Goal: Task Accomplishment & Management: Manage account settings

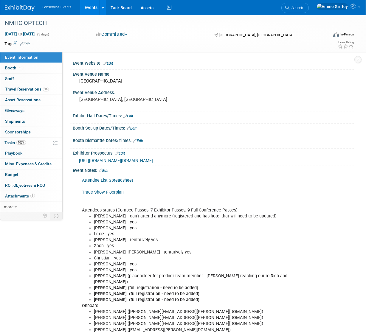
click at [91, 9] on link "Events" at bounding box center [91, 7] width 22 height 15
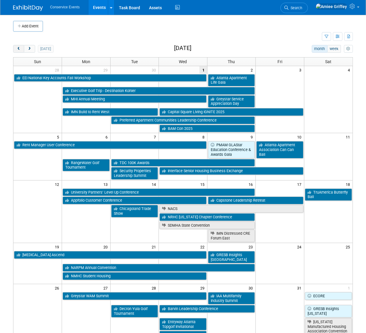
click at [21, 51] on button "prev" at bounding box center [18, 49] width 11 height 8
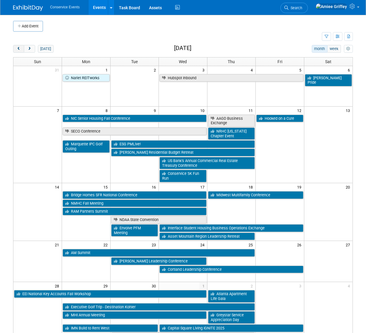
click at [21, 51] on button "prev" at bounding box center [18, 49] width 11 height 8
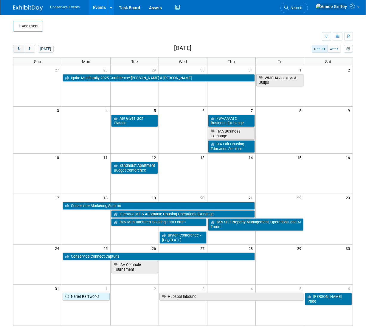
click at [21, 51] on button "prev" at bounding box center [18, 49] width 11 height 8
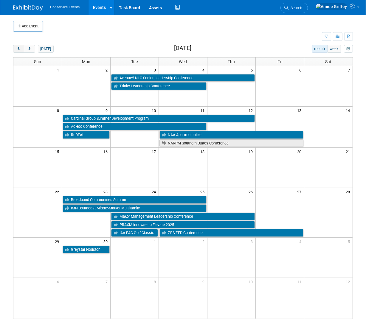
click at [21, 51] on button "prev" at bounding box center [18, 49] width 11 height 8
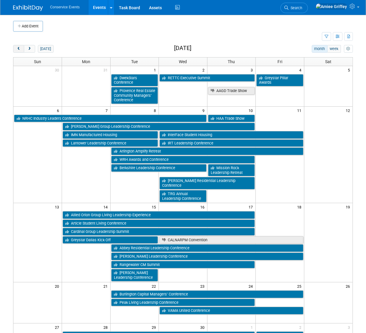
click at [21, 51] on button "prev" at bounding box center [18, 49] width 11 height 8
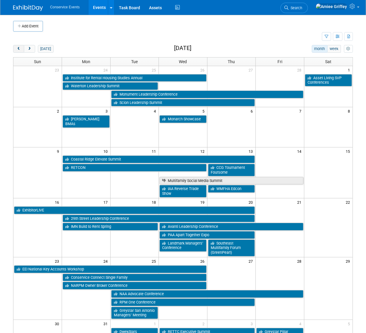
click at [21, 51] on button "prev" at bounding box center [18, 49] width 11 height 8
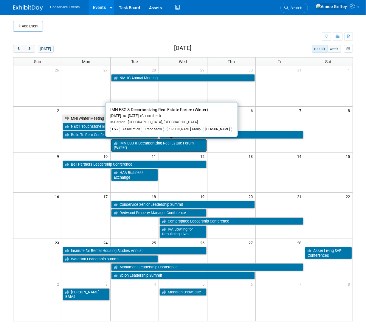
click at [137, 145] on link "IMN ESG & Decarbonizing Real Estate Forum (Winter)" at bounding box center [158, 146] width 95 height 12
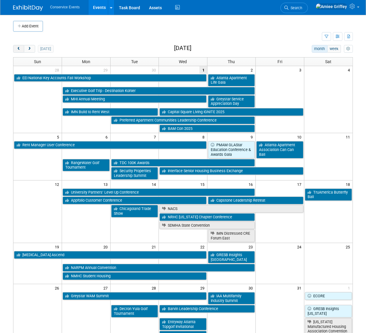
click at [17, 49] on span "prev" at bounding box center [18, 49] width 4 height 4
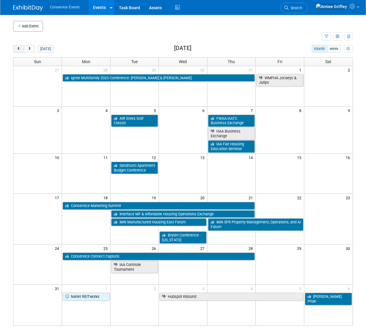
click at [17, 49] on span "prev" at bounding box center [18, 49] width 4 height 4
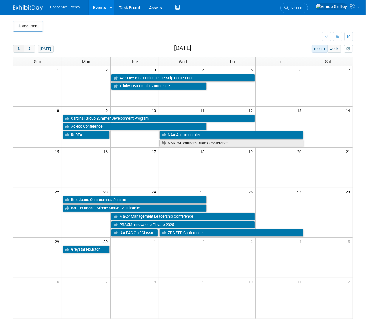
click at [17, 49] on span "prev" at bounding box center [18, 49] width 4 height 4
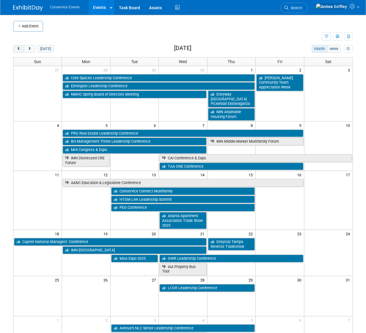
click at [17, 49] on span "prev" at bounding box center [18, 49] width 4 height 4
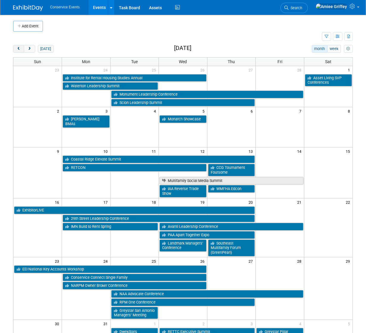
click at [17, 49] on span "prev" at bounding box center [18, 49] width 4 height 4
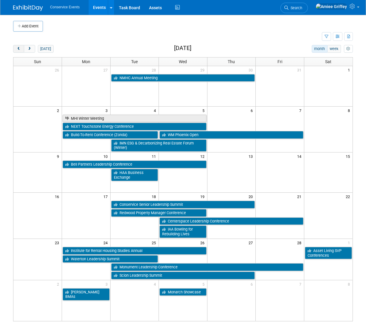
click at [17, 49] on span "prev" at bounding box center [18, 49] width 4 height 4
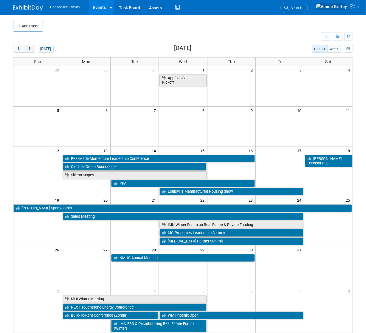
click at [33, 50] on button "next" at bounding box center [29, 49] width 11 height 8
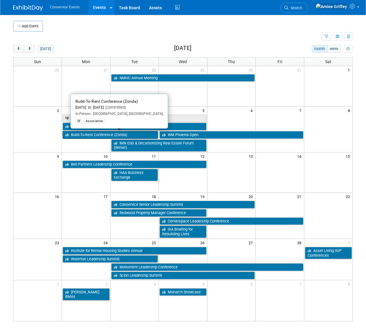
click at [75, 134] on link "Build-To-Rent Conference (Zonda)" at bounding box center [110, 135] width 95 height 8
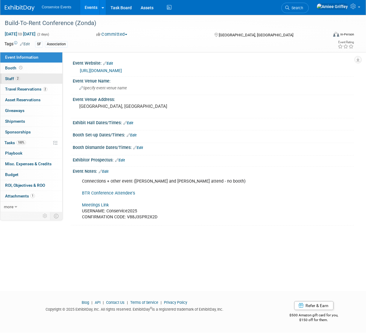
click at [23, 81] on link "2 Staff 2" at bounding box center [31, 79] width 62 height 10
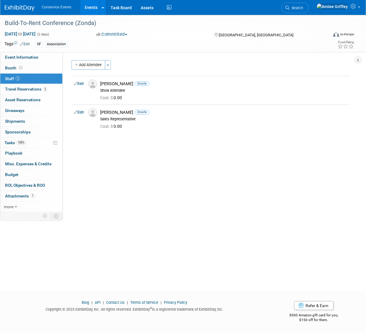
click at [89, 8] on link "Events" at bounding box center [91, 7] width 22 height 15
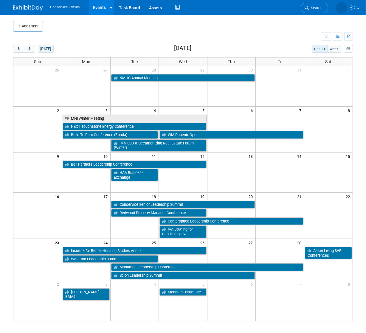
click at [41, 50] on button "[DATE]" at bounding box center [46, 49] width 16 height 8
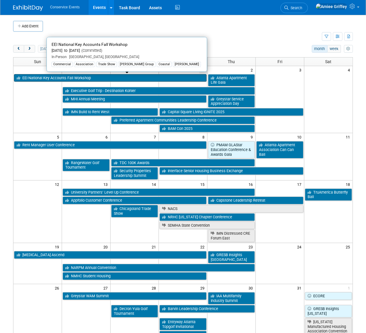
click at [45, 76] on link "EEI National Key Accounts Fall Workshop" at bounding box center [110, 78] width 193 height 8
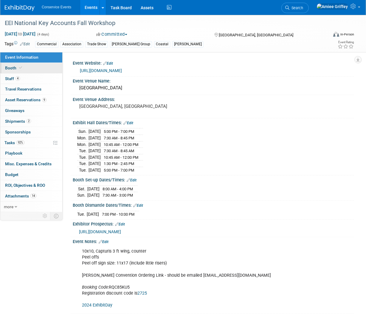
click at [28, 69] on link "Booth" at bounding box center [31, 68] width 62 height 10
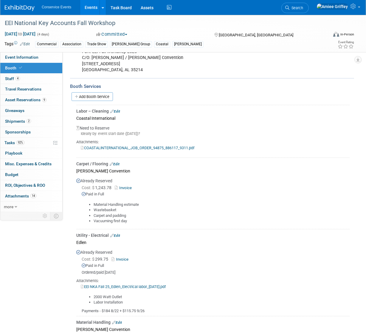
scroll to position [141, 0]
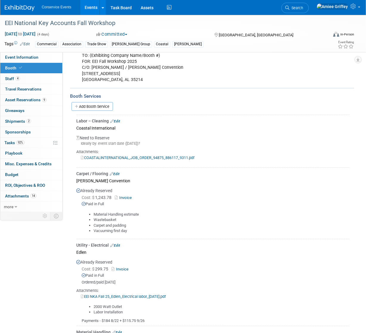
click at [137, 157] on link "COASTALINTERNATIONAL_JOB_ORDER_94875_886117_9311.pdf" at bounding box center [138, 158] width 114 height 4
click at [116, 120] on link "Edit" at bounding box center [115, 121] width 10 height 4
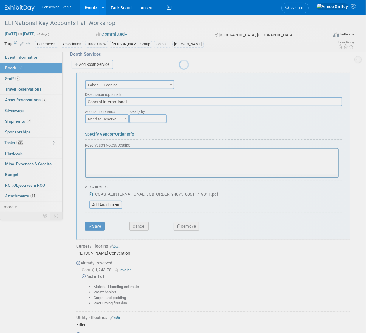
scroll to position [187, 0]
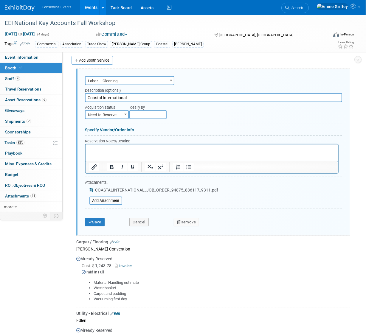
click at [116, 111] on span "Need to Reserve" at bounding box center [107, 115] width 43 height 8
select select "2"
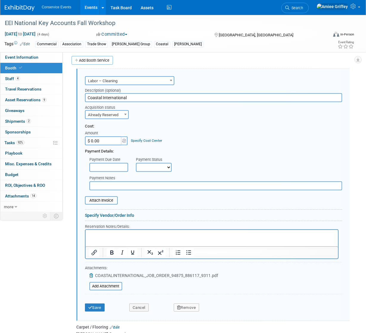
click at [103, 140] on input "$ 0.00" at bounding box center [103, 141] width 37 height 9
type input "$ 2,756.50"
click at [163, 169] on select "Not Paid Yet Partially Paid Paid in Full" at bounding box center [154, 167] width 36 height 9
select select "1"
click at [136, 163] on select "Not Paid Yet Partially Paid Paid in Full" at bounding box center [154, 167] width 36 height 9
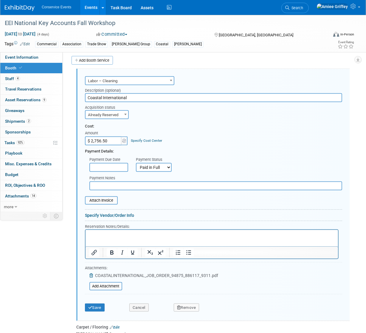
click at [130, 186] on input "text" at bounding box center [215, 186] width 253 height 9
type input "Sent to corp 10/1/25"
click at [99, 200] on input "file" at bounding box center [81, 200] width 71 height 7
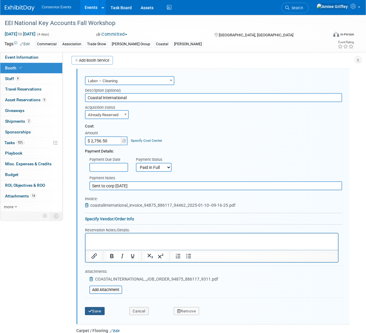
click at [99, 308] on button "Save" at bounding box center [95, 311] width 20 height 8
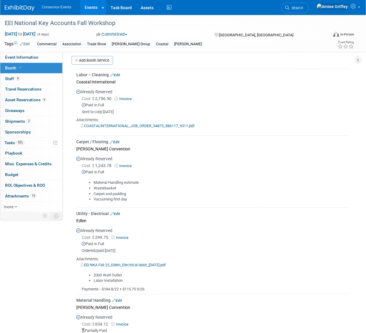
click at [91, 5] on link "Events" at bounding box center [91, 7] width 22 height 15
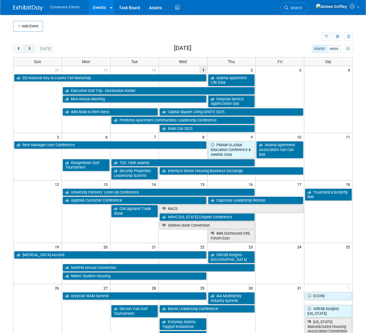
click at [28, 45] on button "next" at bounding box center [29, 49] width 11 height 8
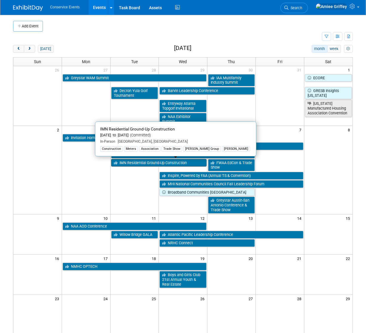
click at [134, 162] on link "IMN Residential Ground-Up Construction" at bounding box center [158, 163] width 95 height 8
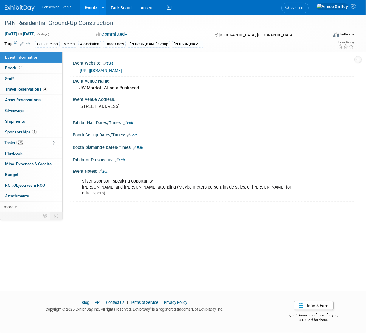
click at [106, 170] on link "Edit" at bounding box center [104, 172] width 10 height 4
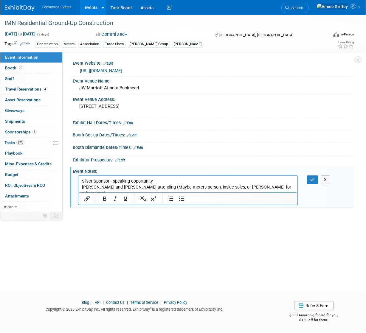
click at [82, 181] on p "Silver Sponsor - speaking opportunity [PERSON_NAME] and [PERSON_NAME] attending…" at bounding box center [188, 187] width 212 height 18
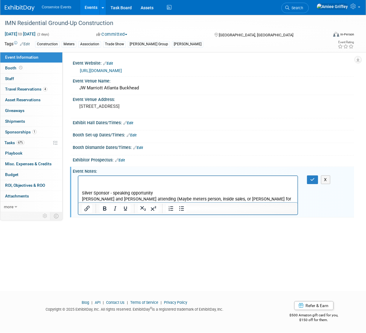
click at [83, 180] on p "Rich Text Area. Press ALT-0 for help." at bounding box center [188, 181] width 212 height 6
click at [85, 180] on p "Rich Text Area. Press ALT-0 for help." at bounding box center [188, 181] width 212 height 6
click at [89, 182] on p "Rich Text Area. Press ALT-0 for help." at bounding box center [188, 181] width 212 height 6
click at [19, 102] on span "Asset Reservations 0" at bounding box center [22, 100] width 35 height 5
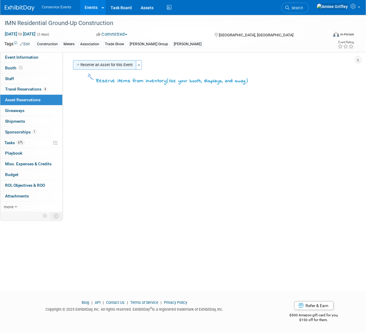
click at [90, 64] on button "Reserve an Asset for this Event" at bounding box center [104, 65] width 63 height 10
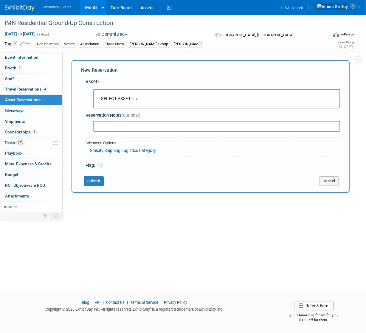
click at [113, 99] on span "-- SELECT ASSET --" at bounding box center [116, 98] width 37 height 5
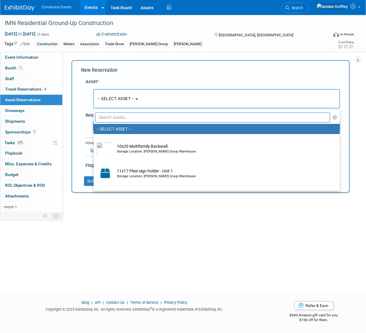
click at [121, 118] on input "text" at bounding box center [212, 117] width 235 height 10
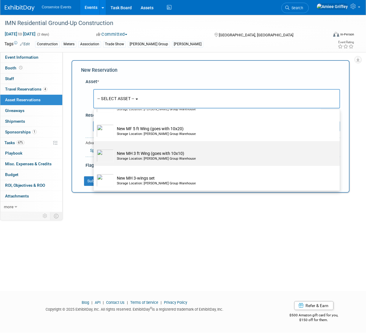
scroll to position [379, 0]
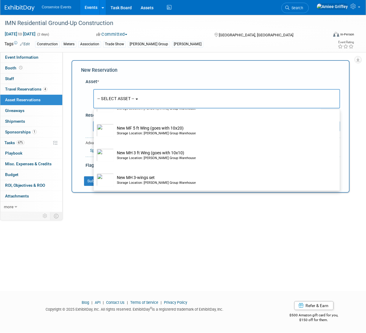
type input "new"
click at [178, 206] on div "Event Website: Edit https://informaconnect.com/imn-residential-ground-up-constr…" at bounding box center [209, 132] width 292 height 160
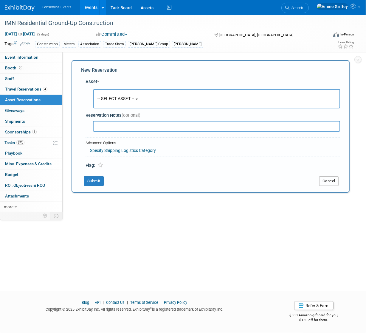
click at [325, 184] on button "Cancel" at bounding box center [328, 182] width 19 height 10
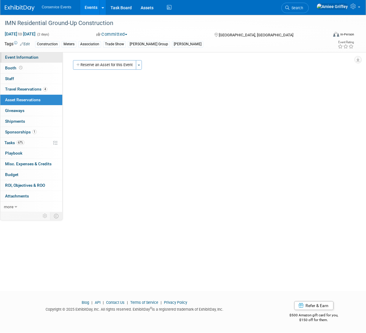
click at [31, 58] on span "Event Information" at bounding box center [21, 57] width 33 height 5
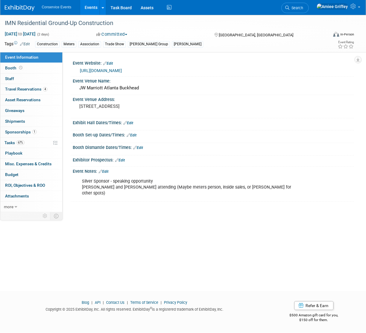
click at [107, 171] on link "Edit" at bounding box center [104, 172] width 10 height 4
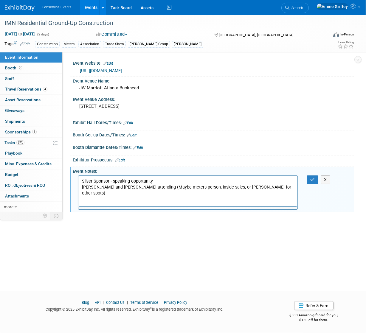
scroll to position [0, 0]
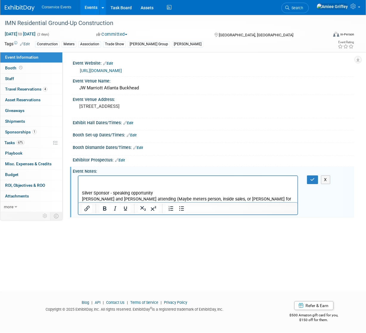
click at [89, 180] on p "Rich Text Area. Press ALT-0 for help." at bounding box center [188, 181] width 212 height 6
click at [115, 180] on p "3 pull up banners - unsure which ones yet" at bounding box center [188, 181] width 212 height 6
drag, startPoint x: 195, startPoint y: 182, endPoint x: 142, endPoint y: 183, distance: 52.5
click at [142, 183] on p "3 pull up banners & tabledrape - unsure which ones yet" at bounding box center [188, 181] width 212 height 6
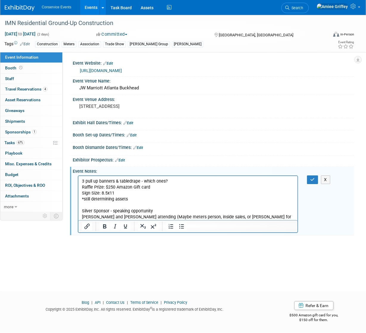
click at [120, 71] on link "https://informaconnect.com/imn-residential-ground-up-construction/" at bounding box center [101, 70] width 42 height 5
click at [130, 197] on p "*still determining assets" at bounding box center [188, 199] width 212 height 6
click at [311, 179] on icon "button" at bounding box center [312, 180] width 4 height 4
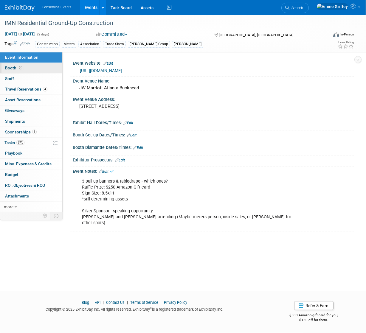
click at [10, 67] on span "Booth" at bounding box center [14, 68] width 18 height 5
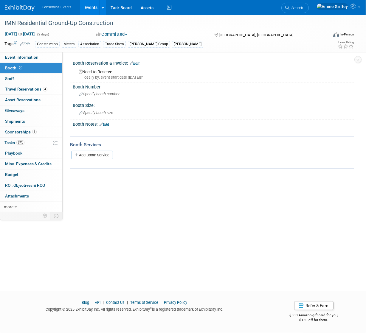
click at [108, 126] on link "Edit" at bounding box center [104, 125] width 10 height 4
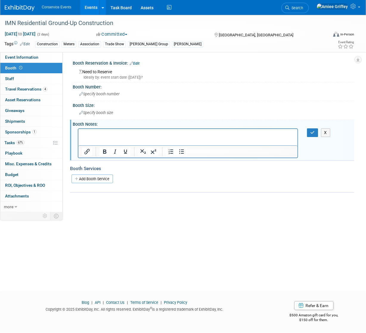
click at [105, 137] on html at bounding box center [187, 133] width 219 height 8
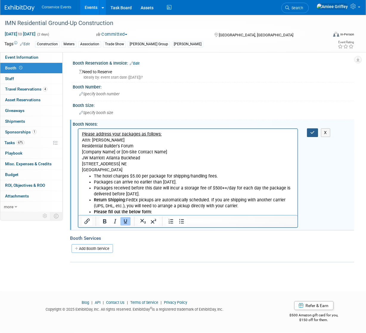
click at [312, 131] on icon "button" at bounding box center [312, 133] width 4 height 4
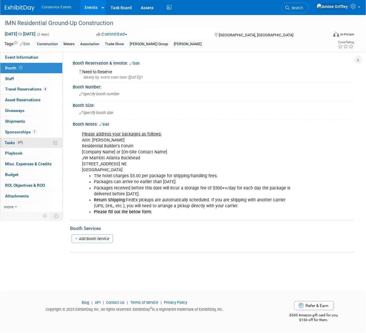
click at [13, 143] on span "Tasks 67%" at bounding box center [14, 142] width 20 height 5
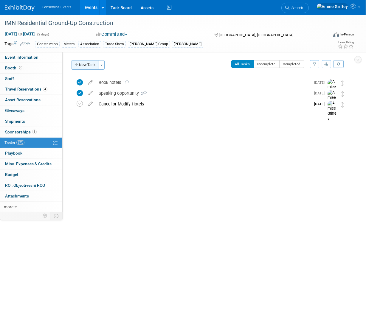
click at [95, 66] on button "New Task" at bounding box center [85, 65] width 27 height 10
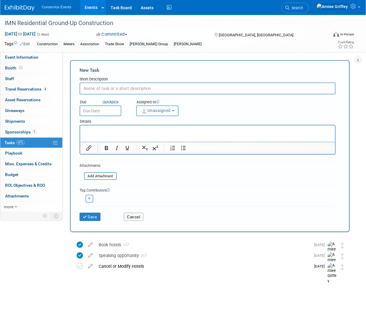
click at [101, 86] on input "text" at bounding box center [208, 89] width 256 height 12
type input "Attendee list available"
click at [103, 113] on input "text" at bounding box center [101, 111] width 42 height 11
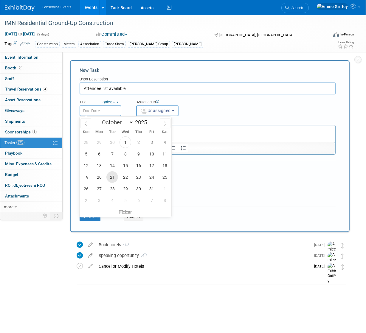
click at [110, 178] on span "21" at bounding box center [112, 177] width 12 height 12
type input "Oct 21, 2025"
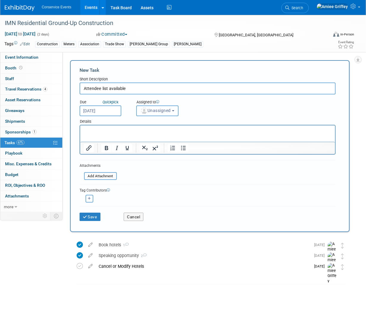
click at [160, 110] on span "Unassigned" at bounding box center [155, 110] width 30 height 5
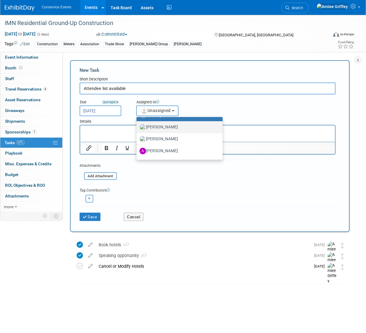
scroll to position [35, 0]
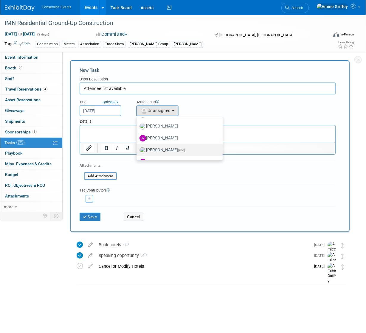
click at [157, 151] on label "Amiee Griffey (me)" at bounding box center [178, 151] width 77 height 10
click at [137, 151] on input "Amiee Griffey (me)" at bounding box center [136, 150] width 4 height 4
select select "28722387-35c6-4557-bb24-edeacb20f2e1"
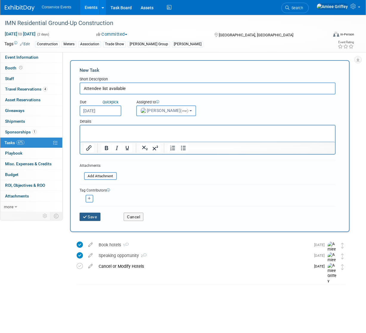
click at [100, 217] on button "Save" at bounding box center [90, 217] width 21 height 8
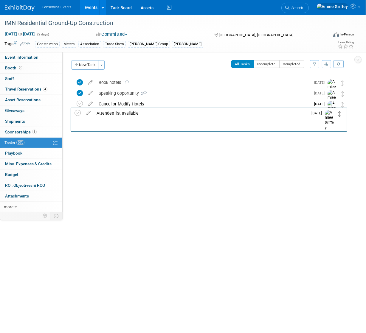
drag, startPoint x: 343, startPoint y: 82, endPoint x: 340, endPoint y: 112, distance: 30.5
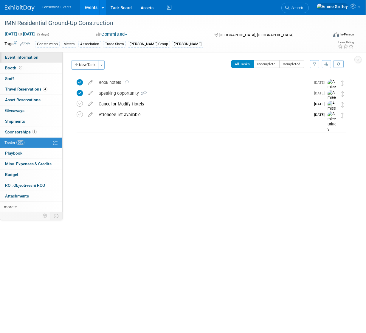
click at [25, 57] on span "Event Information" at bounding box center [21, 57] width 33 height 5
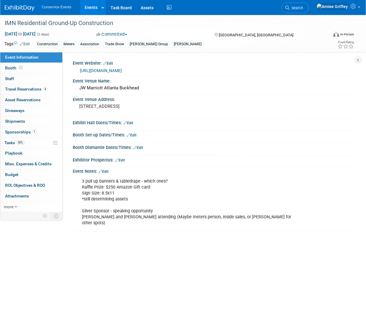
click at [132, 135] on link "Edit" at bounding box center [132, 135] width 10 height 4
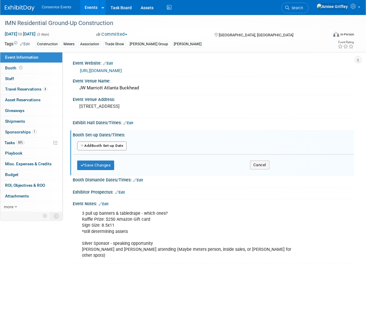
click at [122, 144] on button "Add Another Booth Set-up Date" at bounding box center [102, 146] width 50 height 9
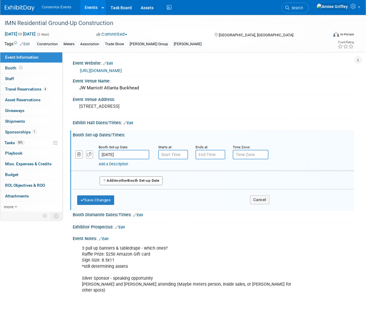
click at [121, 155] on input "Nov 4, 2025" at bounding box center [124, 155] width 51 height 10
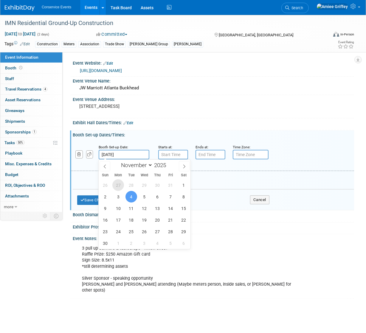
click at [117, 191] on span "27" at bounding box center [118, 186] width 12 height 12
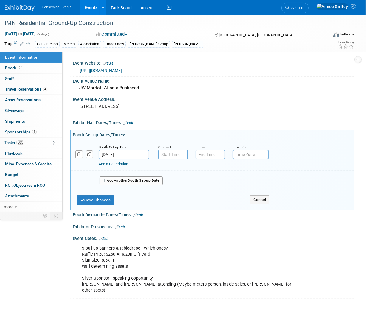
click at [126, 151] on input "Oct 27, 2025" at bounding box center [124, 155] width 51 height 10
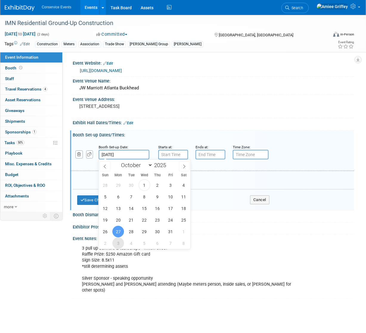
click at [118, 246] on span "3" at bounding box center [118, 244] width 12 height 12
type input "Nov 3, 2025"
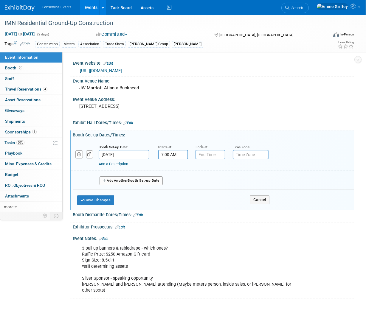
click at [167, 154] on input "7:00 AM" at bounding box center [173, 155] width 30 height 10
click at [175, 181] on span "07" at bounding box center [172, 182] width 11 height 11
click at [187, 183] on td "05" at bounding box center [188, 186] width 19 height 16
click at [222, 184] on button "AM" at bounding box center [224, 182] width 11 height 10
type input "5:00 PM"
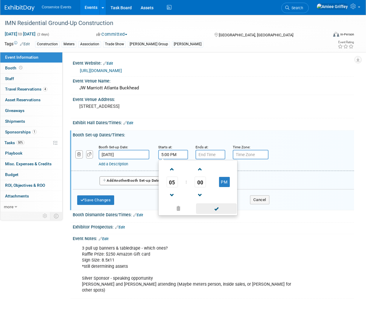
click at [222, 208] on span at bounding box center [216, 209] width 40 height 10
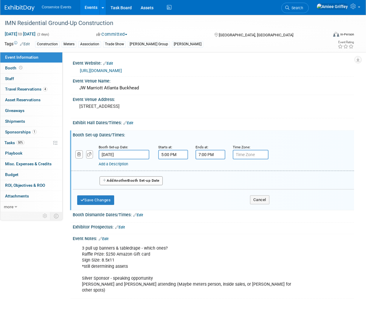
click at [208, 154] on input "7:00 PM" at bounding box center [211, 155] width 30 height 10
click at [212, 195] on span at bounding box center [209, 195] width 10 height 10
type input "6:00 PM"
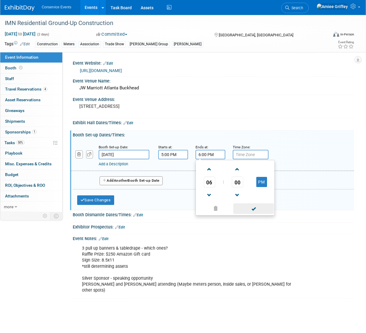
click at [259, 211] on span at bounding box center [254, 209] width 40 height 10
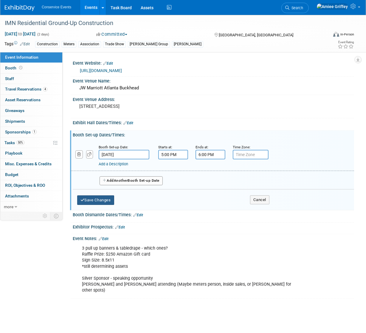
click at [108, 198] on button "Save Changes" at bounding box center [95, 201] width 37 height 10
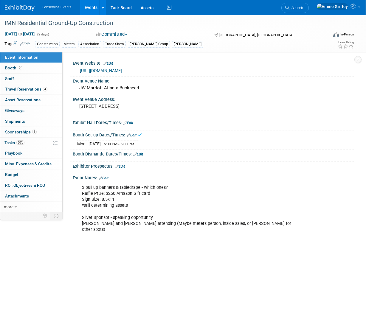
click at [140, 153] on link "Edit" at bounding box center [138, 154] width 10 height 4
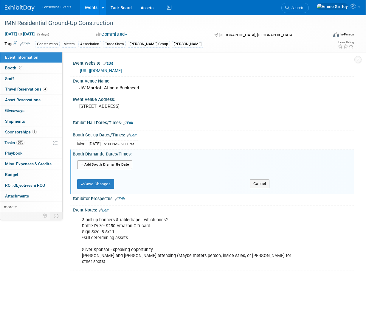
click at [114, 164] on button "Add Another Booth Dismantle Date" at bounding box center [104, 164] width 55 height 9
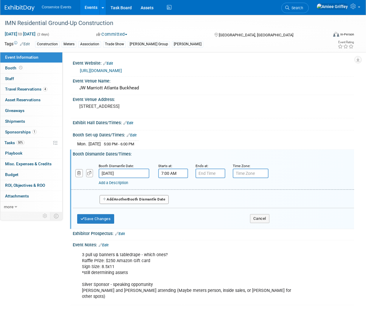
click at [183, 173] on input "7:00 AM" at bounding box center [173, 174] width 30 height 10
click at [173, 201] on span "07" at bounding box center [172, 201] width 11 height 11
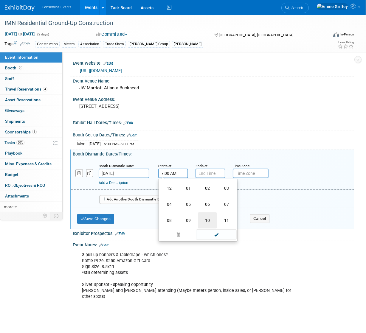
click at [206, 220] on td "10" at bounding box center [207, 221] width 19 height 16
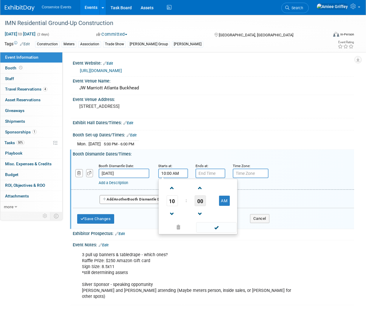
click at [202, 200] on span "00" at bounding box center [200, 201] width 11 height 11
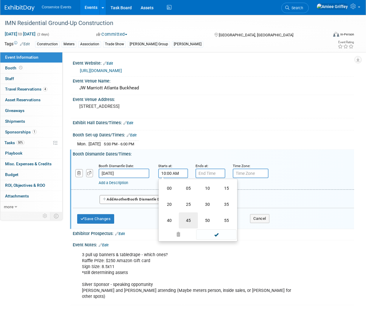
click at [191, 218] on td "45" at bounding box center [188, 221] width 19 height 16
type input "10:45 AM"
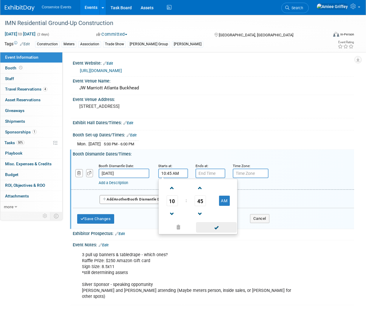
click at [215, 230] on span at bounding box center [216, 227] width 40 height 10
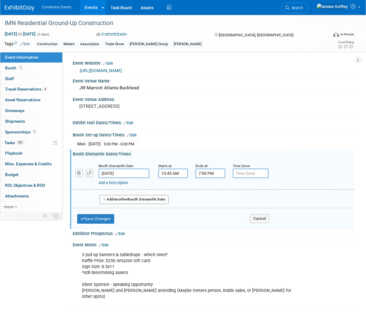
click at [205, 174] on input "7:00 PM" at bounding box center [211, 174] width 30 height 10
click at [210, 206] on link at bounding box center [209, 213] width 11 height 15
click at [209, 201] on span "06" at bounding box center [209, 201] width 11 height 11
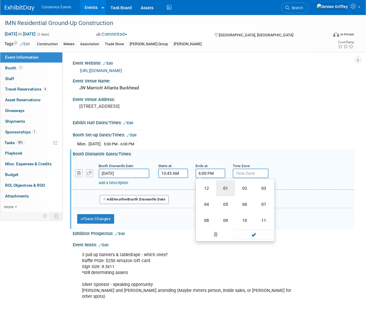
click at [221, 188] on td "01" at bounding box center [225, 188] width 19 height 16
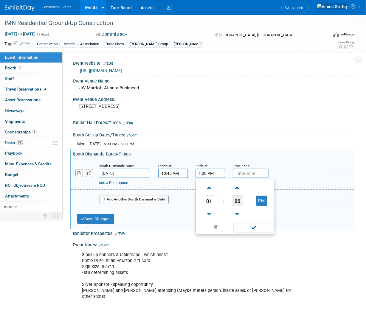
click at [237, 200] on span "00" at bounding box center [237, 201] width 11 height 11
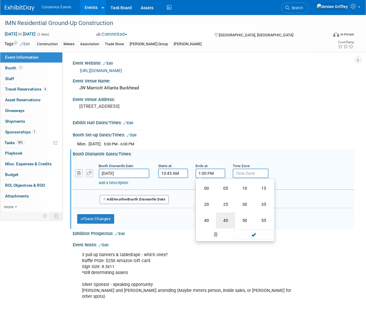
click at [229, 218] on td "45" at bounding box center [225, 221] width 19 height 16
type input "1:45 PM"
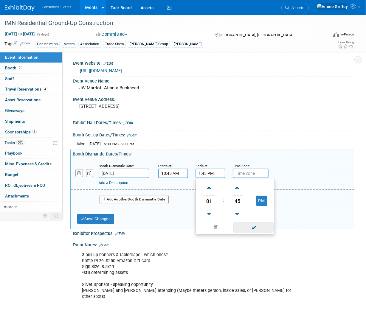
click at [258, 229] on span at bounding box center [254, 227] width 40 height 10
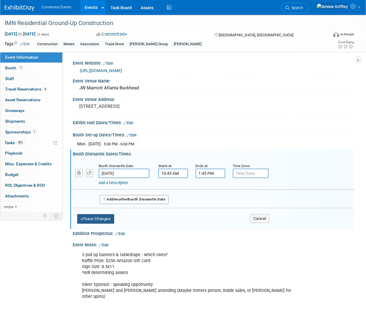
click at [103, 216] on button "Save Changes" at bounding box center [95, 219] width 37 height 10
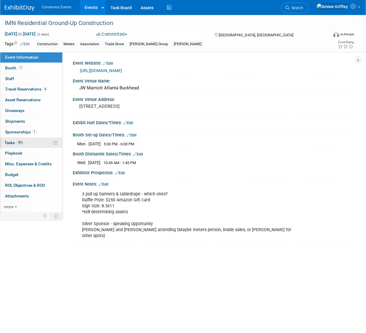
click at [13, 144] on span "Tasks 50%" at bounding box center [14, 142] width 20 height 5
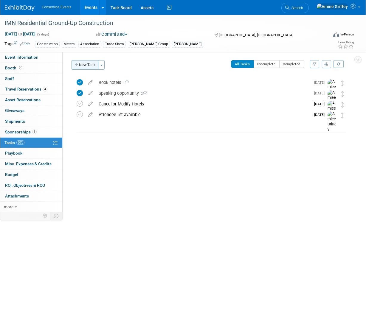
click at [90, 66] on button "New Task" at bounding box center [85, 65] width 27 height 10
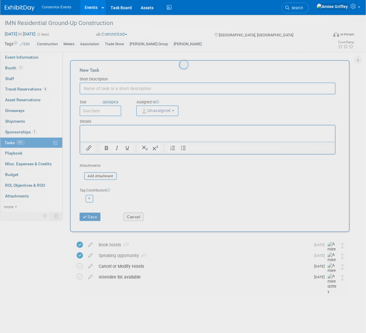
scroll to position [0, 0]
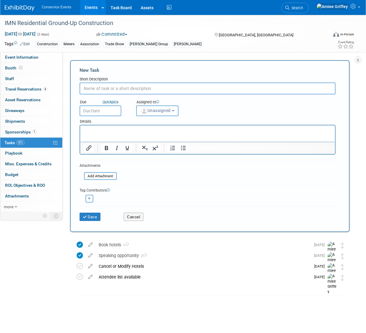
click at [116, 88] on input "text" at bounding box center [208, 89] width 256 height 12
type input "Shipping form"
click at [115, 112] on input "text" at bounding box center [101, 111] width 42 height 11
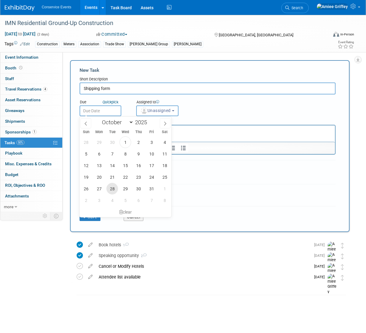
click at [109, 189] on span "28" at bounding box center [112, 189] width 12 height 12
type input "Oct 28, 2025"
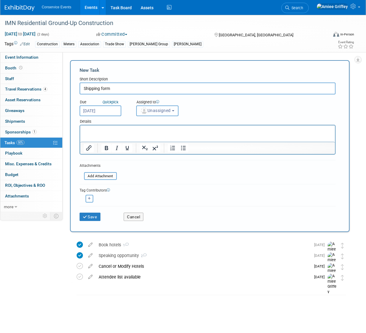
click at [166, 107] on button "Unassigned" at bounding box center [157, 111] width 42 height 11
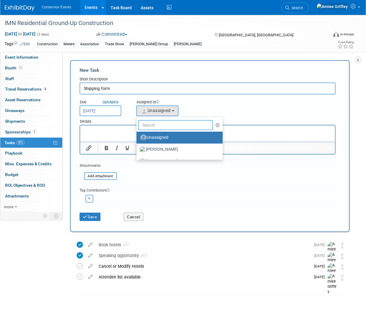
click at [161, 126] on input "text" at bounding box center [175, 125] width 75 height 10
type input "Amiee"
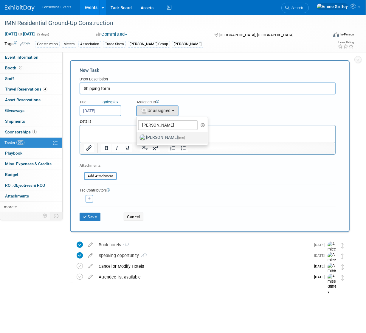
click at [158, 141] on label "Amiee Griffey (me)" at bounding box center [171, 138] width 62 height 10
click at [137, 139] on input "Amiee Griffey (me)" at bounding box center [136, 137] width 4 height 4
select select "28722387-35c6-4557-bb24-edeacb20f2e1"
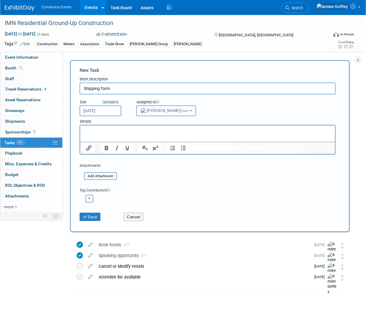
click at [98, 128] on p "Rich Text Area. Press ALT-0 for help." at bounding box center [208, 131] width 248 height 6
paste body "Rich Text Area. Press ALT-0 for help."
click at [95, 219] on button "Save" at bounding box center [90, 217] width 21 height 8
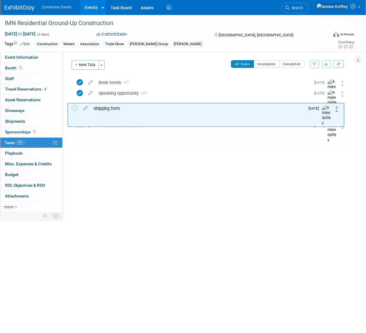
drag, startPoint x: 342, startPoint y: 85, endPoint x: 338, endPoint y: 109, distance: 24.0
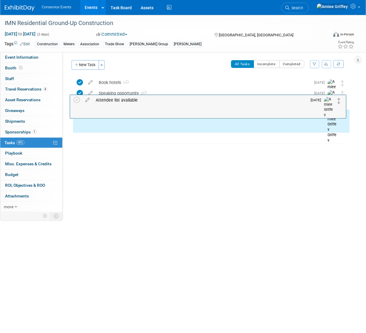
drag, startPoint x: 342, startPoint y: 126, endPoint x: 340, endPoint y: 102, distance: 23.7
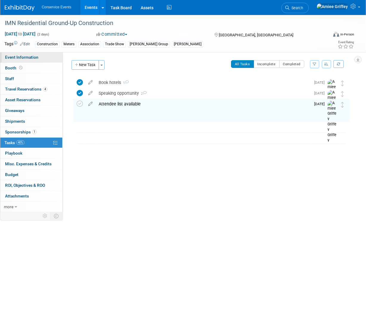
click at [41, 57] on link "Event Information" at bounding box center [31, 57] width 62 height 10
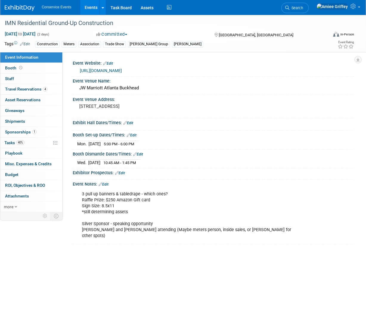
click at [86, 13] on link "Events" at bounding box center [91, 7] width 22 height 15
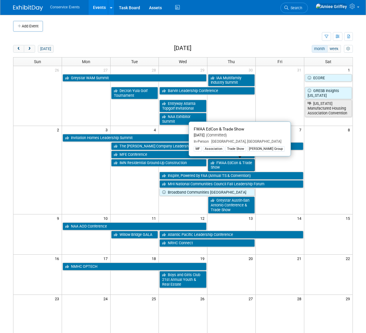
click at [221, 165] on link "FWAA EdCon & Trade Show" at bounding box center [231, 165] width 47 height 12
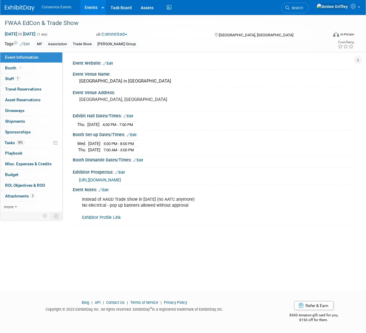
click at [107, 189] on link "Edit" at bounding box center [104, 190] width 10 height 4
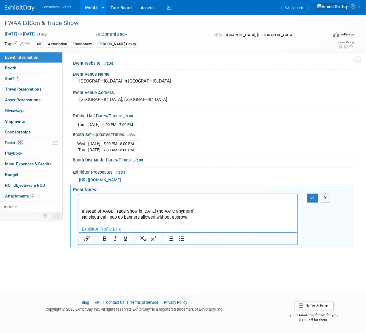
click at [89, 200] on p "Rich Text Area. Press ALT-0 for help." at bounding box center [188, 200] width 212 height 6
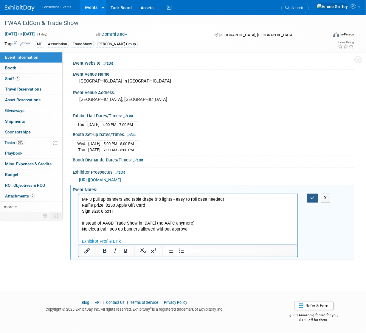
click at [312, 198] on icon "button" at bounding box center [312, 198] width 4 height 4
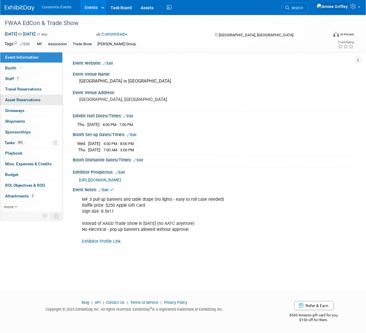
click at [18, 100] on span "Asset Reservations 0" at bounding box center [22, 100] width 35 height 5
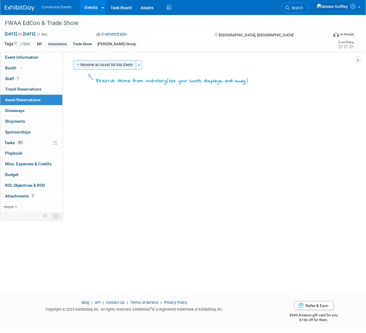
click at [90, 66] on button "Reserve an Asset for this Event" at bounding box center [104, 65] width 63 height 10
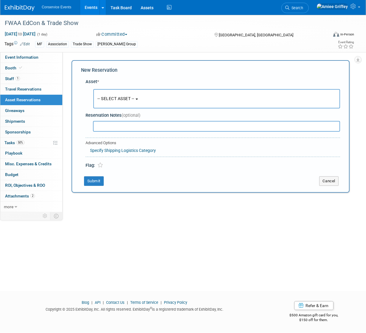
click at [117, 101] on button "-- SELECT ASSET --" at bounding box center [216, 98] width 247 height 19
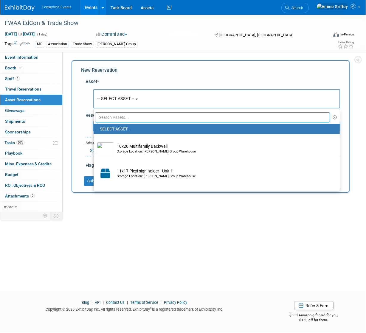
click at [112, 116] on input "text" at bounding box center [212, 117] width 235 height 10
click at [116, 118] on input "text" at bounding box center [212, 117] width 235 height 10
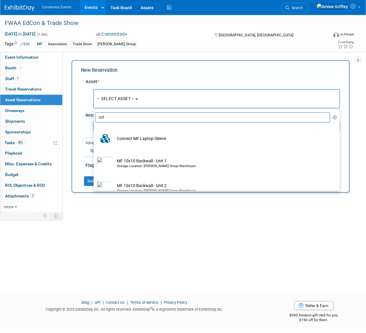
type input "m"
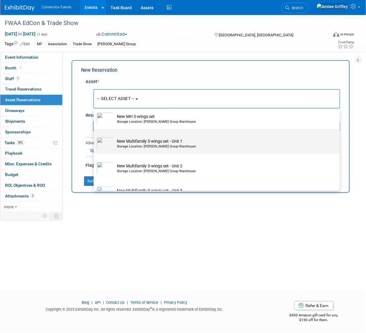
scroll to position [442, 0]
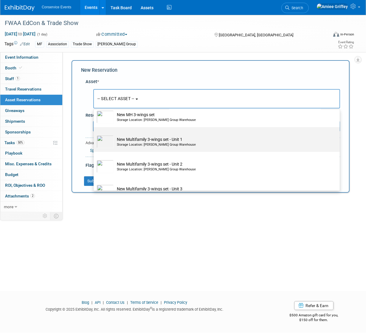
type input "new"
click at [144, 146] on div "Storage Location: Taylor Group Warehouse" at bounding box center [222, 145] width 211 height 5
click at [95, 135] on input "New Multifamily 3-wings set - Unit 1 Storage Location: Taylor Group Warehouse" at bounding box center [93, 133] width 4 height 4
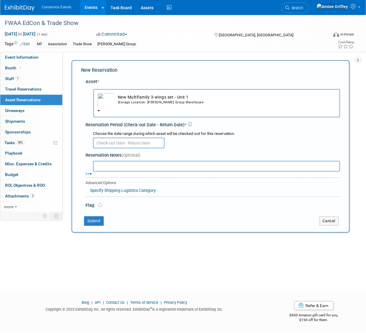
click at [116, 143] on input "text" at bounding box center [129, 143] width 72 height 11
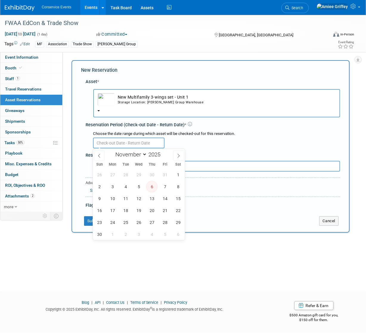
click at [135, 110] on button "New Multifamily 3-wings set - Unit 1 Storage Location: Taylor Group Warehouse" at bounding box center [216, 103] width 247 height 28
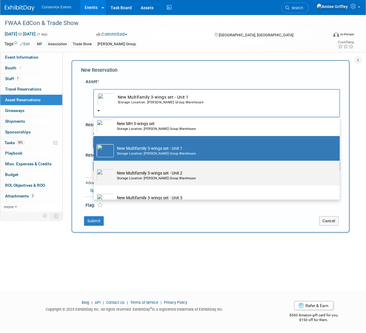
click at [137, 181] on div "Storage Location: Taylor Group Warehouse" at bounding box center [222, 178] width 211 height 5
click at [95, 168] on input "New Multifamily 3-wings set - Unit 2 Storage Location: Taylor Group Warehouse" at bounding box center [93, 166] width 4 height 4
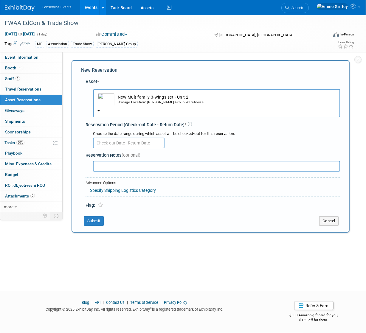
click at [128, 148] on div at bounding box center [216, 143] width 247 height 12
click at [128, 141] on input "text" at bounding box center [129, 143] width 72 height 11
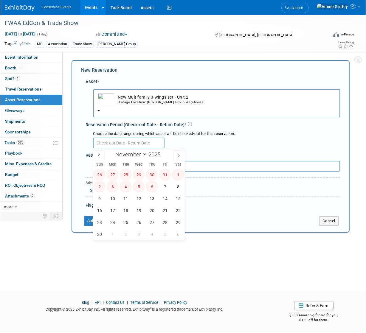
click at [133, 112] on button "New Multifamily 3-wings set - Unit 2 Storage Location: Taylor Group Warehouse" at bounding box center [216, 103] width 247 height 28
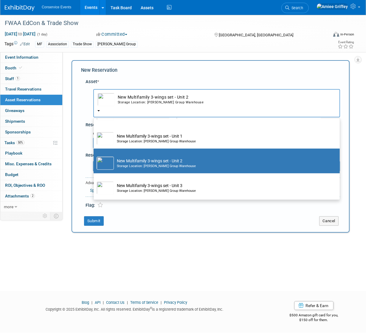
scroll to position [460, 0]
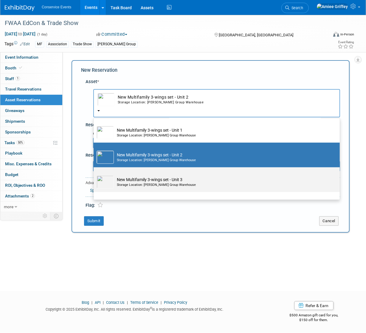
click at [136, 183] on td "New Multifamily 3-wings set - Unit 3 Storage Location: Taylor Group Warehouse" at bounding box center [221, 182] width 214 height 13
click at [95, 175] on input "New Multifamily 3-wings set - Unit 3 Storage Location: Taylor Group Warehouse" at bounding box center [93, 173] width 4 height 4
select select "10718201"
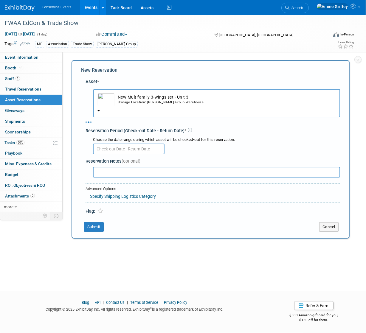
select select "10"
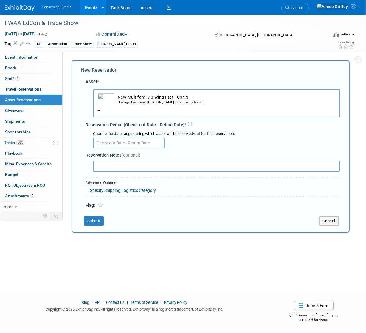
click at [137, 146] on body "Conservice Events Events Add Event Bulk Upload Events Shareable Event Boards Re…" at bounding box center [183, 166] width 366 height 333
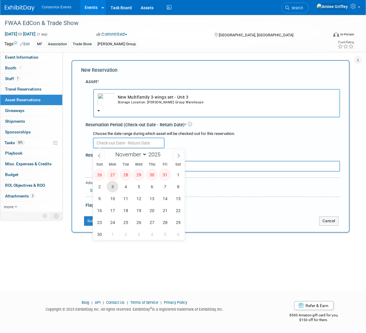
click at [110, 187] on span "3" at bounding box center [113, 187] width 12 height 12
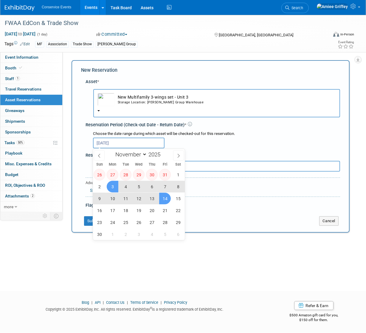
click at [165, 201] on span "14" at bounding box center [165, 199] width 12 height 12
type input "Nov 3, 2025 to Nov 14, 2025"
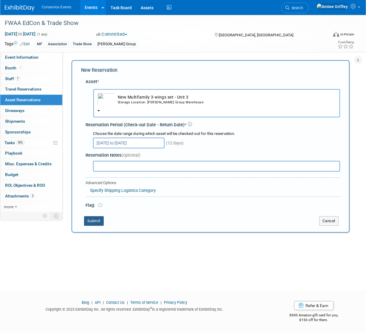
click at [92, 220] on button "Submit" at bounding box center [94, 222] width 20 height 10
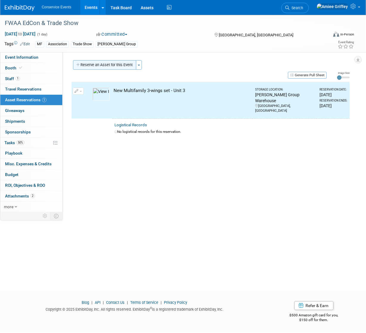
click at [101, 65] on button "Reserve an Asset for this Event" at bounding box center [104, 65] width 63 height 10
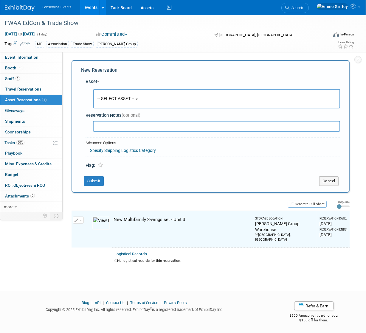
click at [121, 100] on span "-- SELECT ASSET --" at bounding box center [116, 98] width 37 height 5
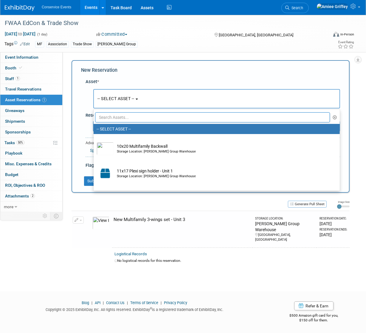
click at [118, 120] on input "text" at bounding box center [212, 117] width 235 height 10
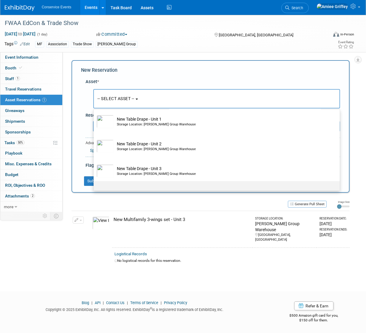
scroll to position [52, 0]
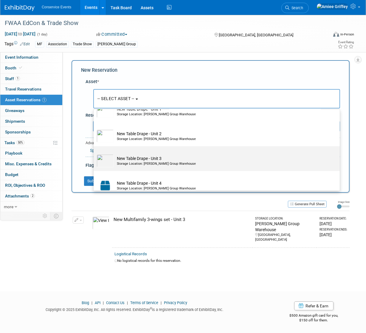
type input "table"
click at [135, 156] on td "New Table Drape - Unit 3 Storage Location: Taylor Group Warehouse" at bounding box center [221, 160] width 214 height 13
click at [95, 154] on input "New Table Drape - Unit 3 Storage Location: Taylor Group Warehouse" at bounding box center [93, 152] width 4 height 4
select select "10717225"
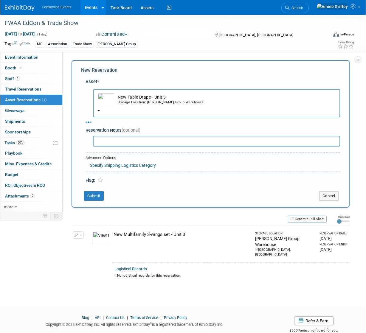
select select "10"
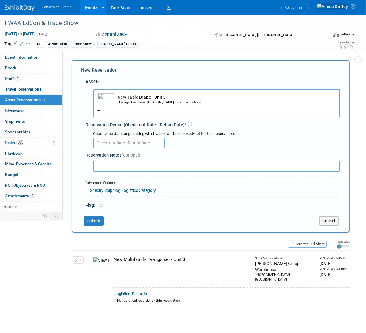
click at [111, 143] on input "text" at bounding box center [129, 143] width 72 height 11
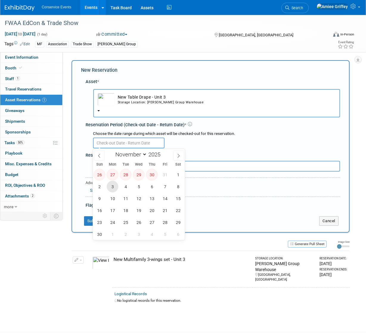
click at [113, 190] on span "3" at bounding box center [113, 187] width 12 height 12
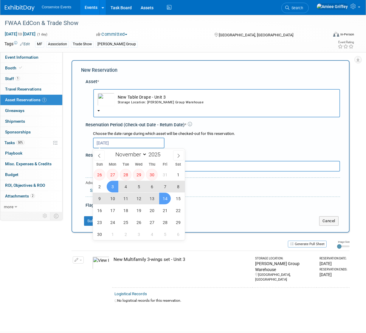
click at [166, 198] on span "14" at bounding box center [165, 199] width 12 height 12
type input "Nov 3, 2025 to Nov 14, 2025"
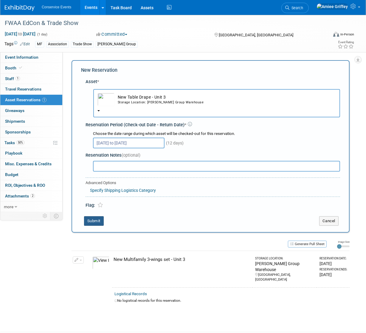
click at [91, 218] on button "Submit" at bounding box center [94, 222] width 20 height 10
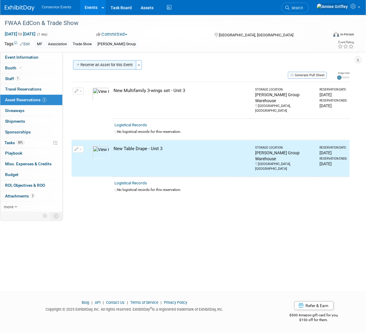
click at [108, 63] on button "Reserve an Asset for this Event" at bounding box center [104, 65] width 63 height 10
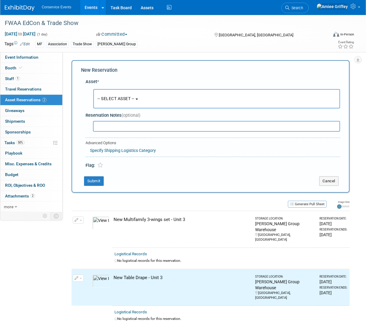
scroll to position [6, 0]
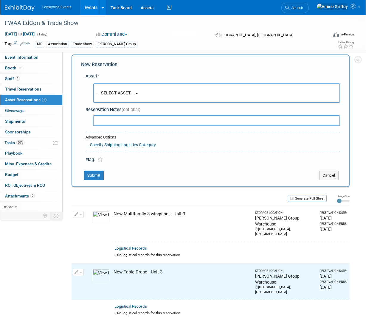
click at [130, 95] on span "-- SELECT ASSET --" at bounding box center [116, 93] width 37 height 5
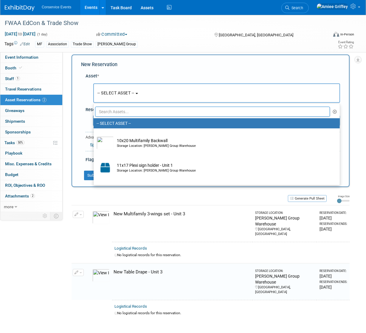
click at [138, 108] on input "text" at bounding box center [212, 112] width 235 height 10
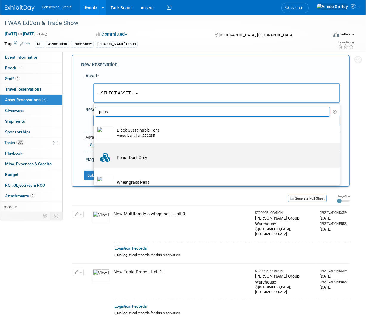
scroll to position [9, 0]
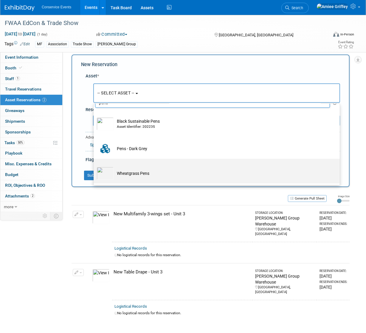
type input "pens"
click at [127, 175] on td "Wheatgrass Pens" at bounding box center [221, 173] width 214 height 13
click at [95, 166] on input "Wheatgrass Pens" at bounding box center [93, 164] width 4 height 4
select select "10715855"
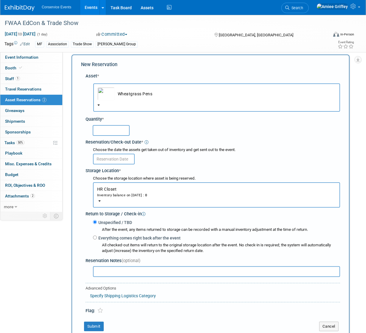
click at [118, 131] on input "text" at bounding box center [111, 130] width 37 height 11
type input "100"
click at [116, 156] on input "text" at bounding box center [114, 159] width 42 height 11
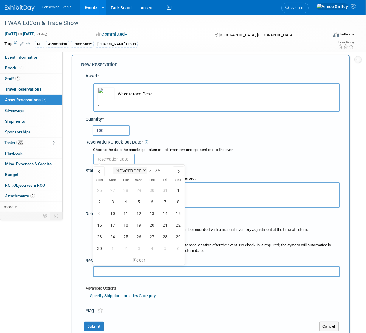
scroll to position [7, 0]
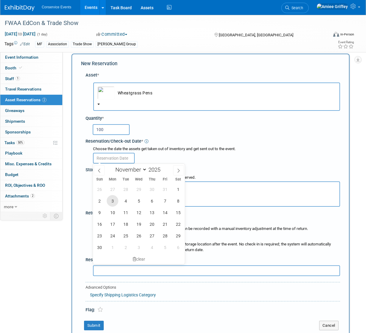
click at [110, 202] on span "3" at bounding box center [113, 201] width 12 height 12
type input "Nov 3, 2025"
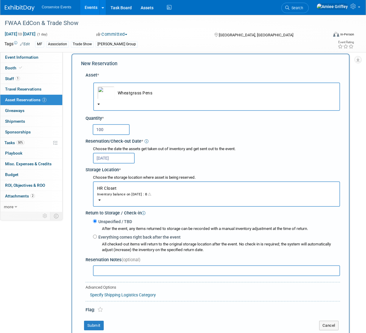
click at [112, 198] on button "HR Closet Inventory balance on Nov 3, 2025 : 0" at bounding box center [216, 194] width 247 height 25
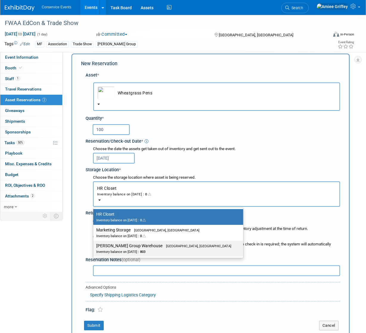
click at [127, 244] on label "Taylor Group Warehouse Brooklyn, OH Inventory balance on Nov 3, 2025 : 803" at bounding box center [166, 248] width 141 height 13
click at [94, 244] on input "Taylor Group Warehouse Brooklyn, OH Inventory balance on Nov 3, 2025 : 803" at bounding box center [92, 246] width 4 height 4
select select "11223164"
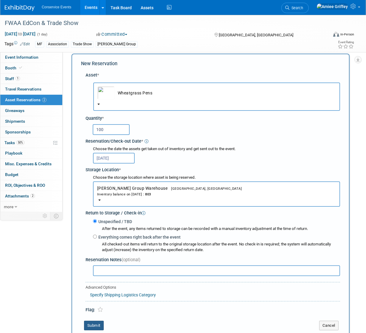
click at [96, 326] on button "Submit" at bounding box center [94, 326] width 20 height 10
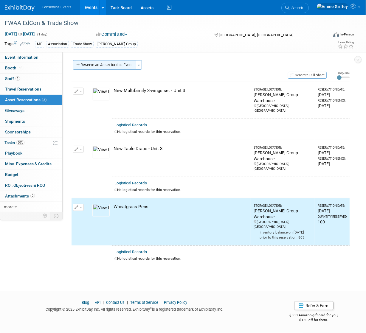
click at [104, 61] on button "Reserve an Asset for this Event" at bounding box center [104, 65] width 63 height 10
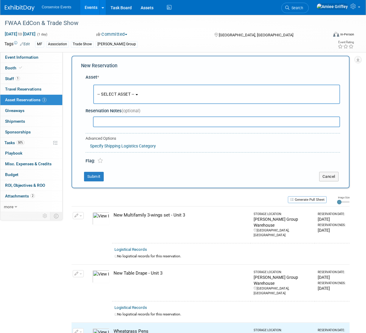
scroll to position [6, 0]
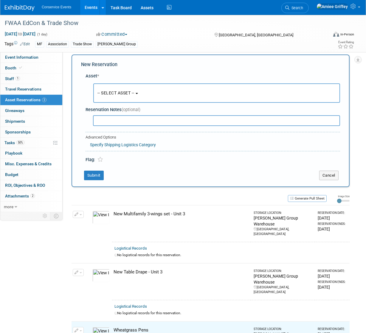
click at [118, 97] on button "-- SELECT ASSET --" at bounding box center [216, 93] width 247 height 19
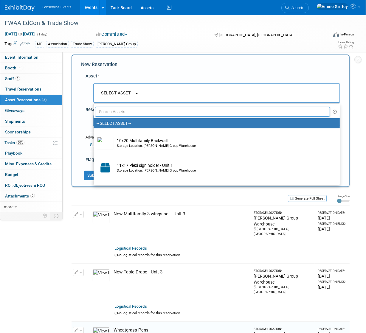
click at [137, 110] on input "text" at bounding box center [212, 112] width 235 height 10
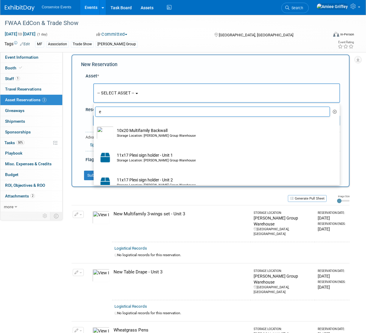
type input "e"
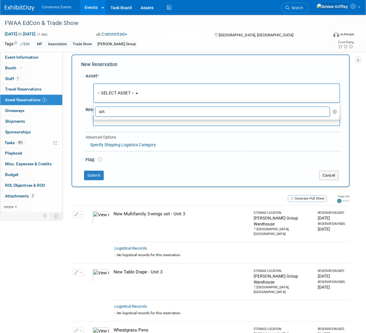
type input "w"
type input "e"
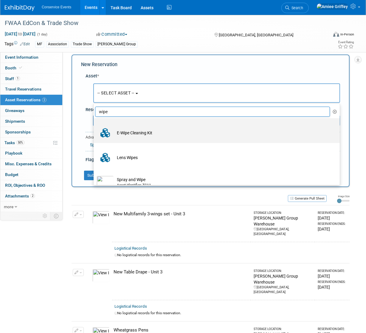
type input "wipe"
click at [137, 134] on td "E-Wipe Cleaning Kit" at bounding box center [221, 132] width 214 height 13
click at [95, 126] on input "E-Wipe Cleaning Kit" at bounding box center [93, 124] width 4 height 4
select select "10728214"
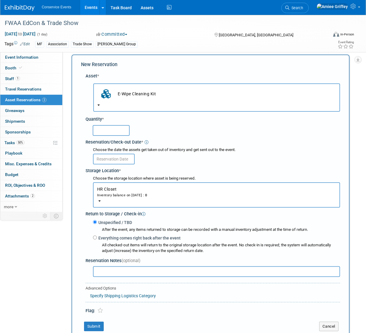
click at [108, 129] on input "text" at bounding box center [111, 130] width 37 height 11
type input "100"
click at [100, 157] on input "text" at bounding box center [114, 159] width 42 height 11
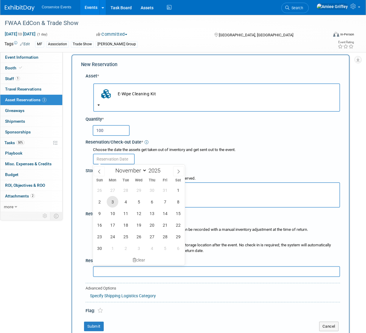
click at [111, 203] on span "3" at bounding box center [113, 202] width 12 height 12
type input "Nov 3, 2025"
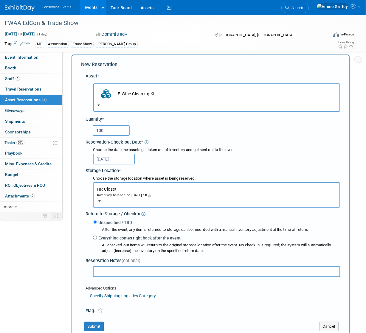
click at [152, 195] on div "Inventory balance on Nov 3, 2025 : 0" at bounding box center [216, 195] width 239 height 6
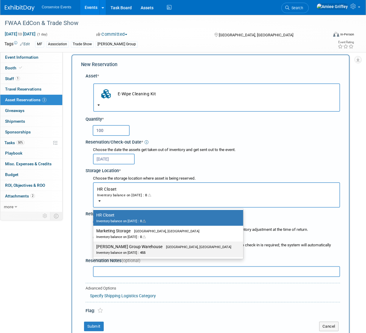
click at [129, 248] on label "Taylor Group Warehouse Brooklyn, OH Inventory balance on Nov 3, 2025 : 455" at bounding box center [166, 249] width 141 height 13
click at [94, 248] on input "Taylor Group Warehouse Brooklyn, OH Inventory balance on Nov 3, 2025 : 455" at bounding box center [92, 247] width 4 height 4
select select "11223164"
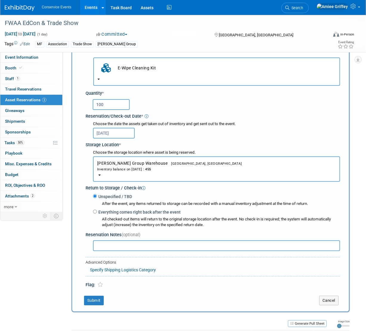
scroll to position [90, 0]
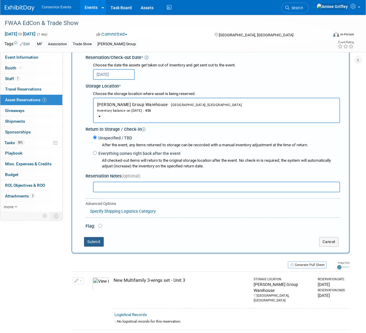
click at [96, 239] on button "Submit" at bounding box center [94, 242] width 20 height 10
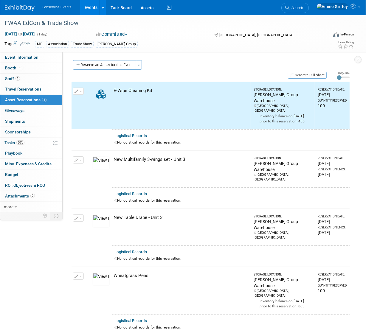
scroll to position [0, 0]
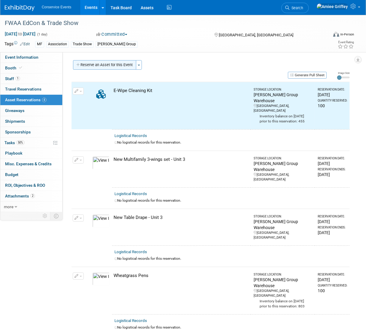
click at [113, 65] on button "Reserve an Asset for this Event" at bounding box center [104, 65] width 63 height 10
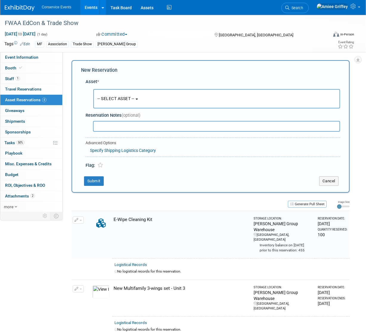
scroll to position [6, 0]
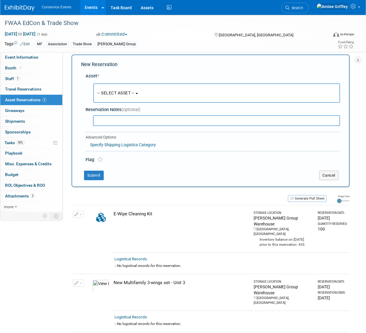
click at [127, 96] on button "-- SELECT ASSET --" at bounding box center [216, 93] width 247 height 19
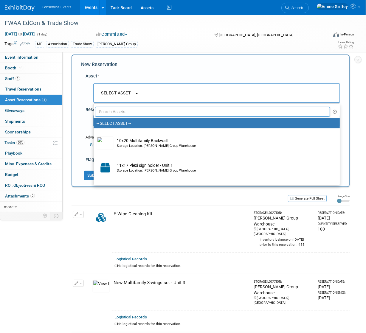
click at [122, 111] on input "text" at bounding box center [212, 112] width 235 height 10
click at [121, 112] on input "text" at bounding box center [212, 112] width 235 height 10
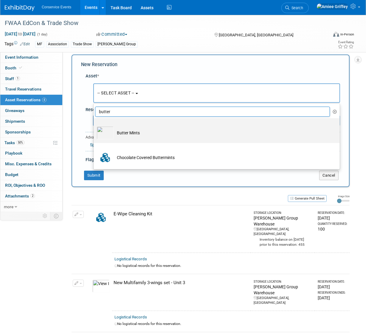
type input "butter"
click at [142, 129] on td "Butter Mints" at bounding box center [221, 132] width 214 height 13
click at [95, 126] on input "Butter Mints" at bounding box center [93, 124] width 4 height 4
select select "10718033"
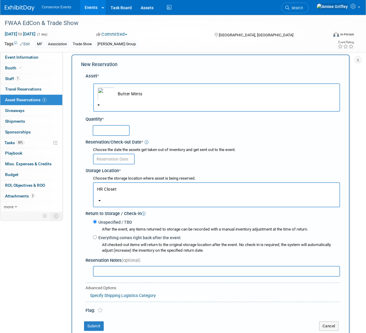
click at [107, 133] on input "text" at bounding box center [111, 130] width 37 height 11
type input "100"
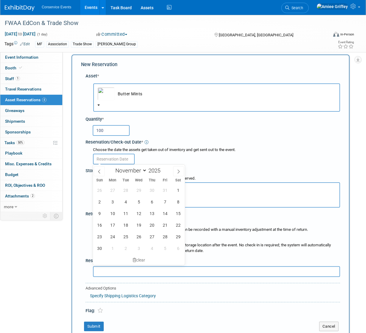
click at [115, 160] on input "text" at bounding box center [114, 159] width 42 height 11
click at [112, 204] on span "3" at bounding box center [113, 202] width 12 height 12
type input "Nov 3, 2025"
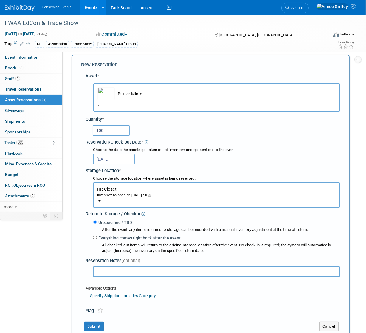
click at [166, 202] on button "HR Closet Inventory balance on Nov 3, 2025 : 0" at bounding box center [216, 195] width 247 height 25
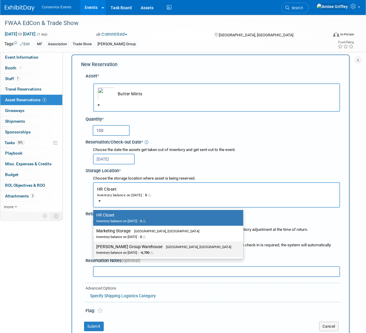
click at [163, 245] on span "Brooklyn, OH" at bounding box center [197, 247] width 69 height 4
click at [94, 245] on input "Taylor Group Warehouse Brooklyn, OH Inventory balance on Nov 3, 2025 : -6,700" at bounding box center [92, 247] width 4 height 4
select select "11223164"
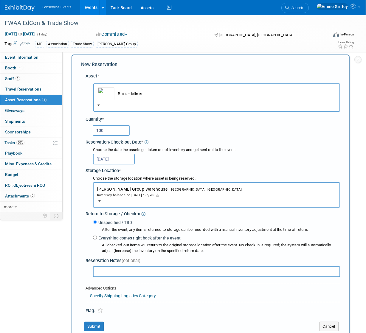
scroll to position [24, 0]
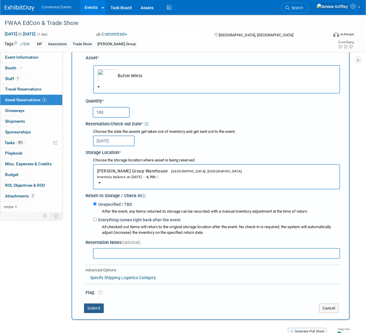
click at [96, 308] on button "Submit" at bounding box center [94, 309] width 20 height 10
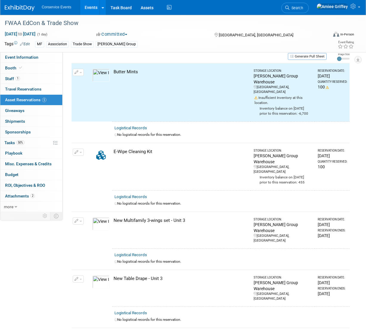
scroll to position [25, 0]
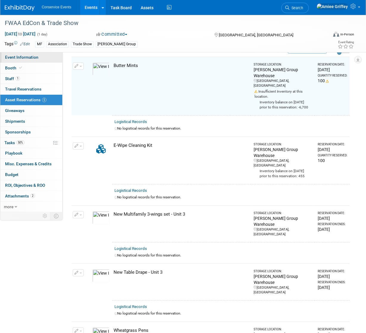
click at [27, 59] on span "Event Information" at bounding box center [21, 57] width 33 height 5
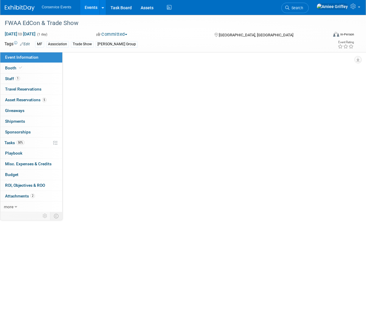
scroll to position [0, 0]
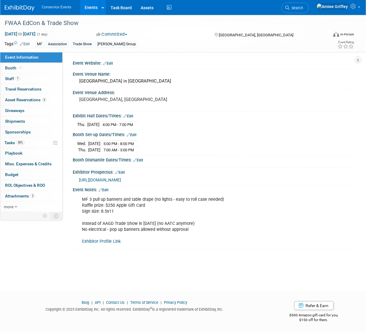
click at [111, 64] on link "Edit" at bounding box center [108, 63] width 10 height 4
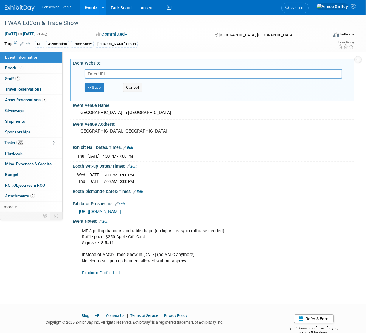
click at [113, 74] on input "text" at bounding box center [214, 74] width 258 height 10
type input "https://www.iaaonline.net/events/2025-multifamily-industry-summit"
click at [99, 85] on button "Save" at bounding box center [95, 87] width 20 height 9
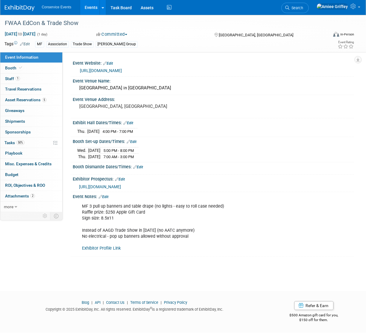
click at [100, 197] on icon at bounding box center [101, 197] width 4 height 4
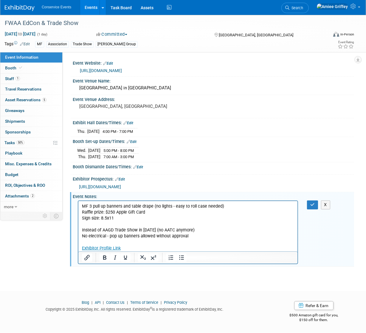
click at [120, 218] on p "MF 3 pull up banners and table drape (no lights - easy to roll case needed) Raf…" at bounding box center [188, 228] width 212 height 48
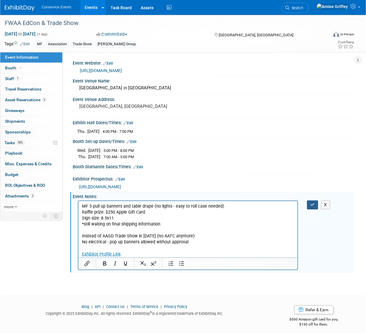
click at [313, 205] on icon "button" at bounding box center [312, 205] width 4 height 4
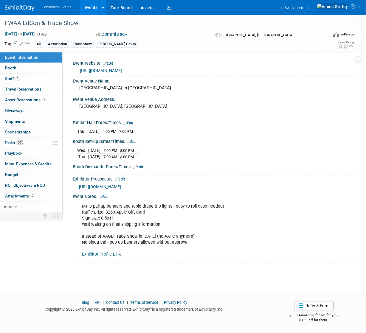
click at [111, 63] on link "Edit" at bounding box center [108, 63] width 10 height 4
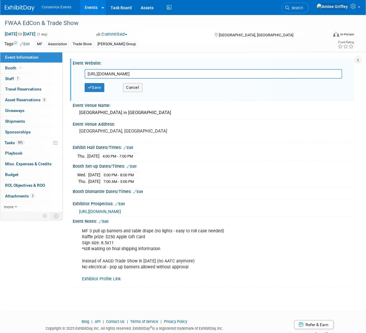
drag, startPoint x: 220, startPoint y: 75, endPoint x: 85, endPoint y: 70, distance: 134.3
click at [85, 70] on input "https://www.iaaonline.net/events/2025-multifamily-industry-summit" at bounding box center [214, 74] width 258 height 10
click at [98, 87] on button "Save" at bounding box center [95, 87] width 20 height 9
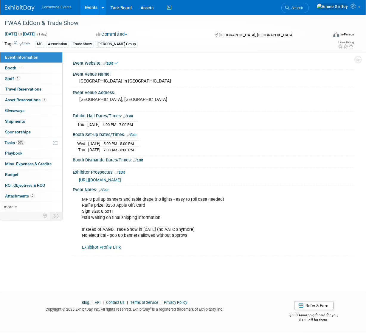
click at [109, 188] on link "Edit" at bounding box center [104, 190] width 10 height 4
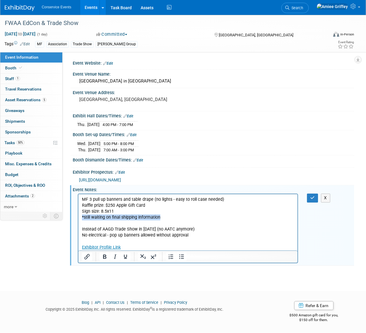
drag, startPoint x: 168, startPoint y: 218, endPoint x: 81, endPoint y: 217, distance: 87.1
click at [81, 217] on html "MF 3 pull up banners and table drape (no lights - easy to roll case needed) Raf…" at bounding box center [187, 222] width 219 height 56
click at [315, 198] on button "button" at bounding box center [312, 198] width 11 height 9
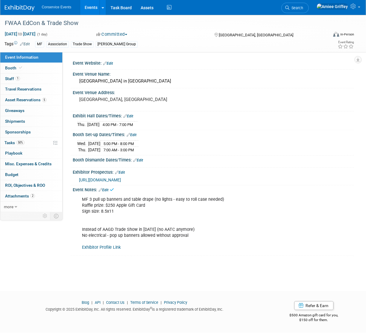
click at [90, 10] on link "Events" at bounding box center [91, 7] width 22 height 15
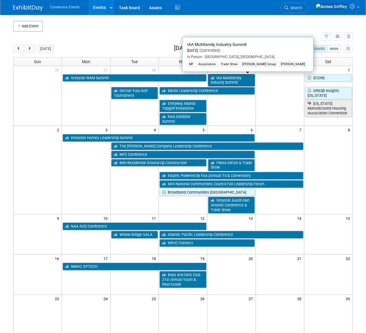
click at [243, 78] on link "IAA Multifamily Industry Summit" at bounding box center [231, 80] width 47 height 12
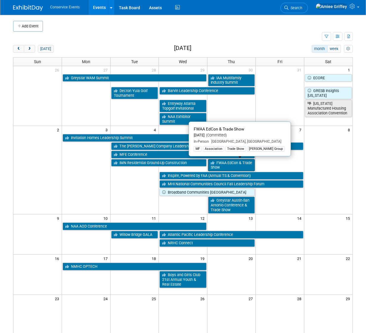
click at [239, 167] on link "FWAA EdCon & Trade Show" at bounding box center [231, 165] width 47 height 12
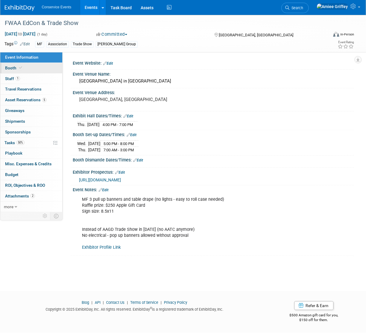
click at [24, 69] on link "Booth" at bounding box center [31, 68] width 62 height 10
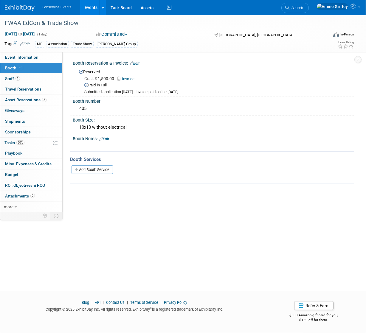
click at [109, 138] on link "Edit" at bounding box center [104, 139] width 10 height 4
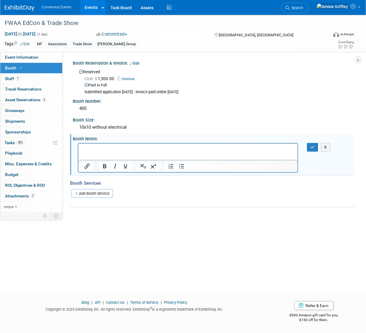
click at [105, 145] on html at bounding box center [187, 147] width 219 height 8
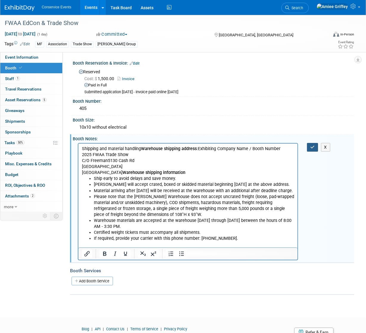
click at [310, 148] on button "button" at bounding box center [312, 147] width 11 height 9
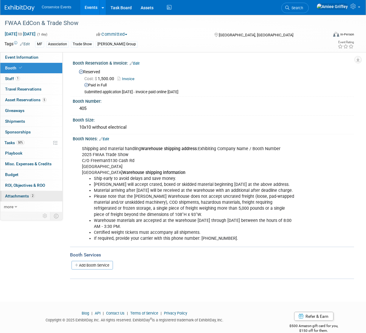
click at [14, 195] on span "Attachments 2" at bounding box center [20, 196] width 30 height 5
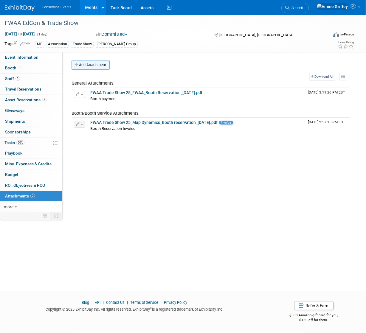
click at [89, 67] on button "Add Attachment" at bounding box center [91, 65] width 38 height 10
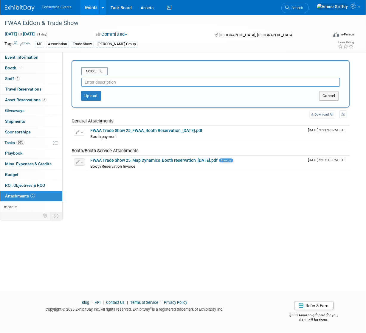
click at [113, 81] on input "text" at bounding box center [210, 82] width 259 height 9
type input "Quick facts"
click at [86, 73] on input "file" at bounding box center [71, 71] width 71 height 7
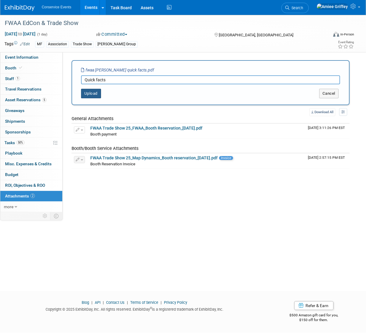
click at [87, 92] on button "Upload" at bounding box center [91, 94] width 20 height 10
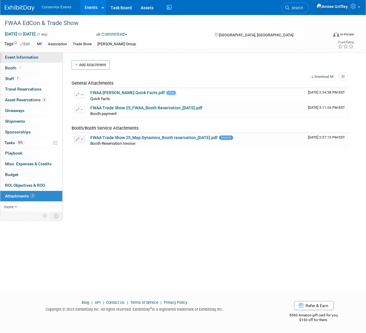
click at [31, 55] on span "Event Information" at bounding box center [21, 57] width 33 height 5
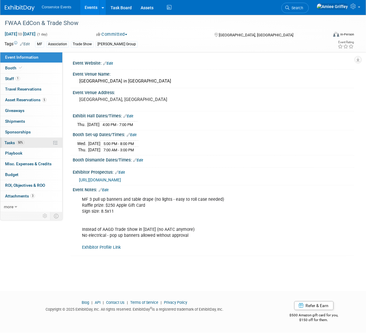
click at [13, 145] on span "Tasks 50%" at bounding box center [14, 142] width 20 height 5
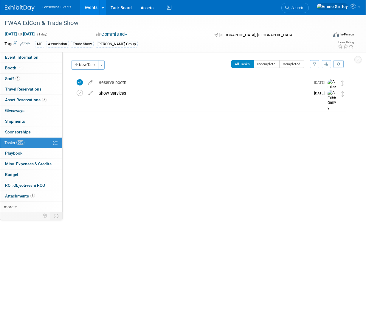
click at [88, 8] on link "Events" at bounding box center [91, 7] width 22 height 15
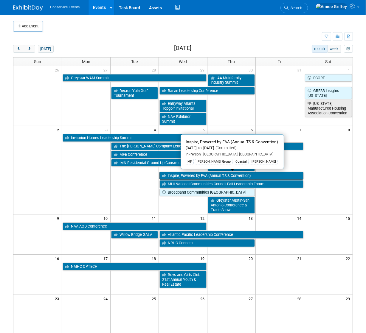
click at [205, 176] on link "Inspire, Powered by FAA (Annual TS & Convention)" at bounding box center [232, 176] width 144 height 8
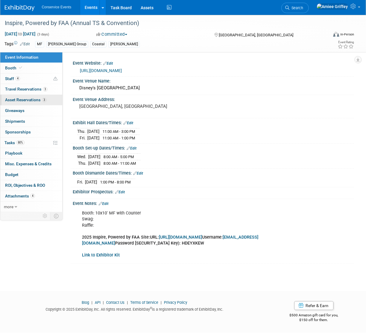
click at [31, 101] on span "Asset Reservations 3" at bounding box center [25, 100] width 41 height 5
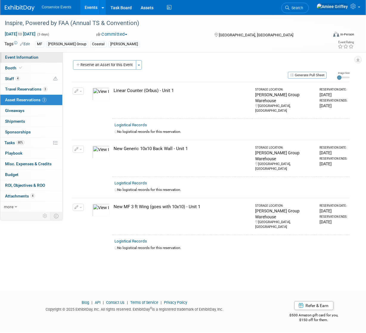
click at [30, 58] on span "Event Information" at bounding box center [21, 57] width 33 height 5
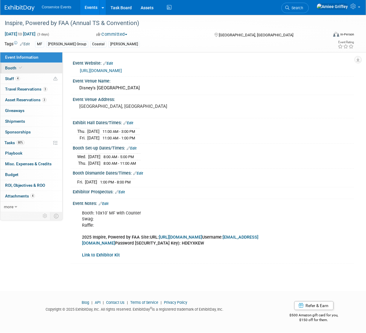
click at [25, 67] on link "Booth" at bounding box center [31, 68] width 62 height 10
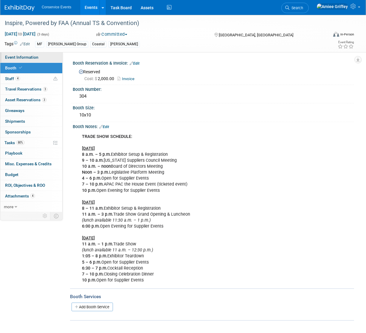
click at [35, 57] on span "Event Information" at bounding box center [21, 57] width 33 height 5
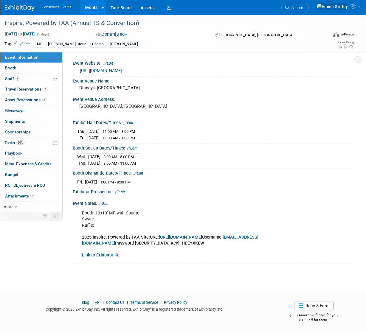
click at [94, 253] on b "Link to Exhibitor Kit" at bounding box center [101, 255] width 38 height 5
click at [23, 196] on span "Attachments 4" at bounding box center [20, 196] width 30 height 5
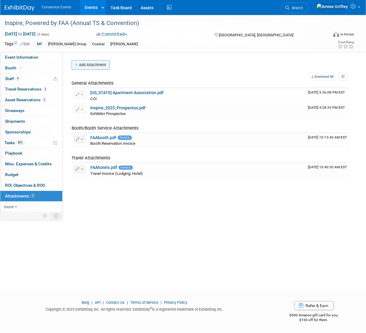
click at [95, 64] on button "Add Attachment" at bounding box center [91, 65] width 38 height 10
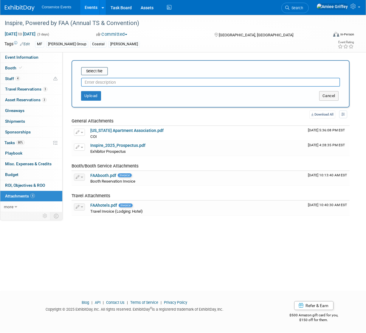
click at [100, 85] on input "text" at bounding box center [210, 82] width 259 height 9
type input "Quick Facts"
click at [92, 71] on input "file" at bounding box center [71, 71] width 71 height 7
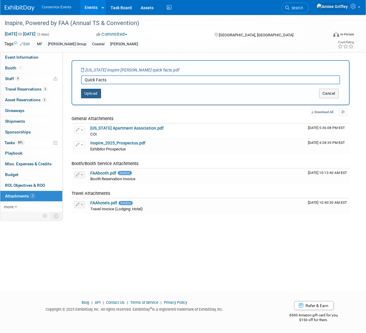
click at [91, 97] on button "Upload" at bounding box center [91, 94] width 20 height 10
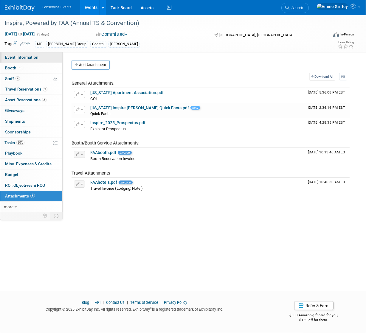
click at [34, 57] on span "Event Information" at bounding box center [21, 57] width 33 height 5
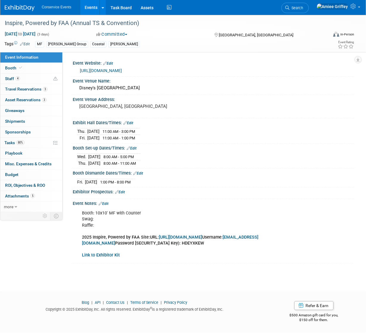
click at [86, 7] on link "Events" at bounding box center [91, 7] width 22 height 15
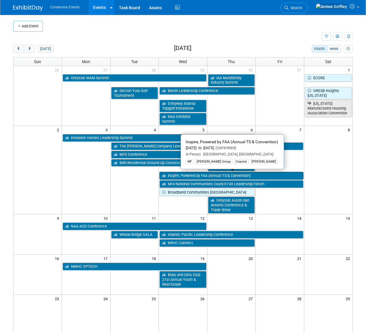
click at [181, 177] on link "Inspire, Powered by FAA (Annual TS & Convention)" at bounding box center [232, 176] width 144 height 8
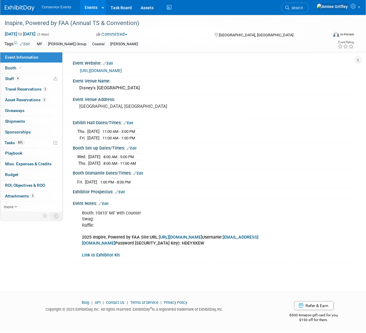
click at [24, 44] on link "Edit" at bounding box center [25, 44] width 10 height 4
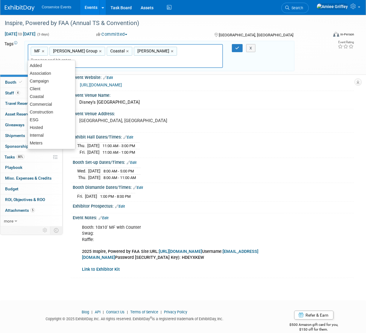
click at [78, 57] on input "text" at bounding box center [55, 60] width 48 height 6
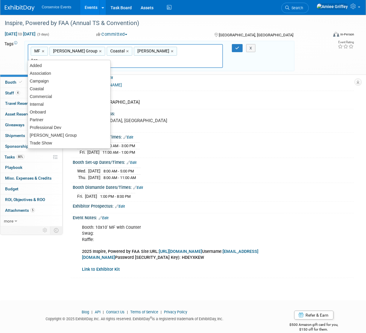
type input "Asso"
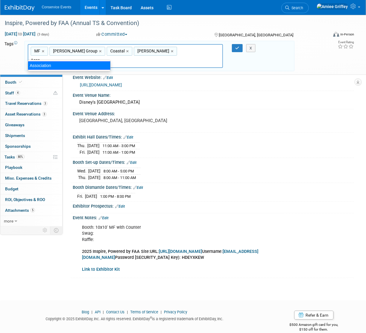
click at [84, 65] on div "Association" at bounding box center [69, 65] width 83 height 8
type input "MF, [PERSON_NAME] Group, Coastal, [PERSON_NAME], Association"
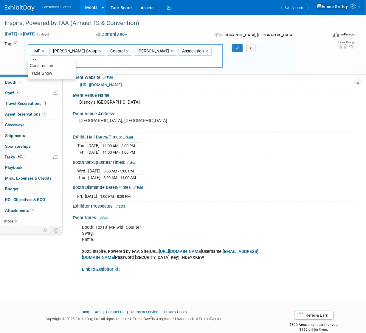
type input "Trad"
click at [43, 67] on div "Trade Show" at bounding box center [52, 65] width 48 height 8
type input "MF, Taylor Group, Coastal, Mobly, Association, Trade Show"
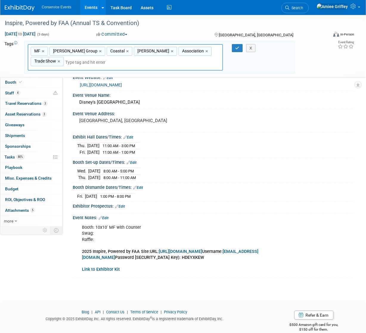
click at [241, 49] on div "X" at bounding box center [251, 48] width 23 height 8
click at [239, 48] on icon "button" at bounding box center [237, 48] width 4 height 4
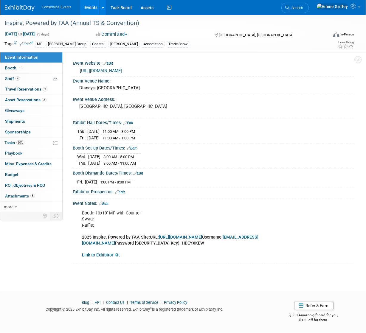
click at [89, 7] on link "Events" at bounding box center [91, 7] width 22 height 15
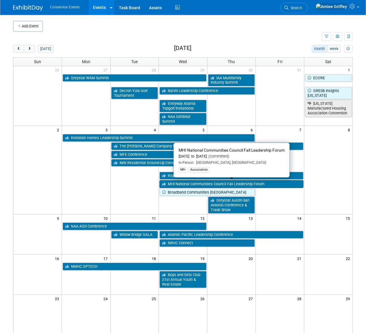
click at [202, 183] on link "MHI National Communities Council Fall Leadership Forum" at bounding box center [232, 184] width 144 height 8
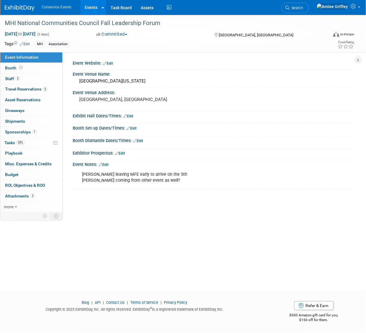
click at [86, 11] on link "Events" at bounding box center [91, 7] width 22 height 15
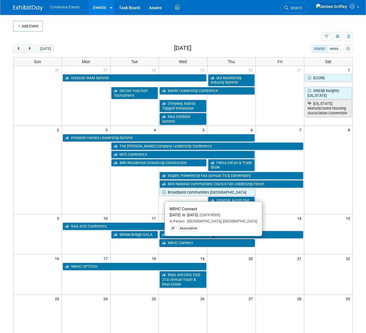
click at [177, 243] on link "NRHC Connect" at bounding box center [207, 243] width 95 height 8
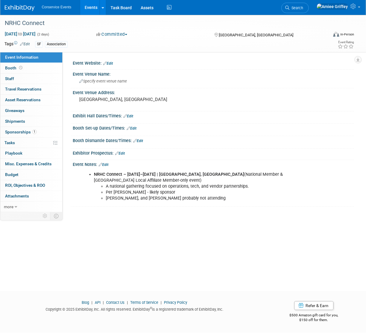
click at [107, 165] on link "Edit" at bounding box center [104, 165] width 10 height 4
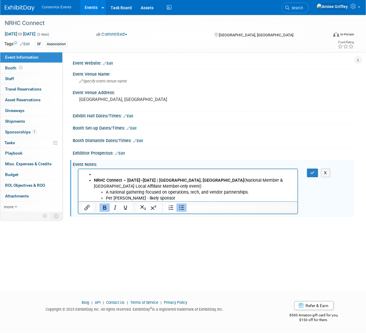
click at [93, 173] on ul "NRHC Connect – November 12–13 | Dallas, TX (National Member & TX Local Affiliat…" at bounding box center [188, 189] width 212 height 36
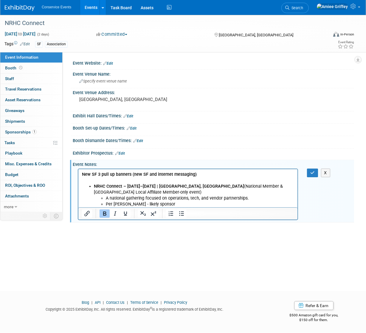
click at [131, 175] on b "New SF 3 pull up banners (new SF and internet messaging)" at bounding box center [139, 174] width 115 height 5
click at [228, 174] on p "New SF 3 pull up banners and tabledrape (new SF and internet messaging)" at bounding box center [188, 174] width 212 height 6
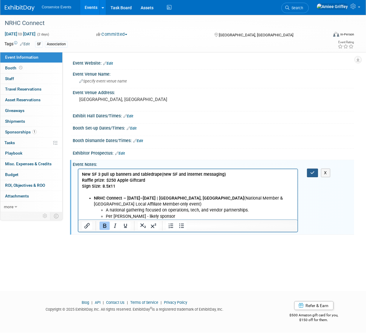
click at [310, 173] on button "button" at bounding box center [312, 173] width 11 height 9
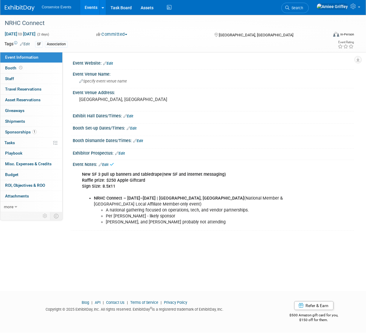
click at [106, 163] on link "Edit" at bounding box center [104, 165] width 10 height 4
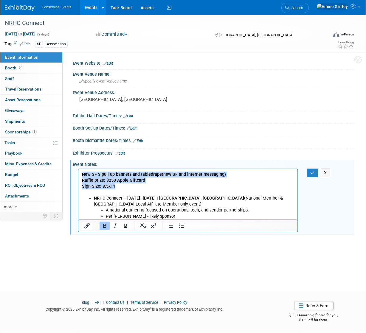
drag, startPoint x: 121, startPoint y: 186, endPoint x: 75, endPoint y: 169, distance: 49.4
click at [78, 169] on html "New SF 3 pull up banners and tabledrape (new SF and internet messaging) Raffle …" at bounding box center [187, 197] width 219 height 56
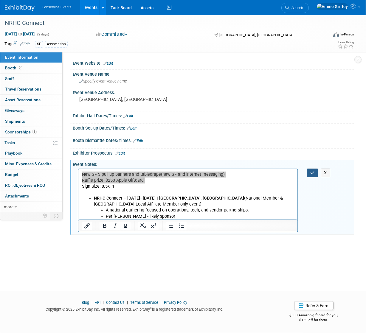
click at [314, 172] on icon "button" at bounding box center [312, 173] width 4 height 4
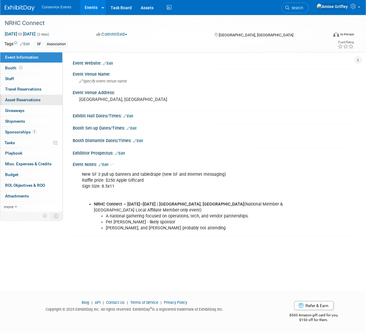
click at [17, 101] on span "Asset Reservations 0" at bounding box center [22, 100] width 35 height 5
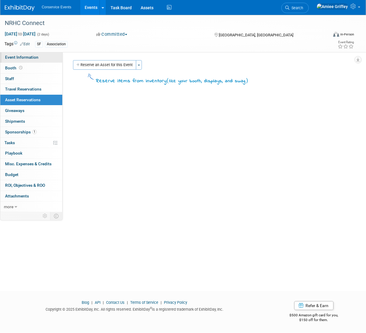
click at [49, 59] on link "Event Information" at bounding box center [31, 57] width 62 height 10
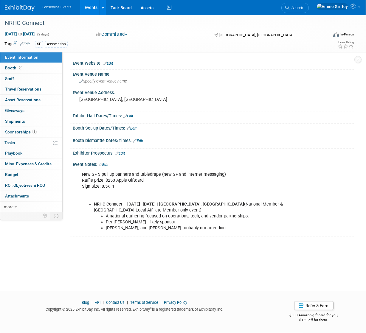
click at [107, 163] on link "Edit" at bounding box center [104, 165] width 10 height 4
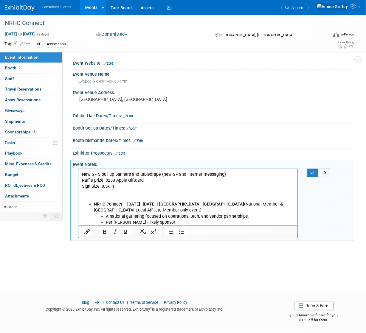
click at [118, 188] on p "New SF 3 pull up banners and tabledrape (new SF and internet messaging) Raffle …" at bounding box center [188, 186] width 212 height 30
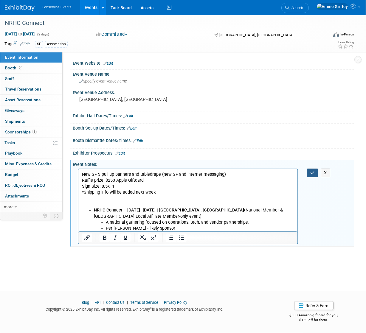
click at [312, 174] on icon "button" at bounding box center [312, 173] width 4 height 4
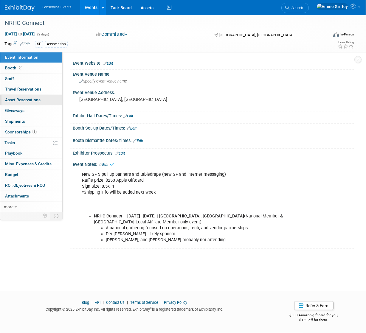
click at [21, 102] on span "Asset Reservations 0" at bounding box center [22, 100] width 35 height 5
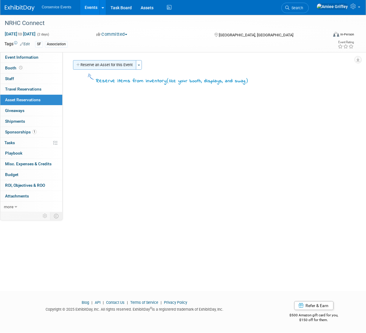
click at [117, 67] on button "Reserve an Asset for this Event" at bounding box center [104, 65] width 63 height 10
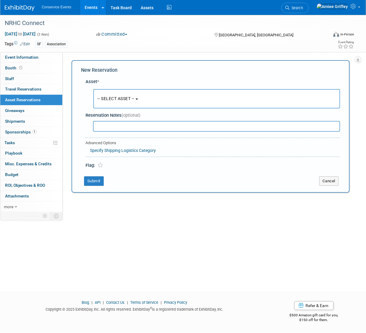
click at [29, 42] on link "Edit" at bounding box center [25, 44] width 10 height 4
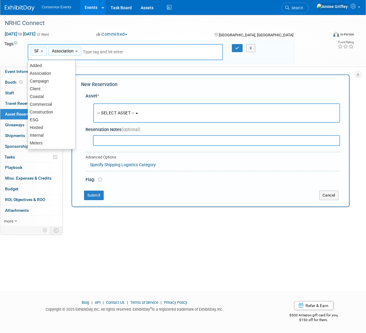
click at [86, 53] on input "text" at bounding box center [107, 52] width 48 height 6
type input "T"
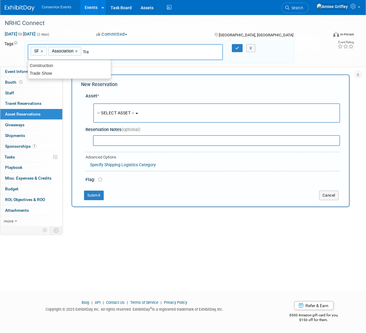
type input "Trad"
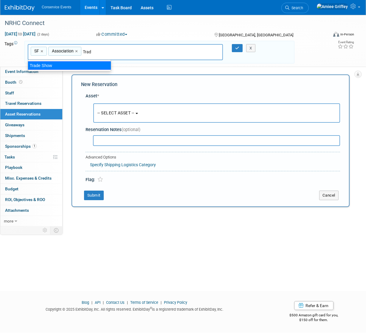
click at [54, 67] on div "Trade Show" at bounding box center [70, 65] width 84 height 8
type input "SF, Association, Trade Show"
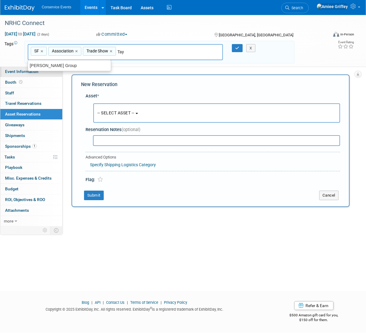
type input "Tayl"
click at [36, 69] on div "[PERSON_NAME] Group" at bounding box center [70, 65] width 84 height 8
type input "SF, Association, Trade Show, Taylor Group"
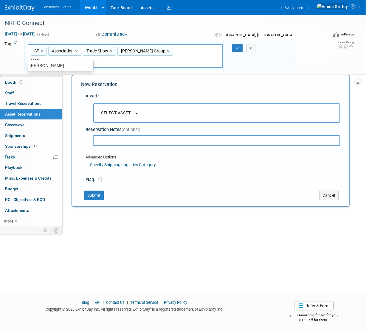
type input "Mobl"
click at [52, 65] on div "[PERSON_NAME]" at bounding box center [61, 65] width 66 height 8
type input "SF, Association, Trade Show, Taylor Group, Mobly"
click at [238, 49] on icon "button" at bounding box center [237, 48] width 4 height 4
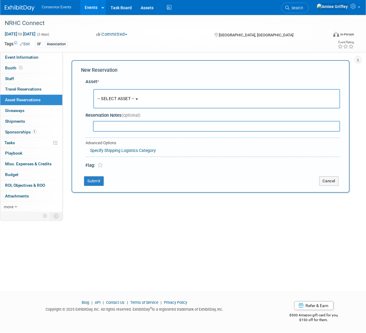
click at [128, 99] on span "-- SELECT ASSET --" at bounding box center [116, 98] width 37 height 5
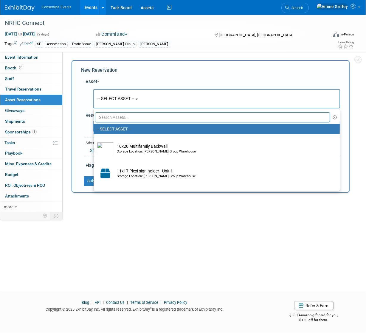
click at [122, 120] on input "text" at bounding box center [212, 117] width 235 height 10
click at [141, 118] on input "text" at bounding box center [212, 117] width 235 height 10
click at [136, 119] on input "text" at bounding box center [212, 117] width 235 height 10
click at [111, 115] on input "text" at bounding box center [212, 117] width 235 height 10
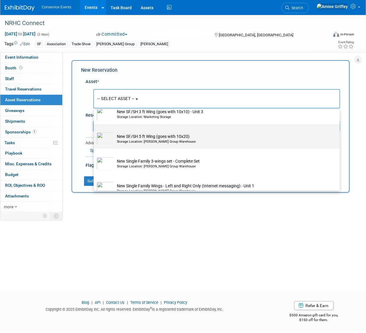
scroll to position [712, 0]
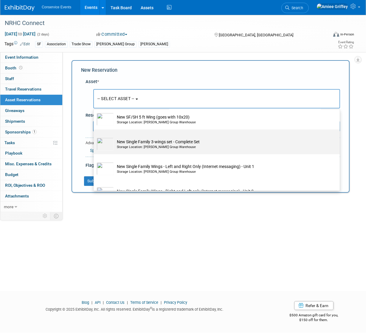
type input "New"
click at [143, 149] on div "Storage Location: [PERSON_NAME] Group Warehouse" at bounding box center [222, 147] width 211 height 5
click at [95, 137] on input "New Single Family 3-wings set - Complete Set Storage Location: Taylor Group War…" at bounding box center [93, 135] width 4 height 4
select select "10718197"
select select "10"
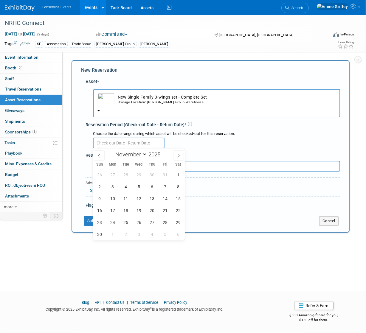
click at [111, 143] on input "text" at bounding box center [129, 143] width 72 height 11
click at [140, 187] on span "5" at bounding box center [139, 187] width 12 height 12
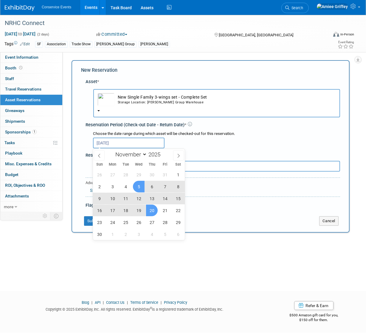
click at [150, 209] on span "20" at bounding box center [152, 211] width 12 height 12
type input "Nov 5, 2025 to Nov 20, 2025"
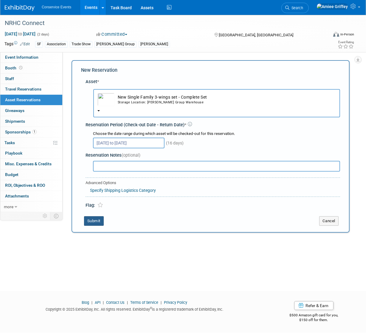
click at [98, 222] on button "Submit" at bounding box center [94, 222] width 20 height 10
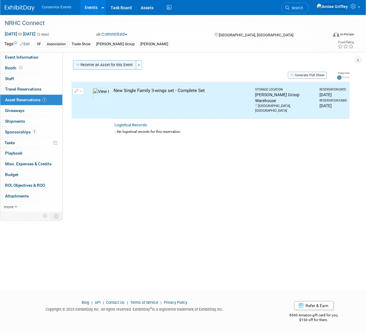
click at [118, 67] on button "Reserve an Asset for this Event" at bounding box center [104, 65] width 63 height 10
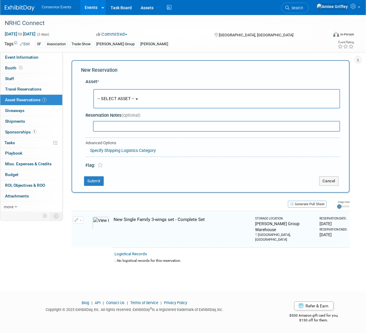
click at [117, 100] on span "-- SELECT ASSET --" at bounding box center [116, 98] width 37 height 5
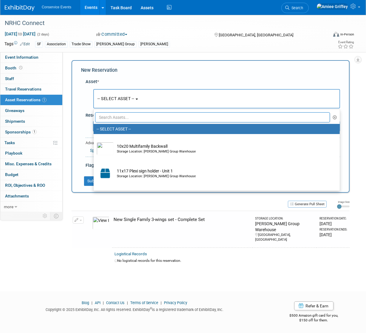
click at [126, 115] on input "text" at bounding box center [212, 117] width 235 height 10
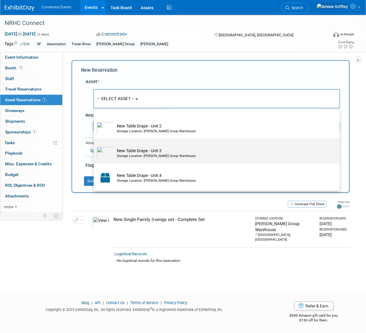
scroll to position [75, 0]
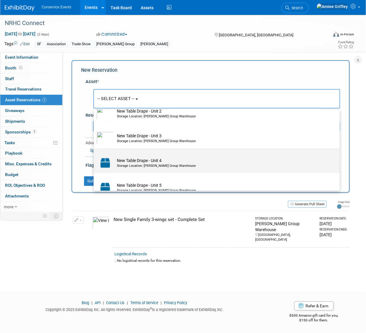
type input "table"
click at [139, 163] on td "New Table Drape - Unit 4 Storage Location: Taylor Group Warehouse" at bounding box center [221, 163] width 214 height 13
click at [95, 156] on input "New Table Drape - Unit 4 Storage Location: Taylor Group Warehouse" at bounding box center [93, 154] width 4 height 4
select select "10718562"
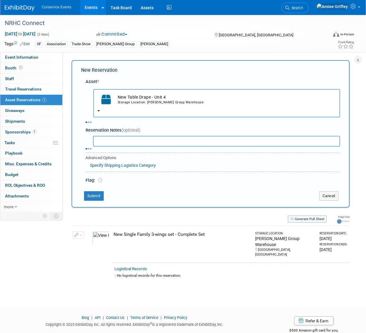
select select "10"
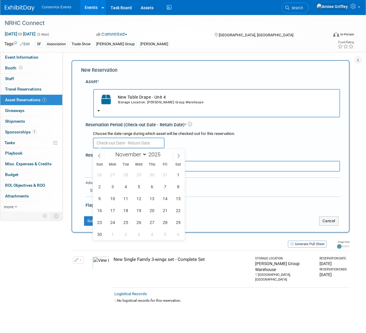
click at [127, 141] on input "text" at bounding box center [129, 143] width 72 height 11
click at [140, 190] on span "5" at bounding box center [139, 187] width 12 height 12
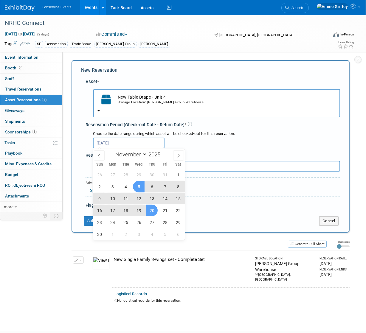
click at [152, 209] on span "20" at bounding box center [152, 211] width 12 height 12
type input "Nov 5, 2025 to Nov 20, 2025"
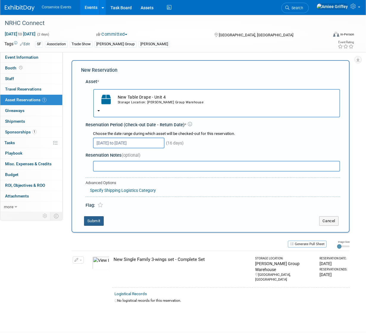
click at [91, 220] on button "Submit" at bounding box center [94, 222] width 20 height 10
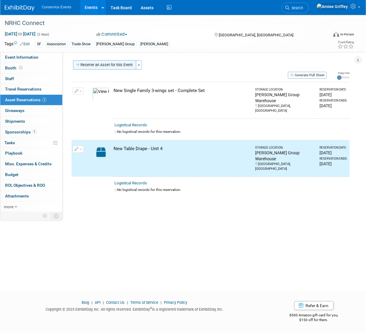
click at [107, 66] on button "Reserve an Asset for this Event" at bounding box center [104, 65] width 63 height 10
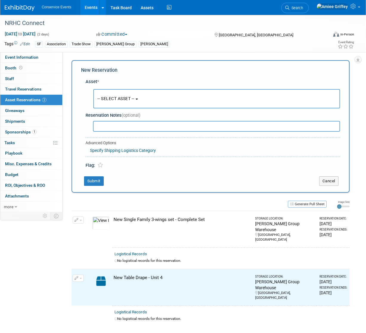
scroll to position [6, 0]
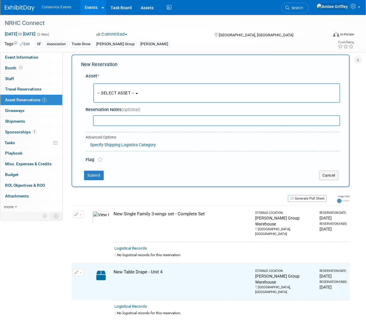
click at [126, 93] on span "-- SELECT ASSET --" at bounding box center [116, 93] width 37 height 5
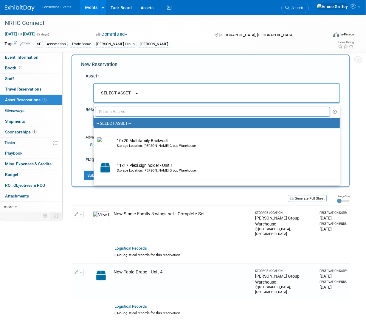
click at [131, 113] on input "text" at bounding box center [212, 112] width 235 height 10
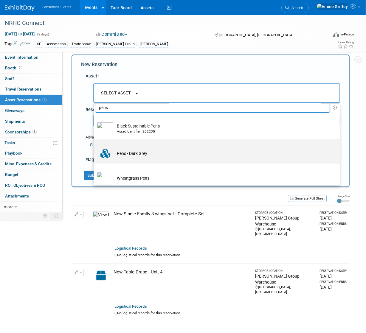
scroll to position [9, 0]
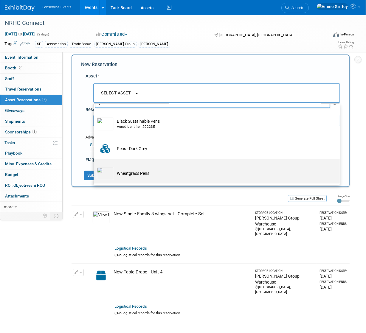
type input "pens"
click at [139, 170] on td "Wheatgrass Pens" at bounding box center [221, 173] width 214 height 13
click at [95, 166] on input "Wheatgrass Pens" at bounding box center [93, 164] width 4 height 4
select select "10715855"
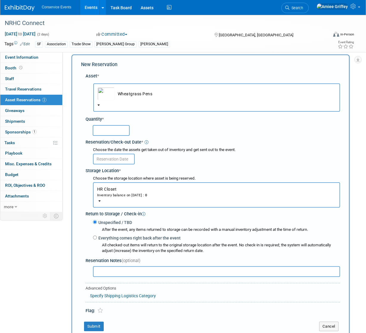
click at [122, 130] on input "text" at bounding box center [111, 130] width 37 height 11
type input "100"
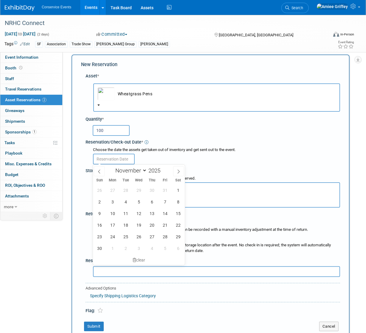
click at [106, 160] on input "text" at bounding box center [114, 159] width 42 height 11
click at [141, 201] on span "5" at bounding box center [139, 202] width 12 height 12
type input "Nov 5, 2025"
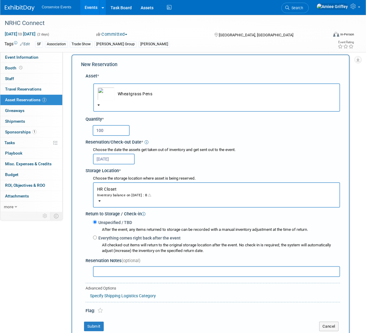
click at [126, 198] on button "HR Closet Inventory balance on Nov 5, 2025 : 0" at bounding box center [216, 195] width 247 height 25
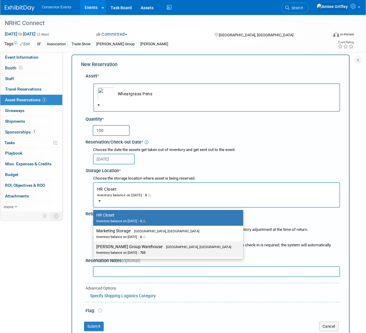
click at [143, 248] on label "Taylor Group Warehouse Brooklyn, OH Inventory balance on Nov 5, 2025 : 703" at bounding box center [166, 249] width 141 height 13
click at [94, 248] on input "Taylor Group Warehouse Brooklyn, OH Inventory balance on Nov 5, 2025 : 703" at bounding box center [92, 247] width 4 height 4
select select "11223164"
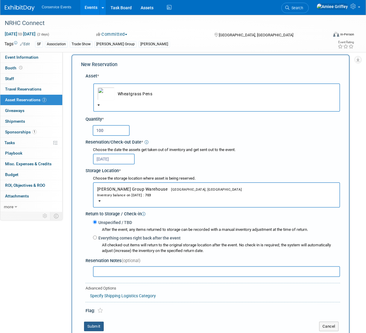
click at [99, 328] on button "Submit" at bounding box center [94, 327] width 20 height 10
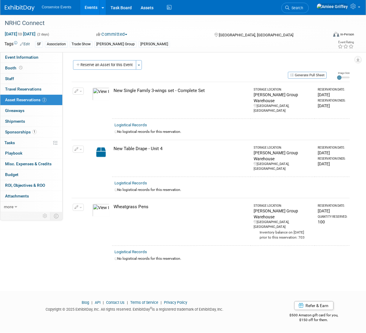
scroll to position [0, 0]
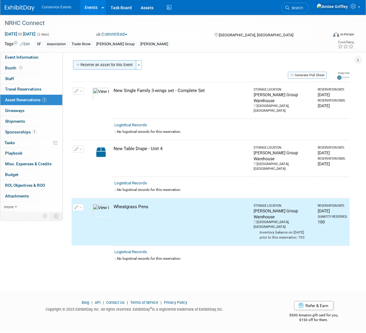
click at [101, 64] on button "Reserve an Asset for this Event" at bounding box center [104, 65] width 63 height 10
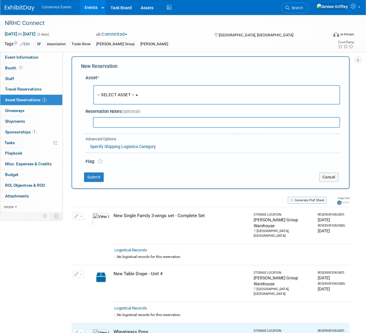
scroll to position [6, 0]
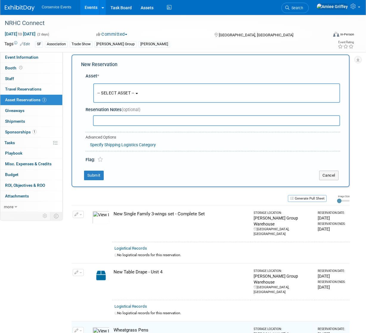
click at [152, 92] on button "-- SELECT ASSET --" at bounding box center [216, 93] width 247 height 19
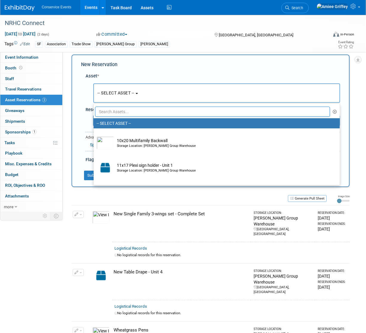
click at [130, 110] on input "text" at bounding box center [212, 112] width 235 height 10
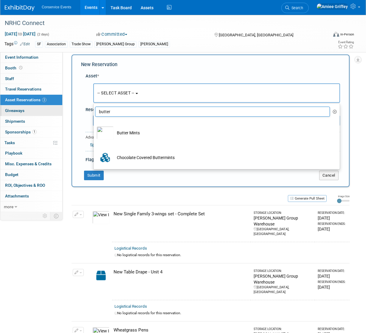
type input "butter"
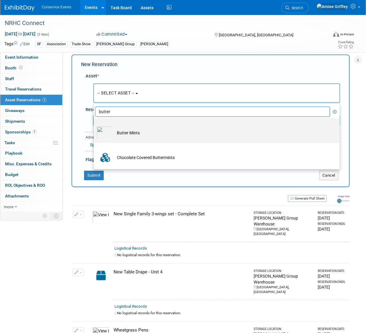
click at [118, 132] on td "Butter Mints" at bounding box center [221, 132] width 214 height 13
click at [95, 126] on input "Butter Mints" at bounding box center [93, 124] width 4 height 4
select select "10718033"
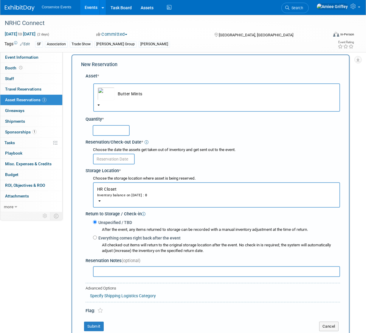
click at [111, 134] on input "text" at bounding box center [111, 130] width 37 height 11
type input "100"
click at [111, 160] on input "text" at bounding box center [114, 159] width 42 height 11
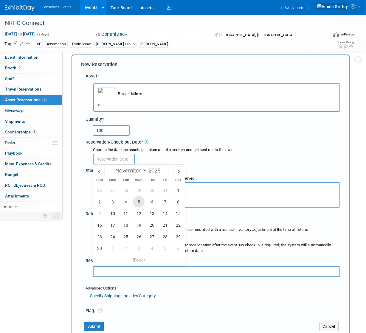
click at [140, 204] on span "5" at bounding box center [139, 202] width 12 height 12
type input "Nov 5, 2025"
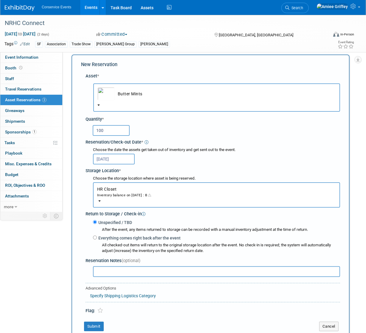
click at [135, 202] on button "HR Closet Inventory balance on Nov 5, 2025 : 0" at bounding box center [216, 195] width 247 height 25
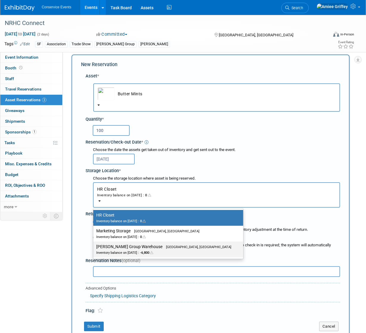
click at [147, 250] on div "Inventory balance on Nov 5, 2025 : -6,800" at bounding box center [163, 253] width 135 height 6
click at [94, 249] on input "Taylor Group Warehouse Brooklyn, OH Inventory balance on Nov 5, 2025 : -6,800" at bounding box center [92, 247] width 4 height 4
select select "11223164"
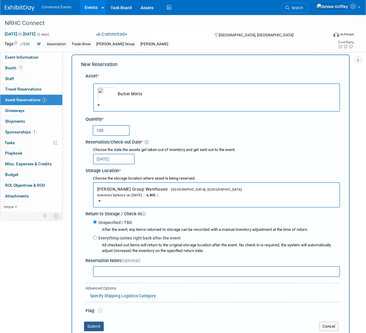
click at [96, 325] on button "Submit" at bounding box center [94, 327] width 20 height 10
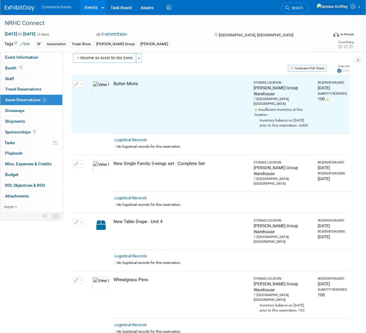
scroll to position [7, 0]
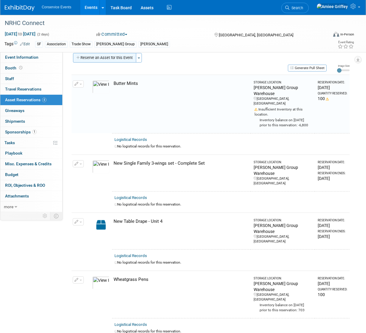
click at [102, 59] on button "Reserve an Asset for this Event" at bounding box center [104, 58] width 63 height 10
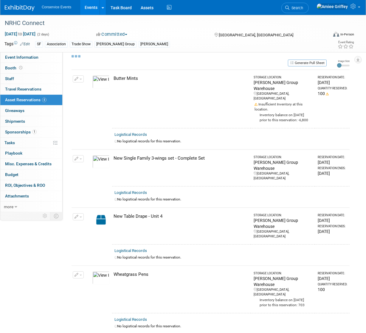
select select "10"
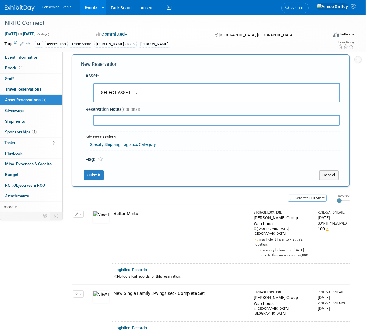
scroll to position [6, 0]
click at [110, 93] on span "-- SELECT ASSET --" at bounding box center [116, 93] width 37 height 5
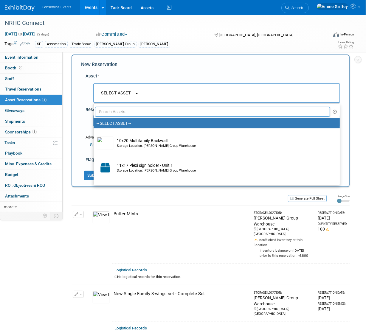
click at [125, 110] on input "text" at bounding box center [212, 112] width 235 height 10
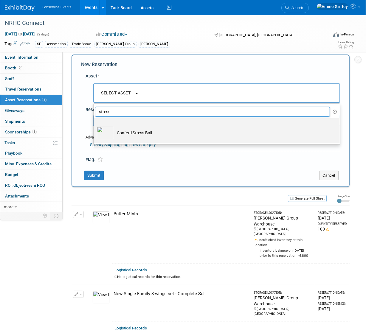
type input "stress"
click at [132, 133] on td "Confetti Stress Ball" at bounding box center [221, 132] width 214 height 13
click at [95, 126] on input "Confetti Stress Ball" at bounding box center [93, 124] width 4 height 4
select select "10724504"
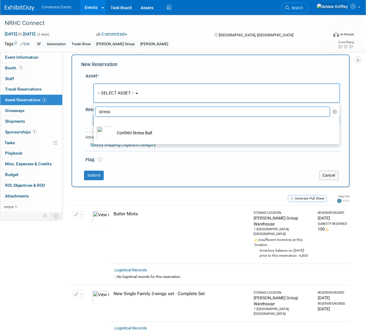
select select "10"
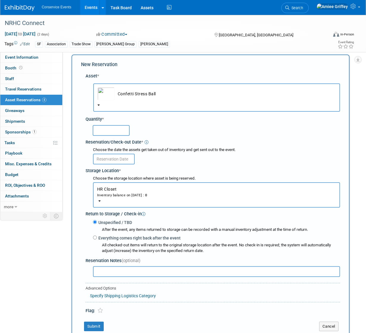
click at [113, 132] on input "text" at bounding box center [111, 130] width 37 height 11
type input "50"
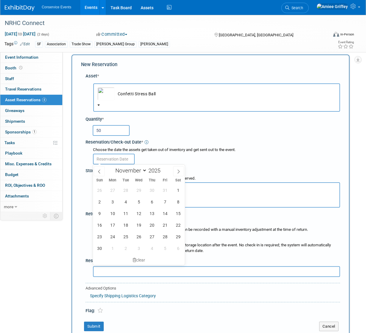
click at [111, 160] on input "text" at bounding box center [114, 159] width 42 height 11
click at [139, 204] on span "5" at bounding box center [139, 202] width 12 height 12
type input "Nov 5, 2025"
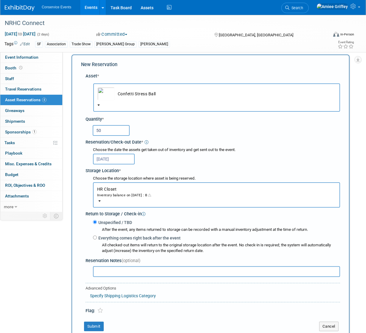
click at [132, 197] on div "Inventory balance on Nov 5, 2025 : 0" at bounding box center [216, 195] width 239 height 6
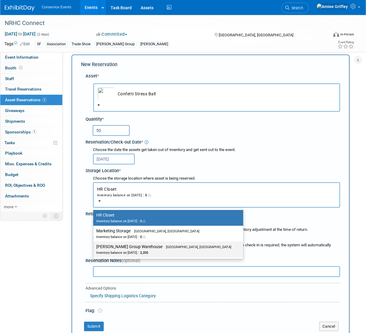
click at [163, 246] on span "[GEOGRAPHIC_DATA], [GEOGRAPHIC_DATA]" at bounding box center [197, 247] width 69 height 4
click at [94, 246] on input "Taylor Group Warehouse Brooklyn, OH Inventory balance on Nov 5, 2025 : 2,205" at bounding box center [92, 247] width 4 height 4
select select "11223164"
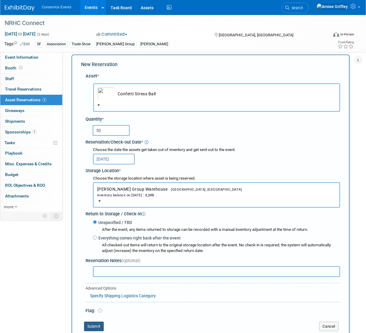
click at [98, 325] on button "Submit" at bounding box center [94, 327] width 20 height 10
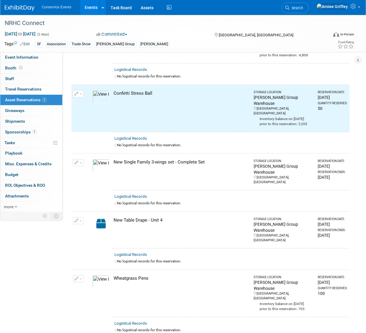
scroll to position [81, 0]
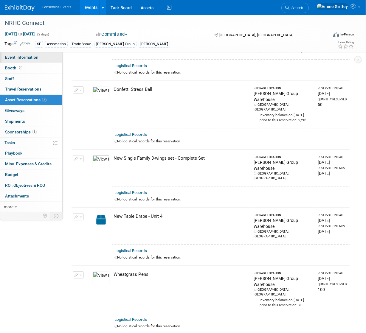
click at [37, 55] on span "Event Information" at bounding box center [21, 57] width 33 height 5
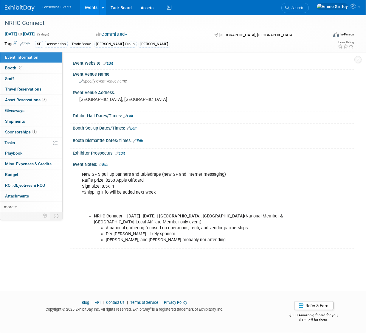
click at [92, 9] on link "Events" at bounding box center [91, 7] width 22 height 15
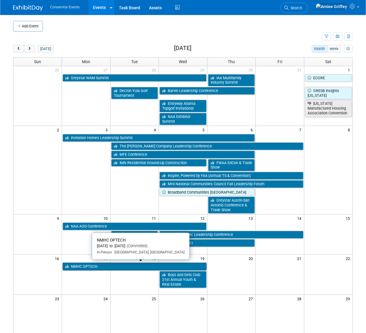
click at [100, 265] on link "NMHC OPTECH" at bounding box center [135, 267] width 144 height 8
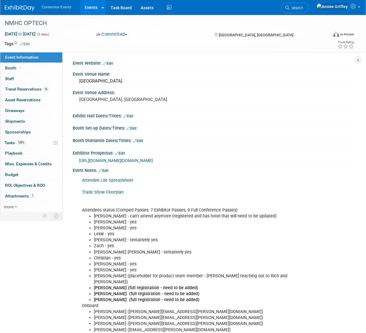
click at [108, 173] on link "Edit" at bounding box center [104, 171] width 10 height 4
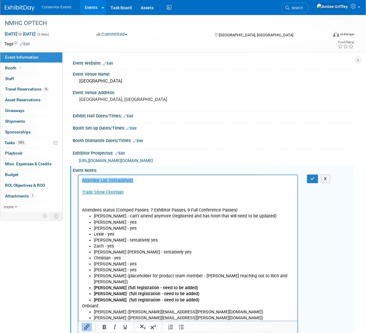
click at [82, 180] on link "﻿Attendee List Spreadsheet" at bounding box center [107, 180] width 51 height 5
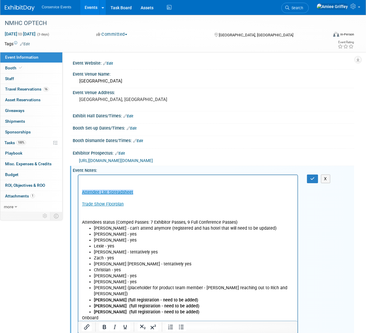
click at [90, 178] on p "Rich Text Area. Press ALT-0 for help." at bounding box center [188, 180] width 212 height 6
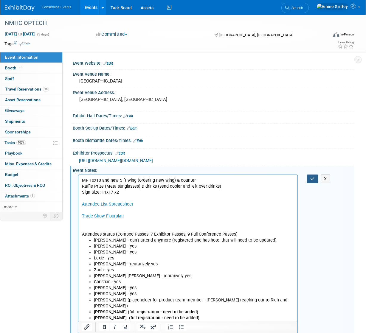
click at [312, 181] on button "button" at bounding box center [312, 179] width 11 height 9
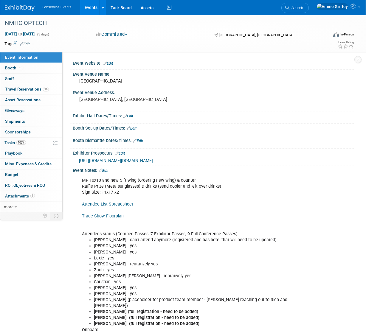
click at [108, 173] on link "Edit" at bounding box center [104, 171] width 10 height 4
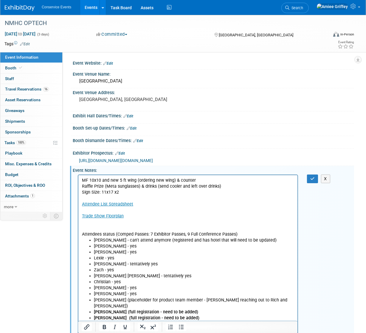
click at [124, 194] on p "MF 10x10 and new 5 ft wing (ordering new wing) & counter Raffle Prize (Meta sun…" at bounding box center [188, 207] width 212 height 60
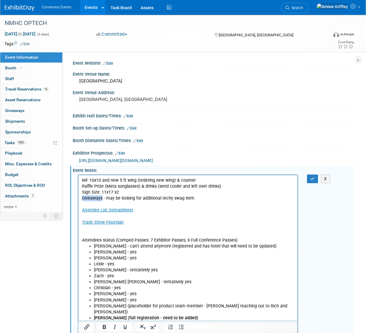
drag, startPoint x: 102, startPoint y: 197, endPoint x: 81, endPoint y: 198, distance: 20.6
click at [82, 199] on p "Giveaways - may be looking for additional techy swag item Attendee List Spreads…" at bounding box center [188, 219] width 212 height 48
click at [190, 198] on p "Swag - may be looking for additional techy swag item Attendee List Spreadsheet …" at bounding box center [188, 219] width 212 height 48
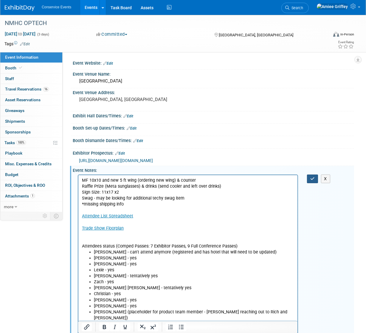
click at [311, 181] on icon "button" at bounding box center [312, 179] width 4 height 4
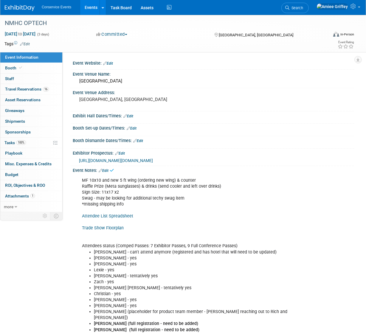
click at [26, 44] on link "Edit" at bounding box center [25, 44] width 10 height 4
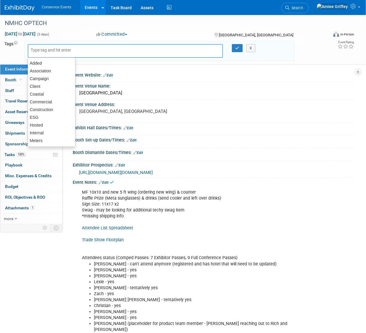
click at [33, 49] on input "text" at bounding box center [55, 50] width 48 height 6
type input "MF"
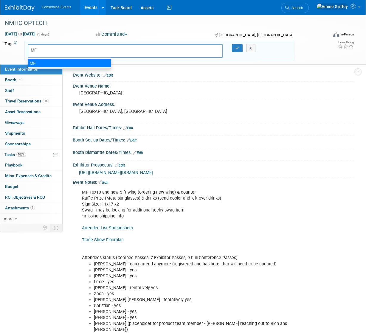
click at [36, 62] on div "MF" at bounding box center [70, 63] width 84 height 8
type input "MF"
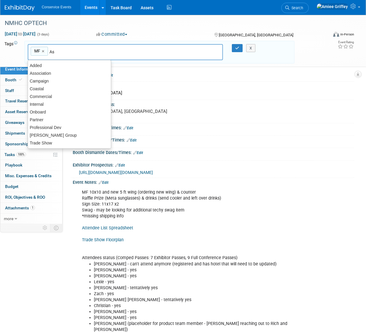
type input "Ass"
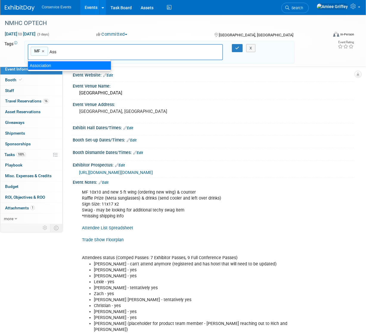
click at [38, 68] on div "Association" at bounding box center [70, 65] width 84 height 8
type input "MF, Association"
type input "Trad"
click at [39, 68] on div "Trade Show" at bounding box center [70, 65] width 84 height 8
type input "MF, Association, Trade Show"
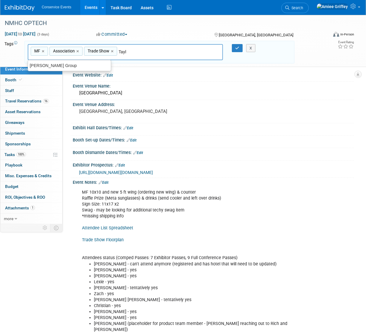
type input "Taylo"
click at [43, 66] on div "[PERSON_NAME] Group" at bounding box center [70, 65] width 84 height 8
type input "MF, Association, Trade Show, Taylor Group"
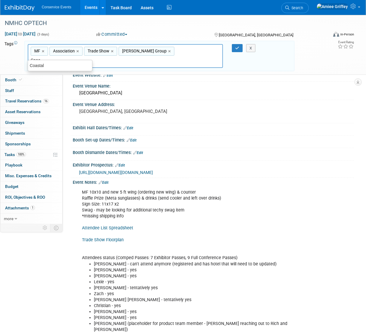
type input "Coast"
click at [60, 67] on div "Coastal" at bounding box center [60, 65] width 65 height 8
type input "MF, Association, Trade Show, Taylor Group, Coastal"
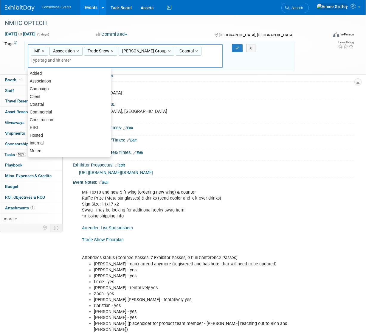
click at [191, 56] on div "MF, Association, Trade Show, Taylor Group, Coastal MF × Association × Trade Sho…" at bounding box center [125, 56] width 195 height 24
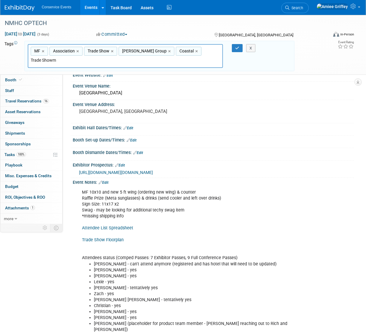
type input "Trade Show"
click at [59, 73] on div "Trade Show" at bounding box center [70, 73] width 84 height 8
click at [64, 61] on input "text" at bounding box center [73, 60] width 84 height 6
type input "[PERSON_NAME]"
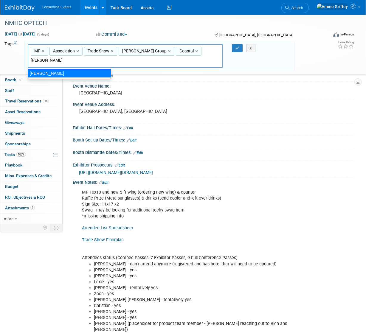
click at [55, 72] on div "[PERSON_NAME]" at bounding box center [70, 73] width 84 height 8
type input "MF, Association, Trade Show, Taylor Group, Coastal, Mobly"
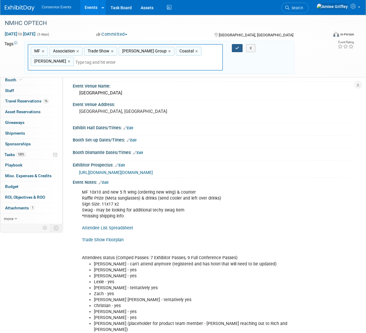
click at [237, 48] on icon "button" at bounding box center [237, 48] width 4 height 4
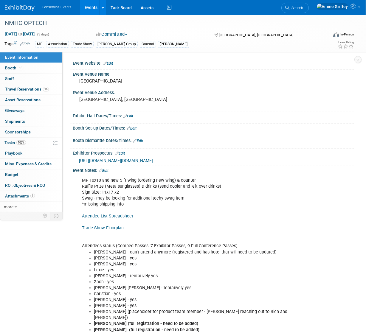
click at [110, 63] on link "Edit" at bounding box center [108, 63] width 10 height 4
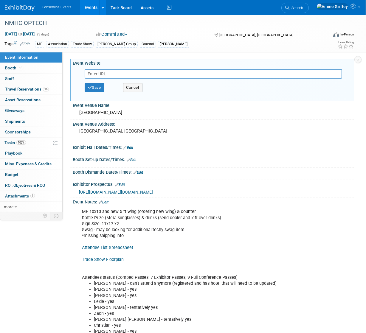
click at [114, 77] on input "text" at bounding box center [214, 74] width 258 height 10
type input "https://rettc.org/events/optech-2025#agenda"
click at [100, 88] on button "Save" at bounding box center [95, 87] width 20 height 9
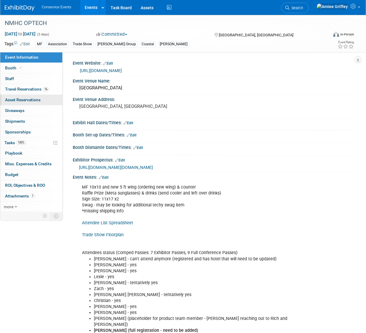
click at [21, 102] on span "Asset Reservations 0" at bounding box center [22, 100] width 35 height 5
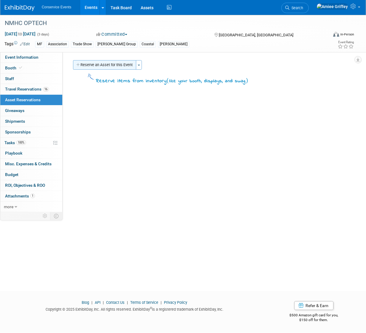
click at [98, 66] on button "Reserve an Asset for this Event" at bounding box center [104, 65] width 63 height 10
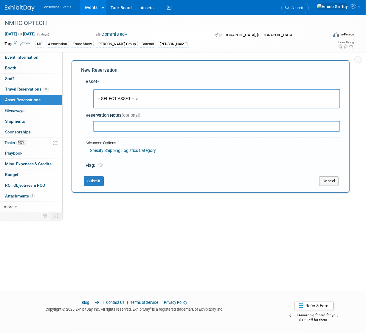
click at [112, 96] on span "-- SELECT ASSET --" at bounding box center [116, 98] width 37 height 5
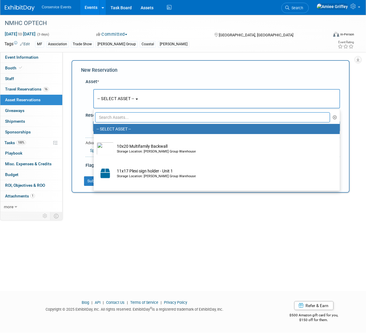
click at [122, 123] on ul "-- SELECT ASSET -- 10x20 Multifamily Backwall Storage Location: Taylor Group Wa…" at bounding box center [216, 150] width 247 height 82
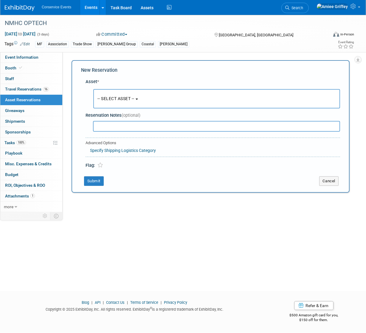
click at [117, 97] on span "-- SELECT ASSET --" at bounding box center [116, 98] width 37 height 5
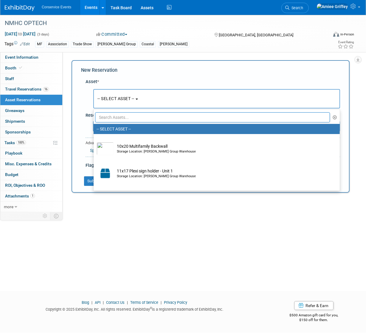
click at [113, 117] on input "text" at bounding box center [212, 117] width 235 height 10
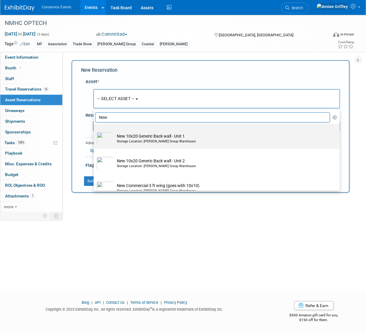
type input "New"
click at [161, 140] on div "Storage Location: Taylor Group Warehouse" at bounding box center [222, 141] width 211 height 5
click at [95, 131] on input "New 10x20 Generic Back wall - Unit 1 Storage Location: Taylor Group Warehouse" at bounding box center [93, 129] width 4 height 4
select select "10718090"
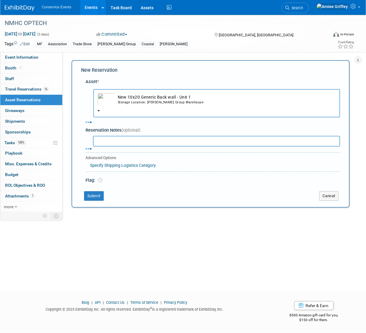
select select "10"
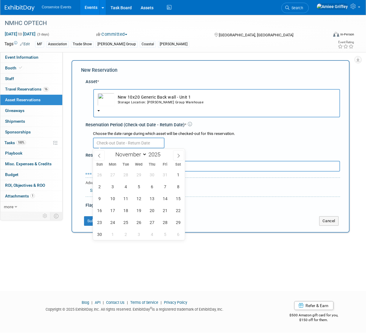
click at [117, 140] on input "text" at bounding box center [129, 143] width 72 height 11
click at [112, 196] on span "10" at bounding box center [113, 199] width 12 height 12
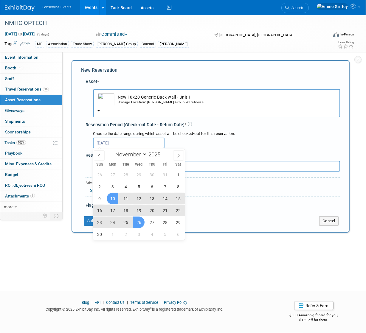
click at [138, 222] on span "26" at bounding box center [139, 223] width 12 height 12
type input "Nov 10, 2025 to Nov 26, 2025"
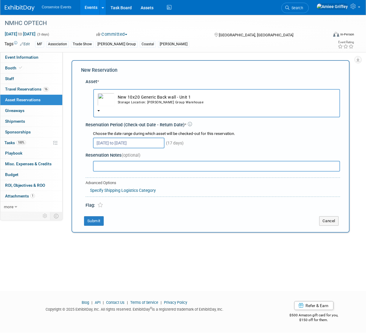
click at [116, 163] on input "text" at bounding box center [216, 166] width 247 height 11
type input "Will need weights to steady backdrop"
click at [98, 224] on button "Submit" at bounding box center [94, 222] width 20 height 10
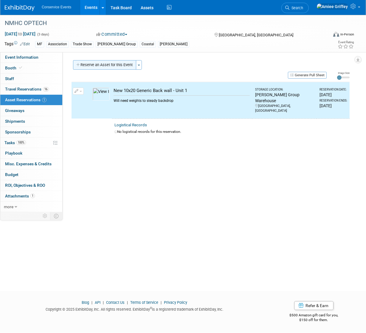
click at [106, 69] on button "Reserve an Asset for this Event" at bounding box center [104, 65] width 63 height 10
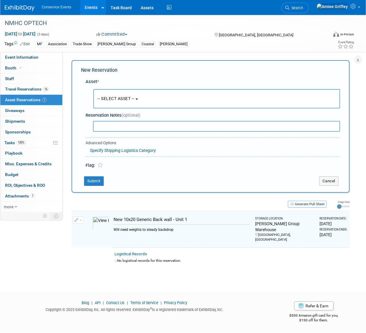
click at [113, 97] on span "-- SELECT ASSET --" at bounding box center [116, 98] width 37 height 5
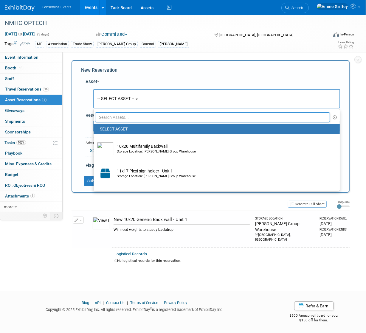
click at [123, 118] on input "text" at bounding box center [212, 117] width 235 height 10
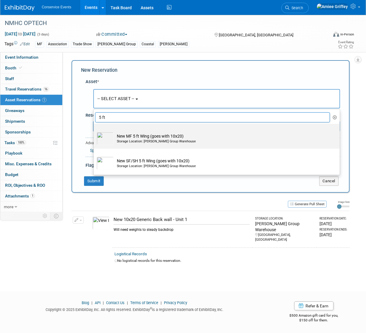
type input "5 ft"
click at [137, 138] on td "New MF 5 ft Wing (goes with 10x20) Storage Location: Taylor Group Warehouse" at bounding box center [221, 138] width 214 height 13
click at [95, 131] on input "New MF 5 ft Wing (goes with 10x20) Storage Location: Taylor Group Warehouse" at bounding box center [93, 129] width 4 height 4
select select "10718098"
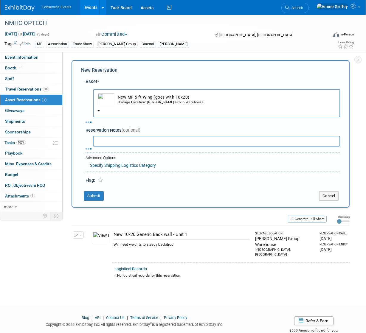
click at [117, 143] on input "text" at bounding box center [216, 141] width 247 height 11
select select "10"
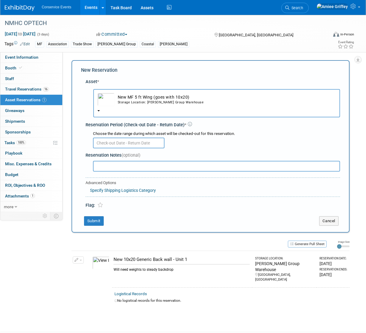
click at [110, 138] on input "text" at bounding box center [129, 143] width 72 height 11
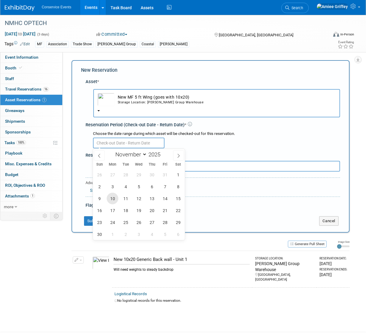
click at [113, 197] on span "10" at bounding box center [113, 199] width 12 height 12
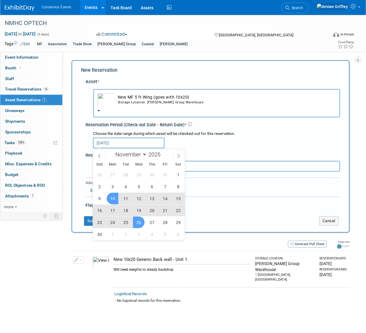
click at [138, 225] on span "26" at bounding box center [139, 223] width 12 height 12
type input "Nov 10, 2025 to Nov 26, 2025"
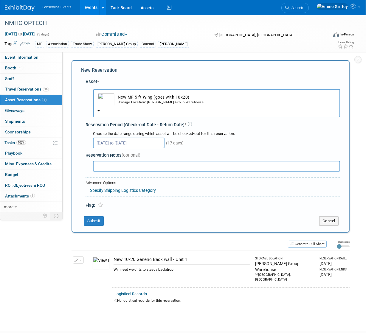
click at [108, 166] on input "text" at bounding box center [216, 166] width 247 height 11
type input "Getting new fabrics printed"
click at [97, 223] on button "Submit" at bounding box center [94, 222] width 20 height 10
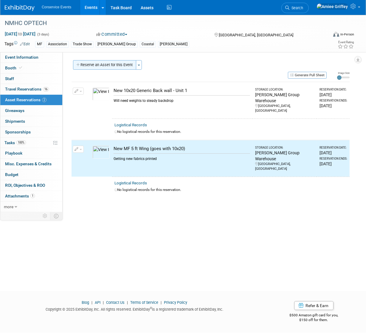
click at [106, 65] on button "Reserve an Asset for this Event" at bounding box center [104, 65] width 63 height 10
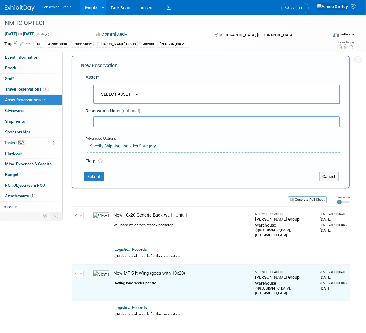
scroll to position [6, 0]
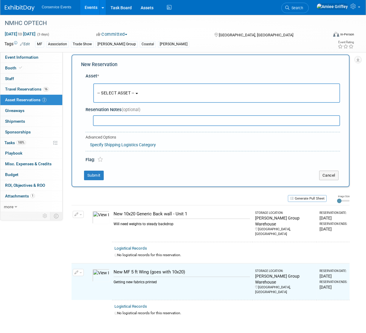
click at [118, 92] on span "-- SELECT ASSET --" at bounding box center [116, 93] width 37 height 5
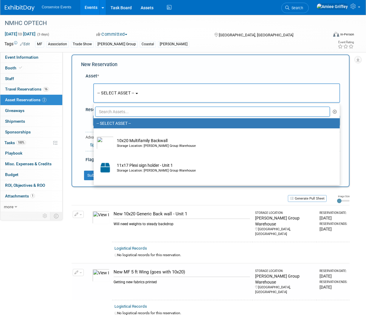
click at [123, 112] on input "text" at bounding box center [212, 112] width 235 height 10
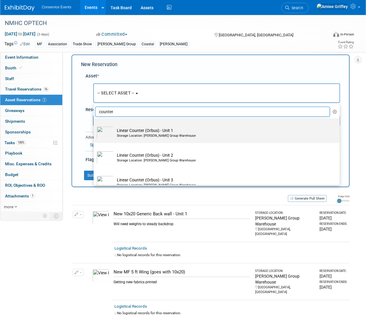
type input "counter"
click at [124, 137] on div "Storage Location: [PERSON_NAME] Group Warehouse" at bounding box center [222, 136] width 211 height 5
click at [95, 126] on input "Linear Counter (Orbus) - Unit 1 Storage Location: Taylor Group Warehouse" at bounding box center [93, 124] width 4 height 4
select select "10710492"
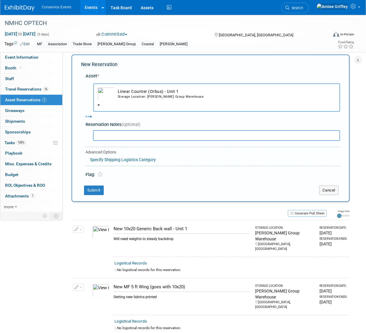
select select "10"
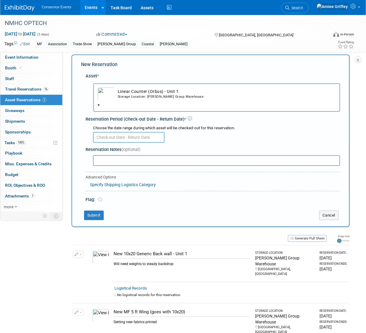
click at [117, 135] on input "text" at bounding box center [129, 137] width 72 height 11
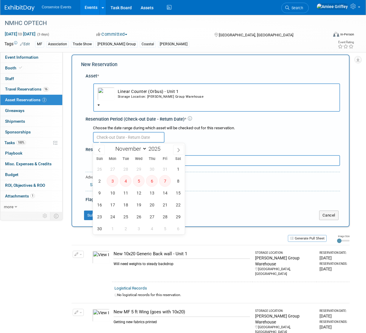
click at [135, 103] on button "Linear Counter (Orbus) - Unit 1 Storage Location: Taylor Group Warehouse" at bounding box center [216, 98] width 247 height 28
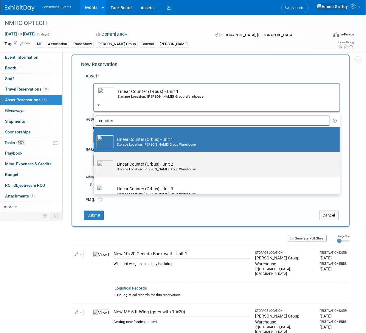
click at [136, 168] on div "Storage Location: [PERSON_NAME] Group Warehouse" at bounding box center [222, 169] width 211 height 5
click at [95, 159] on input "Linear Counter (Orbus) - Unit 2 Storage Location: Taylor Group Warehouse" at bounding box center [93, 157] width 4 height 4
select select "10710655"
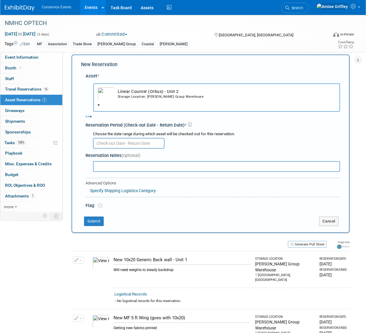
select select "10"
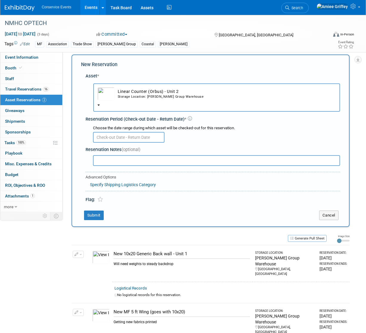
click at [115, 140] on input "text" at bounding box center [129, 137] width 72 height 11
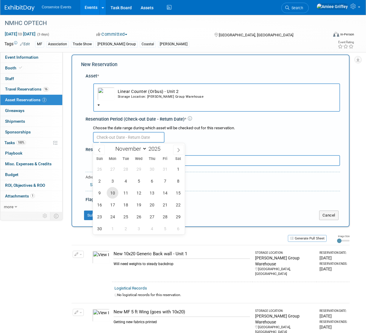
click at [115, 194] on span "10" at bounding box center [113, 193] width 12 height 12
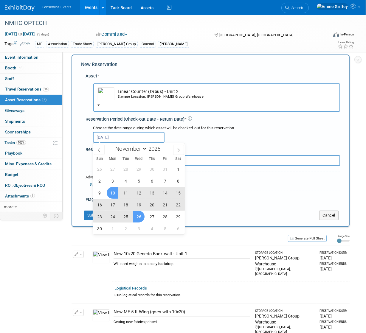
click at [141, 219] on span "26" at bounding box center [139, 217] width 12 height 12
type input "Nov 10, 2025 to Nov 26, 2025"
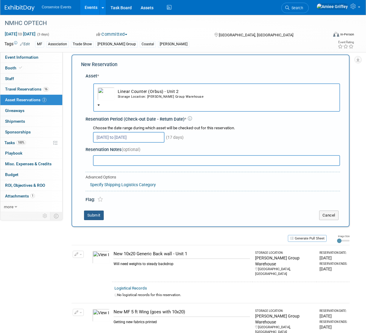
drag, startPoint x: 92, startPoint y: 206, endPoint x: 94, endPoint y: 212, distance: 6.4
click at [92, 206] on div "New Reservation Asset * -- SELECT ASSET -- <table style='display: inline-block;…" at bounding box center [211, 141] width 278 height 173
click at [95, 214] on button "Submit" at bounding box center [94, 216] width 20 height 10
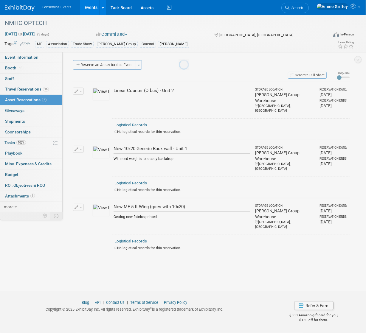
scroll to position [0, 0]
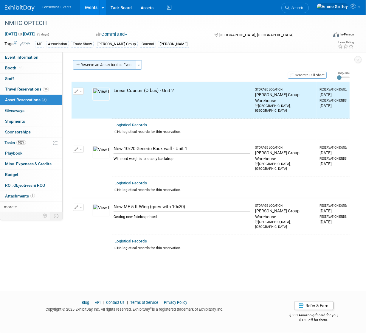
click at [109, 64] on button "Reserve an Asset for this Event" at bounding box center [104, 65] width 63 height 10
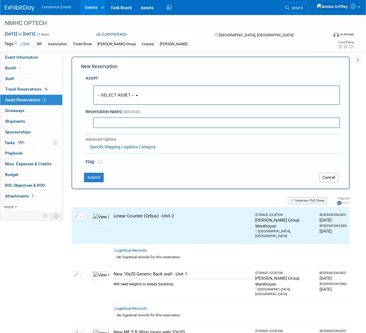
scroll to position [6, 0]
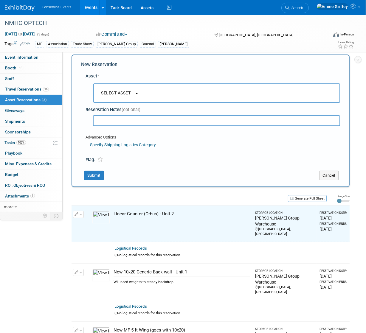
click at [126, 92] on span "-- SELECT ASSET --" at bounding box center [116, 93] width 37 height 5
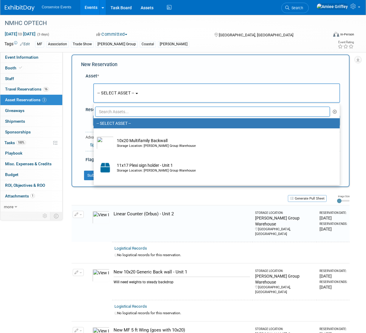
click at [128, 111] on input "text" at bounding box center [212, 112] width 235 height 10
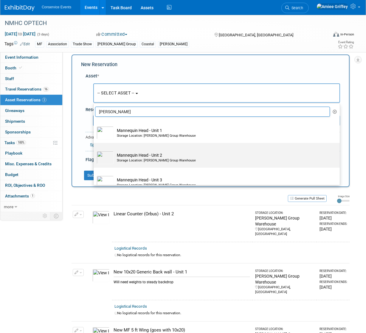
type input "mann"
click at [136, 162] on div "Storage Location: [PERSON_NAME] Group Warehouse" at bounding box center [222, 160] width 211 height 5
click at [95, 150] on input "Mannequin Head - Unit 2 Storage Location: Taylor Group Warehouse" at bounding box center [93, 148] width 4 height 4
select select "10711199"
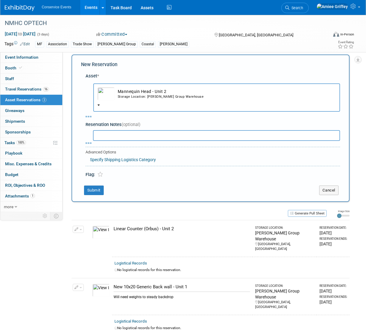
select select "10"
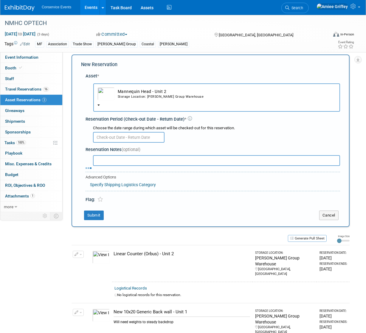
click at [121, 140] on body "Conservice Events Events Add Event Bulk Upload Events Shareable Event Boards Re…" at bounding box center [183, 160] width 366 height 333
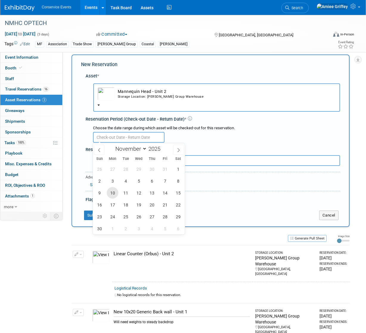
click at [113, 190] on span "10" at bounding box center [113, 193] width 12 height 12
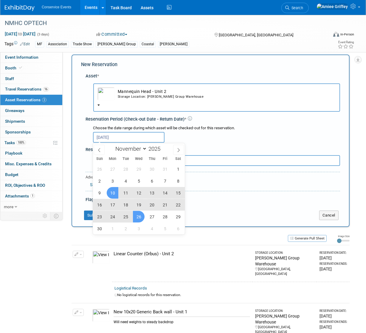
click at [140, 216] on span "26" at bounding box center [139, 217] width 12 height 12
type input "Nov 10, 2025 to Nov 26, 2025"
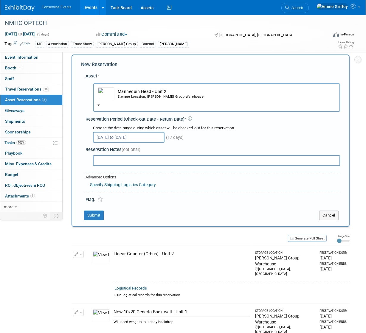
click at [98, 210] on div "New Reservation Asset * -- SELECT ASSET -- <table style='display: inline-block;…" at bounding box center [211, 141] width 278 height 173
click at [98, 216] on button "Submit" at bounding box center [94, 216] width 20 height 10
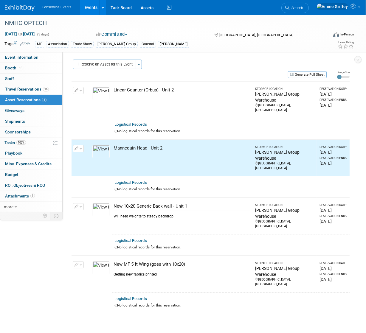
scroll to position [0, 0]
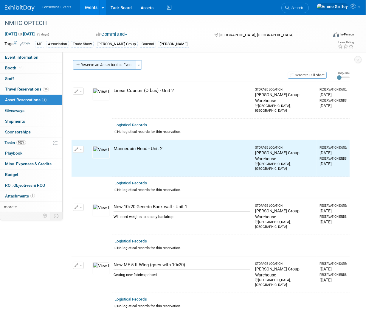
click at [103, 62] on button "Reserve an Asset for this Event" at bounding box center [104, 65] width 63 height 10
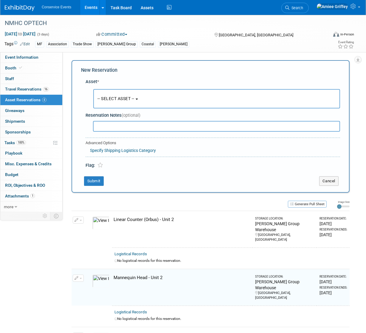
scroll to position [6, 0]
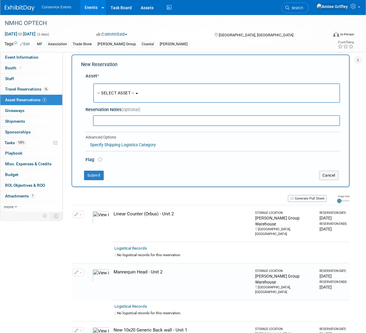
click at [119, 95] on span "-- SELECT ASSET --" at bounding box center [116, 93] width 37 height 5
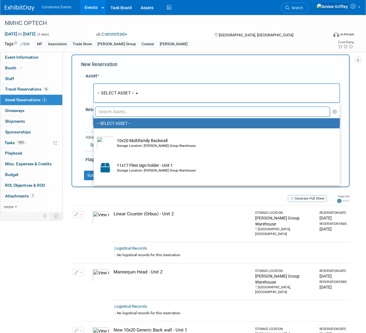
click at [124, 112] on input "text" at bounding box center [212, 112] width 235 height 10
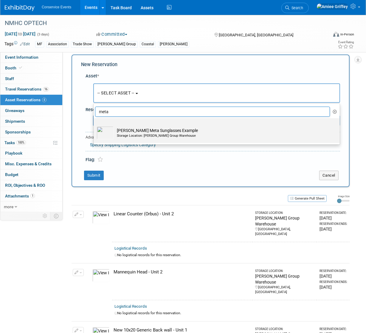
type input "meta"
click at [144, 135] on div "Storage Location: [PERSON_NAME] Group Warehouse" at bounding box center [222, 136] width 211 height 5
click at [95, 126] on input "Ray Ban Meta Sunglasses Example Storage Location: Taylor Group Warehouse" at bounding box center [93, 124] width 4 height 4
select select "10724257"
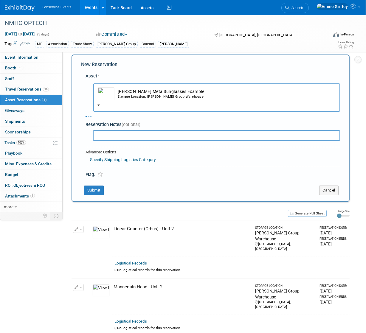
select select "10"
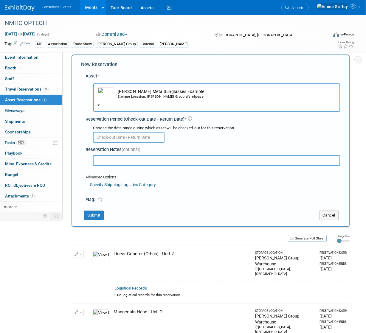
click at [109, 137] on input "text" at bounding box center [129, 137] width 72 height 11
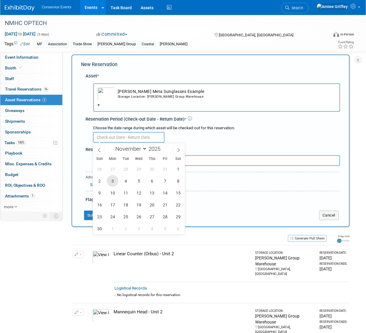
click at [109, 182] on span "3" at bounding box center [113, 181] width 12 height 12
click at [113, 178] on span "3" at bounding box center [113, 181] width 12 height 12
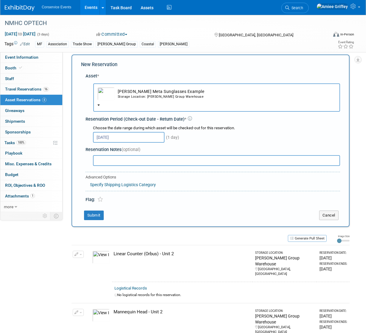
click at [106, 139] on input "Nov 3, 2025" at bounding box center [129, 137] width 72 height 11
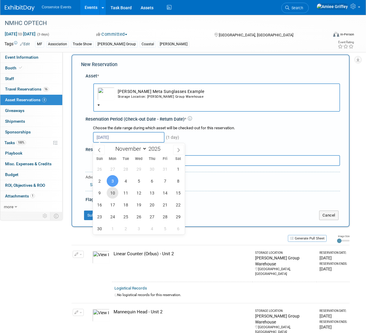
click at [114, 192] on span "10" at bounding box center [113, 193] width 12 height 12
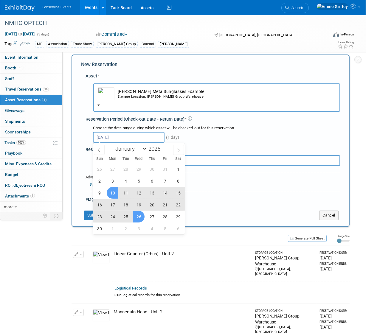
click at [140, 216] on span "26" at bounding box center [139, 217] width 12 height 12
type input "Nov 10, 2025 to Nov 26, 2025"
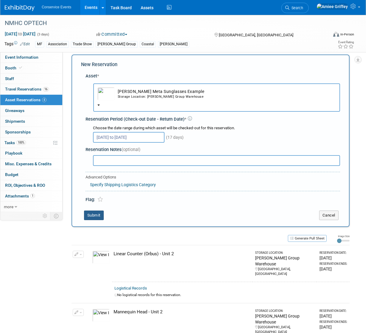
click at [92, 217] on button "Submit" at bounding box center [94, 216] width 20 height 10
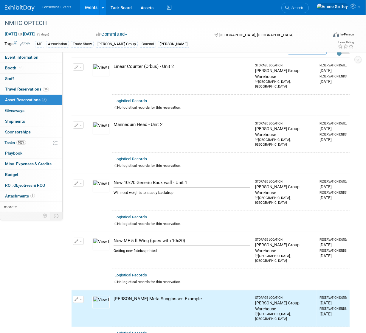
scroll to position [0, 0]
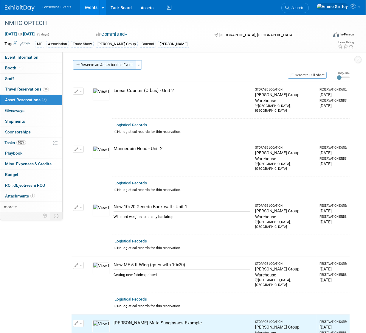
click at [109, 64] on button "Reserve an Asset for this Event" at bounding box center [104, 65] width 63 height 10
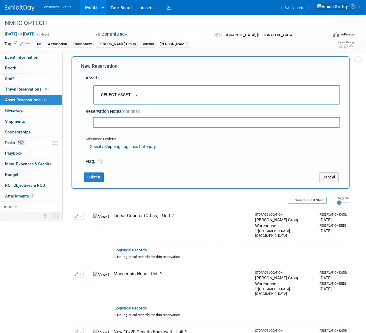
scroll to position [6, 0]
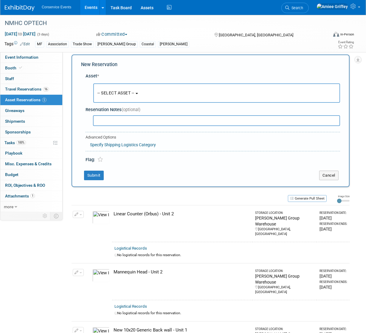
click at [127, 94] on span "-- SELECT ASSET --" at bounding box center [116, 93] width 37 height 5
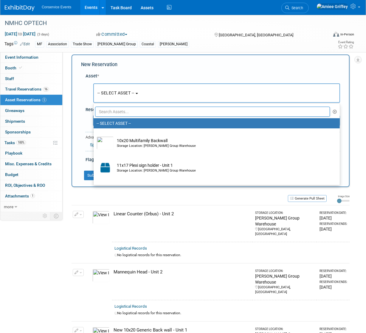
click at [133, 111] on input "text" at bounding box center [212, 112] width 235 height 10
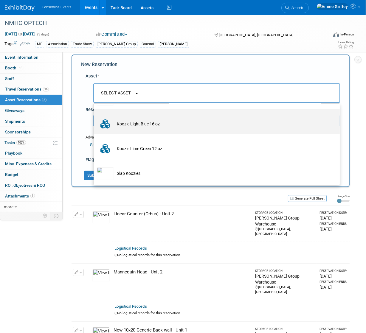
scroll to position [59, 0]
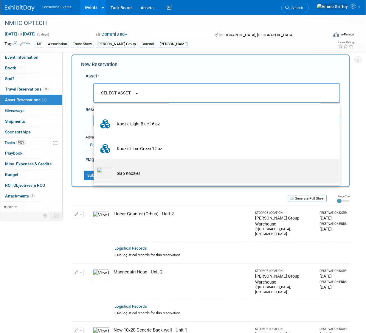
type input "koo"
click at [123, 174] on td "Slap Koozies" at bounding box center [221, 173] width 214 height 13
click at [95, 166] on input "Slap Koozies" at bounding box center [93, 164] width 4 height 4
select select "10726414"
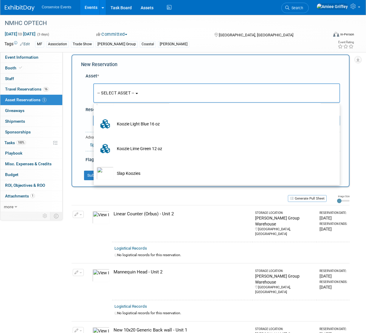
select select "10"
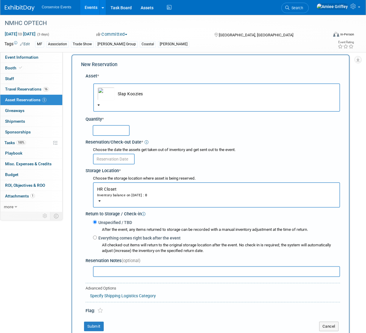
click at [110, 129] on input "text" at bounding box center [111, 130] width 37 height 11
type input "200"
click at [117, 160] on input "text" at bounding box center [114, 159] width 42 height 11
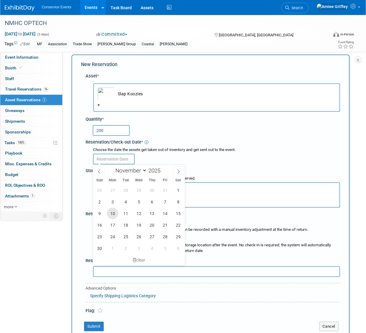
click at [112, 211] on span "10" at bounding box center [113, 214] width 12 height 12
type input "[DATE]"
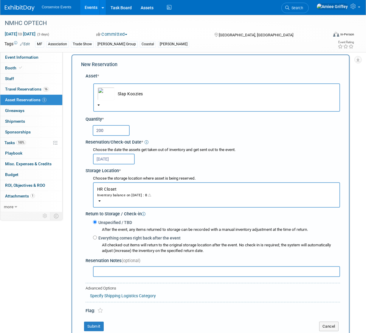
click at [118, 202] on button "HR Closet Inventory balance on [DATE] : 0" at bounding box center [216, 195] width 247 height 25
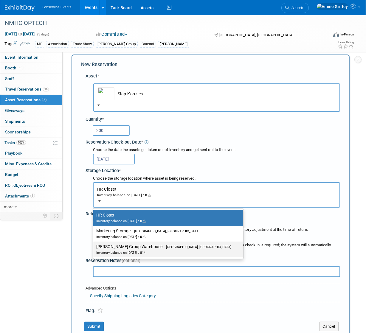
click at [119, 250] on div "Inventory balance on Nov 10, 2025 : 814" at bounding box center [163, 253] width 135 height 6
click at [94, 249] on input "Taylor Group Warehouse Brooklyn, OH Inventory balance on Nov 10, 2025 : 814" at bounding box center [92, 247] width 4 height 4
select select "11223164"
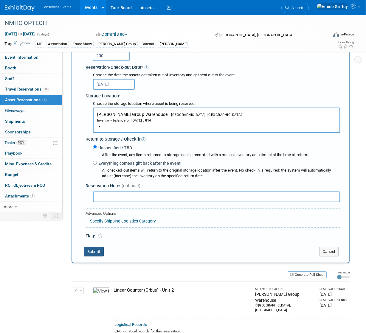
click at [98, 255] on button "Submit" at bounding box center [94, 252] width 20 height 10
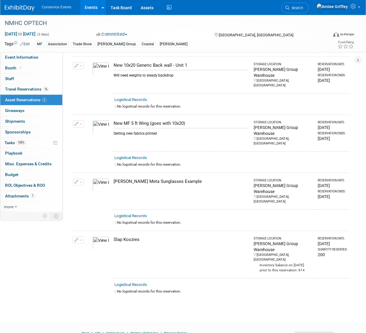
scroll to position [0, 0]
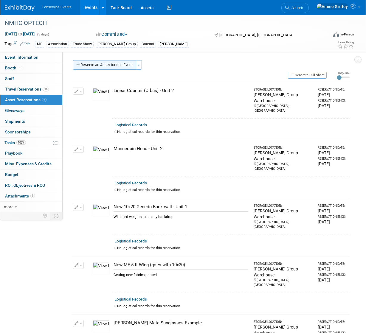
click at [101, 63] on button "Reserve an Asset for this Event" at bounding box center [104, 65] width 63 height 10
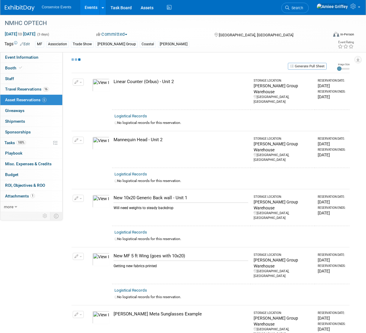
select select "10"
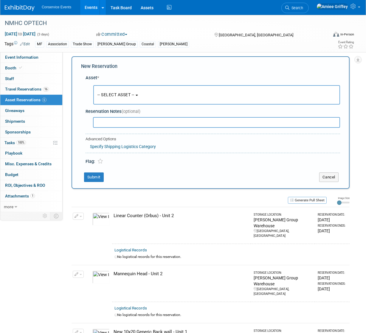
scroll to position [6, 0]
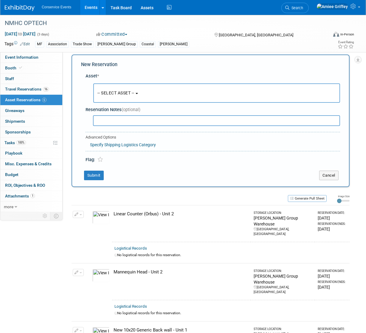
click at [113, 92] on span "-- SELECT ASSET --" at bounding box center [116, 93] width 37 height 5
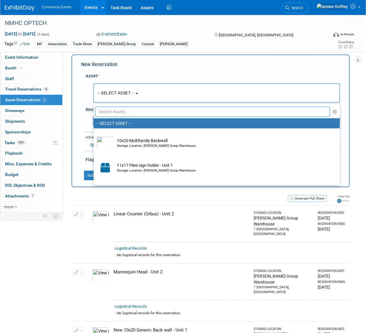
click at [123, 112] on input "text" at bounding box center [212, 112] width 235 height 10
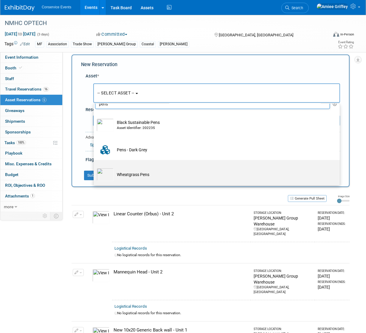
scroll to position [8, 0]
type input "pens"
click at [134, 177] on td "Wheatgrass Pens" at bounding box center [221, 174] width 214 height 13
click at [95, 167] on input "Wheatgrass Pens" at bounding box center [93, 165] width 4 height 4
select select "10715855"
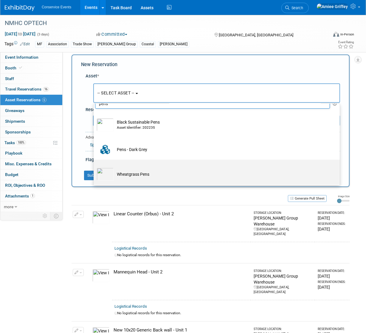
select select "10"
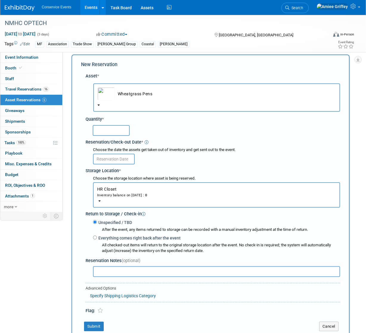
click at [122, 129] on input "text" at bounding box center [111, 130] width 37 height 11
type input "200"
click at [107, 160] on input "text" at bounding box center [114, 159] width 42 height 11
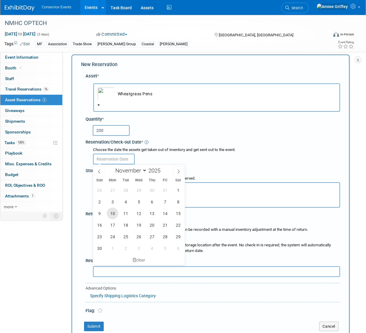
click at [113, 210] on span "10" at bounding box center [113, 214] width 12 height 12
type input "Nov 10, 2025"
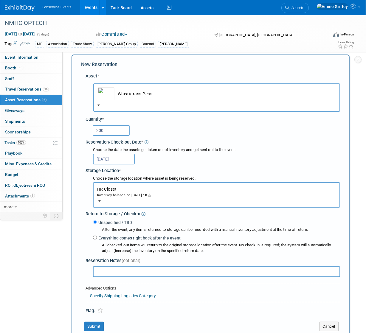
click at [123, 191] on button "HR Closet Inventory balance on Nov 10, 2025 : 0" at bounding box center [216, 195] width 247 height 25
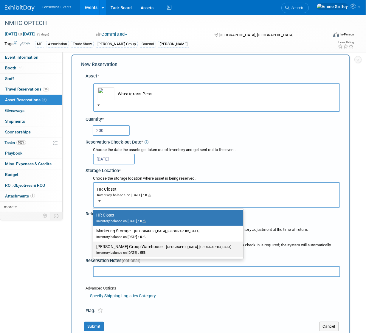
click at [133, 252] on div "Inventory balance on Nov 10, 2025 : 553" at bounding box center [163, 253] width 135 height 6
click at [94, 249] on input "Taylor Group Warehouse Brooklyn, OH Inventory balance on Nov 10, 2025 : 553" at bounding box center [92, 247] width 4 height 4
select select "11223164"
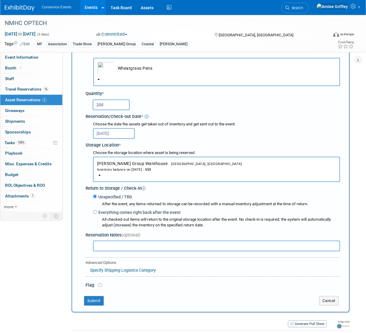
scroll to position [89, 0]
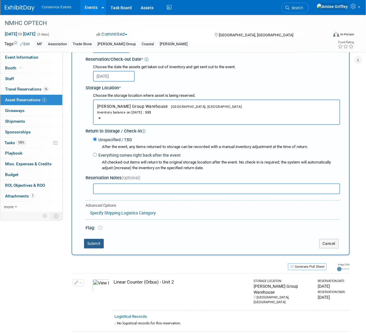
click at [101, 247] on button "Submit" at bounding box center [94, 244] width 20 height 10
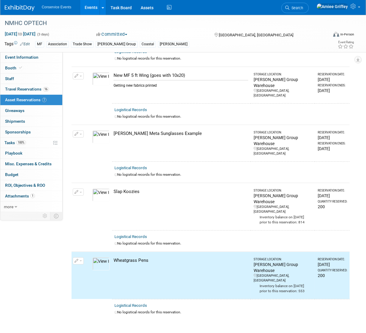
scroll to position [0, 0]
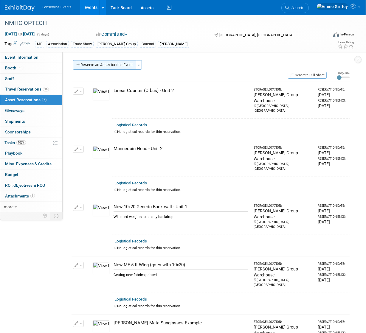
click at [106, 64] on button "Reserve an Asset for this Event" at bounding box center [104, 65] width 63 height 10
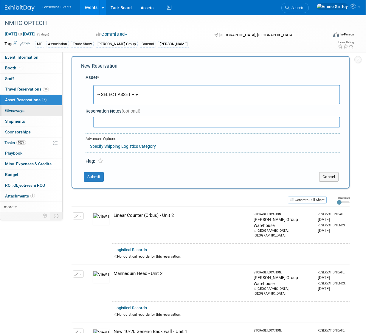
scroll to position [6, 0]
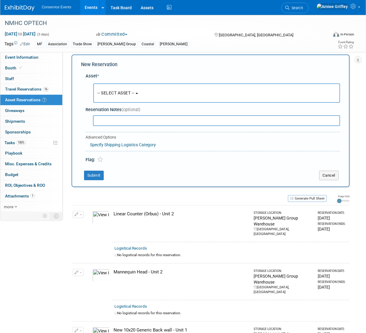
click at [106, 96] on button "-- SELECT ASSET --" at bounding box center [216, 93] width 247 height 19
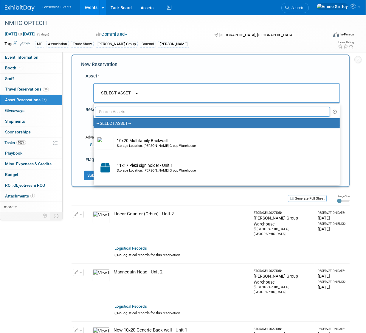
click at [80, 157] on div "New Reservation Asset * -- SELECT ASSET -- <table style='display: inline-block;…" at bounding box center [211, 121] width 278 height 133
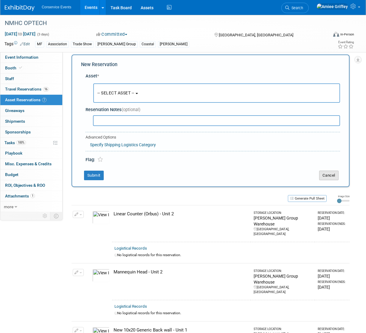
click at [320, 174] on button "Cancel" at bounding box center [328, 176] width 19 height 10
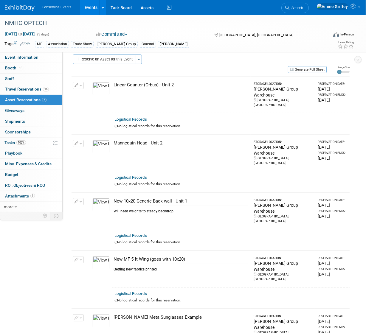
scroll to position [0, 0]
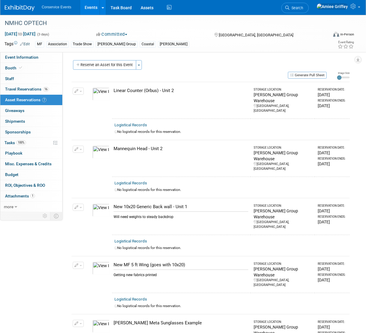
click at [90, 8] on link "Events" at bounding box center [91, 7] width 22 height 15
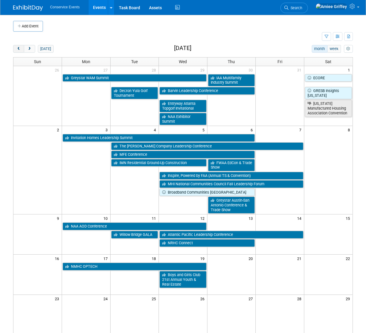
click at [20, 52] on button "prev" at bounding box center [18, 49] width 11 height 8
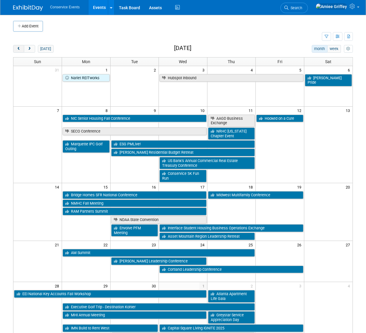
click at [20, 52] on button "prev" at bounding box center [18, 49] width 11 height 8
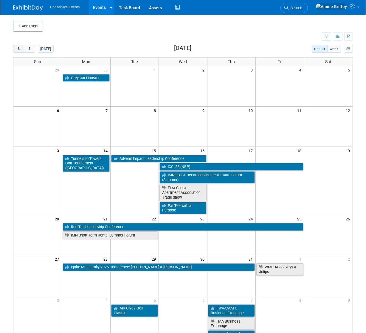
click at [20, 52] on button "prev" at bounding box center [18, 49] width 11 height 8
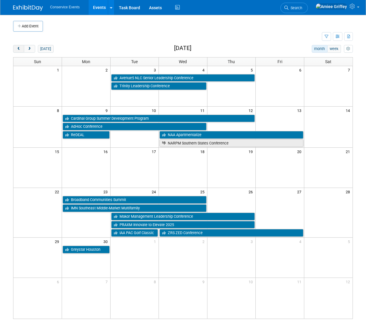
click at [20, 52] on button "prev" at bounding box center [18, 49] width 11 height 8
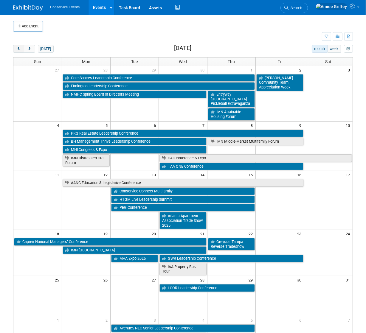
click at [20, 52] on button "prev" at bounding box center [18, 49] width 11 height 8
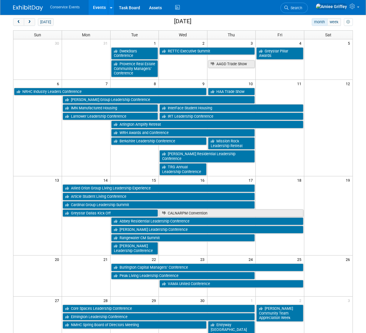
scroll to position [12, 0]
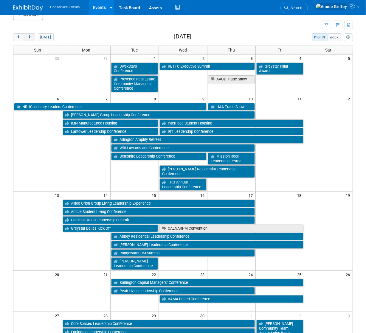
click at [29, 38] on span "next" at bounding box center [29, 37] width 4 height 4
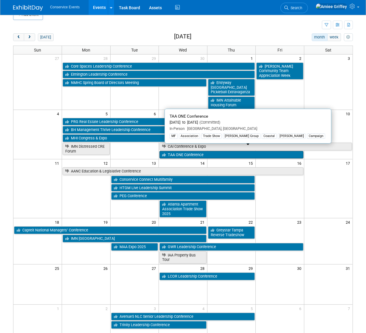
click at [172, 151] on link "TAA ONE Conference" at bounding box center [232, 155] width 144 height 8
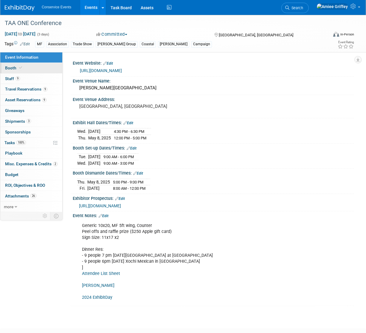
click at [13, 69] on span "Booth" at bounding box center [14, 68] width 18 height 5
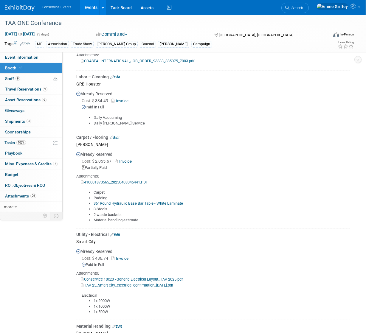
scroll to position [246, 0]
click at [13, 81] on span "Staff 9" at bounding box center [12, 78] width 15 height 5
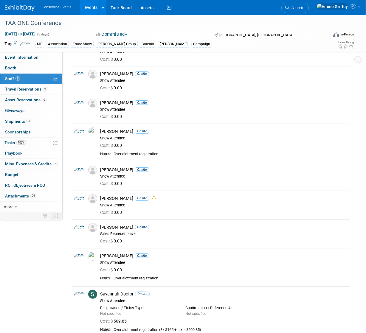
scroll to position [51, 0]
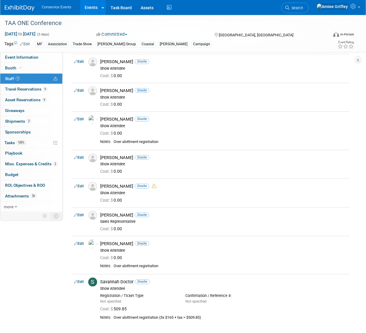
click at [89, 7] on link "Events" at bounding box center [91, 7] width 22 height 15
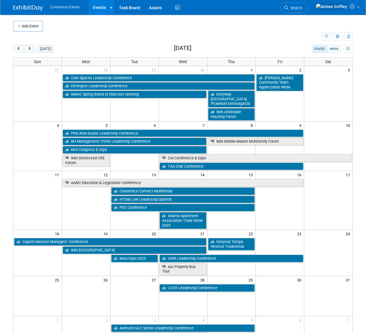
click at [42, 49] on button "[DATE]" at bounding box center [46, 49] width 16 height 8
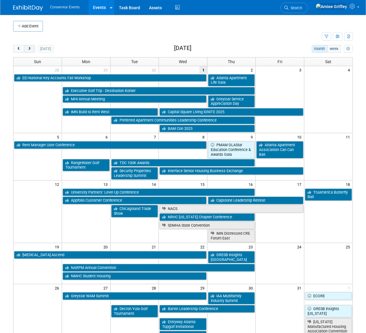
click at [32, 50] on span "next" at bounding box center [29, 49] width 4 height 4
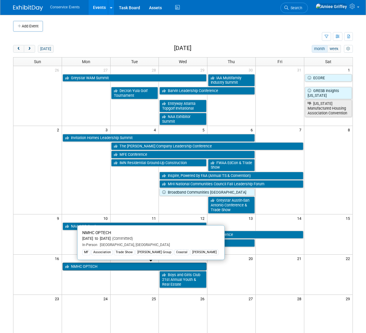
click at [87, 267] on link "NMHC OPTECH" at bounding box center [135, 267] width 144 height 8
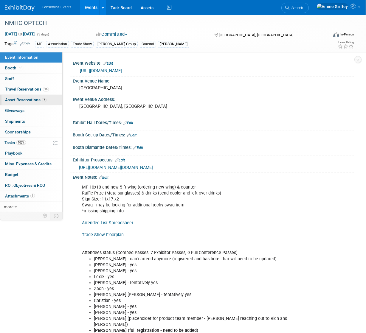
click at [24, 100] on span "Asset Reservations 7" at bounding box center [25, 100] width 41 height 5
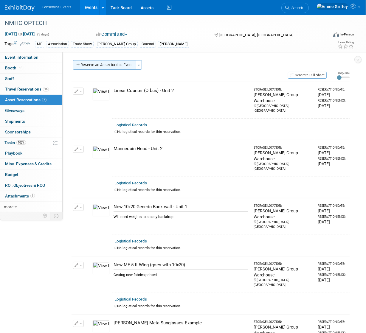
click at [98, 63] on button "Reserve an Asset for this Event" at bounding box center [104, 65] width 63 height 10
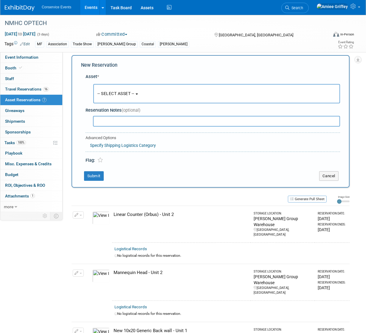
scroll to position [6, 0]
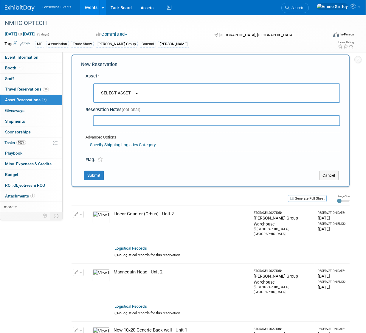
click at [112, 94] on span "-- SELECT ASSET --" at bounding box center [116, 93] width 37 height 5
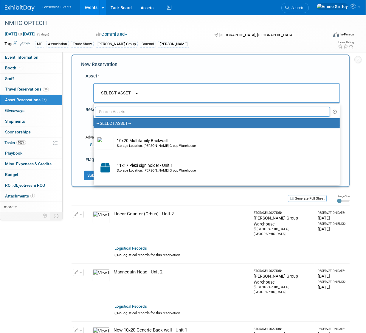
click at [115, 113] on input "text" at bounding box center [212, 112] width 235 height 10
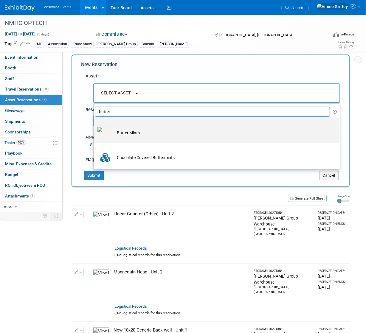
type input "butter"
click at [127, 136] on td "Butter Mints" at bounding box center [221, 132] width 214 height 13
click at [95, 126] on input "Butter Mints" at bounding box center [93, 124] width 4 height 4
select select "10718033"
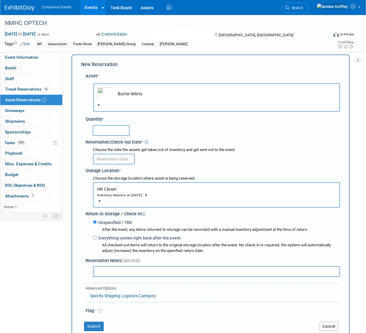
click at [120, 131] on input "text" at bounding box center [111, 130] width 37 height 11
type input "200"
click at [123, 157] on input "text" at bounding box center [114, 159] width 42 height 11
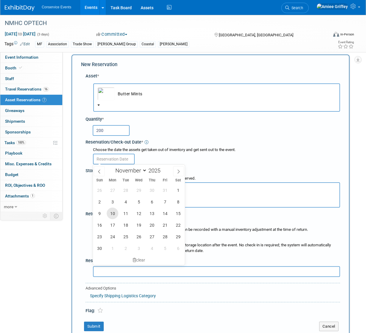
click at [113, 214] on span "10" at bounding box center [113, 214] width 12 height 12
type input "[DATE]"
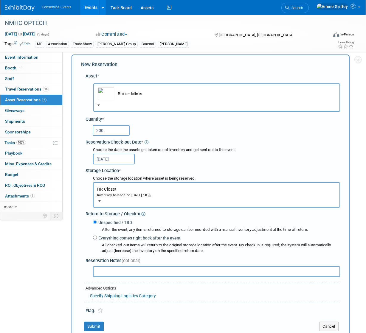
click at [115, 195] on div "Inventory balance on [DATE] : 0" at bounding box center [216, 195] width 239 height 6
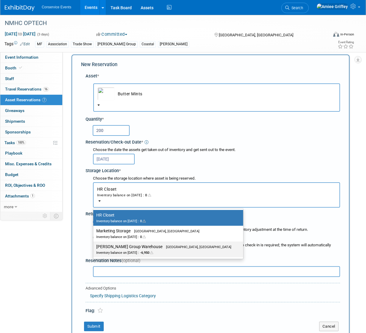
click at [144, 250] on div "Inventory balance on [DATE] : -6,950" at bounding box center [163, 253] width 135 height 6
click at [94, 249] on input "[PERSON_NAME] Group Warehouse [GEOGRAPHIC_DATA], [GEOGRAPHIC_DATA] Inventory ba…" at bounding box center [92, 247] width 4 height 4
select select "11223164"
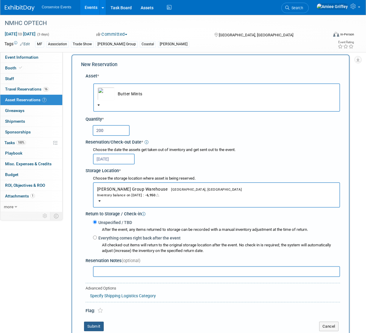
click at [98, 326] on button "Submit" at bounding box center [94, 327] width 20 height 10
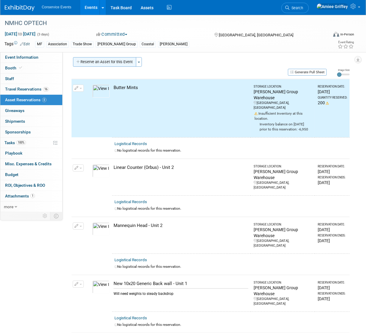
scroll to position [0, 0]
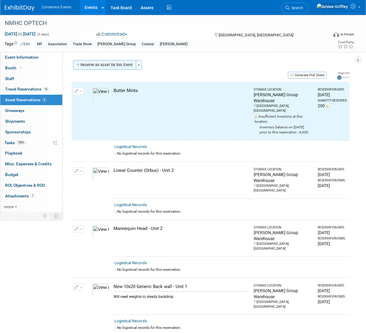
click at [110, 67] on button "Reserve an Asset for this Event" at bounding box center [104, 65] width 63 height 10
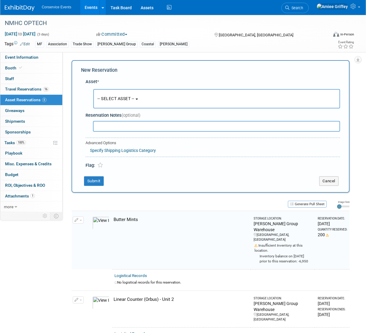
scroll to position [6, 0]
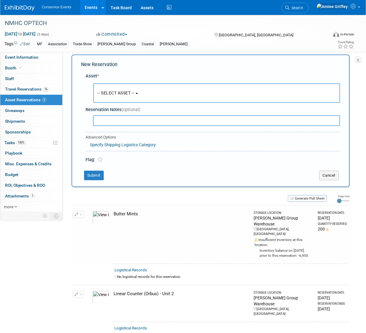
click at [119, 91] on span "-- SELECT ASSET --" at bounding box center [116, 93] width 37 height 5
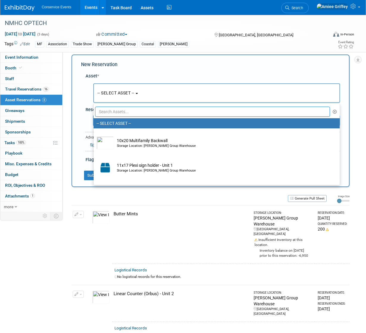
click at [129, 113] on input "text" at bounding box center [212, 112] width 235 height 10
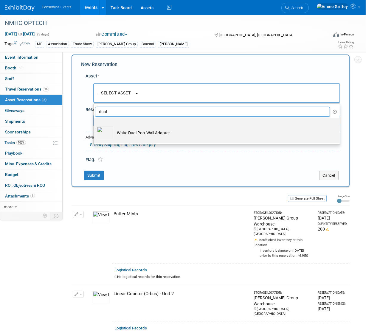
type input "dual"
click at [148, 134] on td "White Dual Port Wall Adapter" at bounding box center [221, 132] width 214 height 13
click at [95, 126] on input "White Dual Port Wall Adapter" at bounding box center [93, 124] width 4 height 4
select select "10721073"
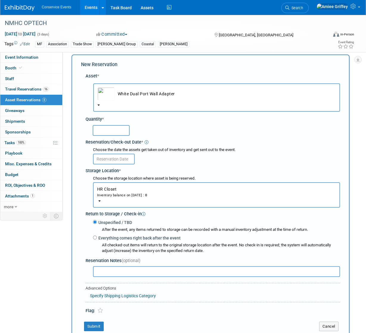
click at [116, 129] on input "text" at bounding box center [111, 130] width 37 height 11
type input "200"
click at [110, 160] on input "text" at bounding box center [114, 159] width 42 height 11
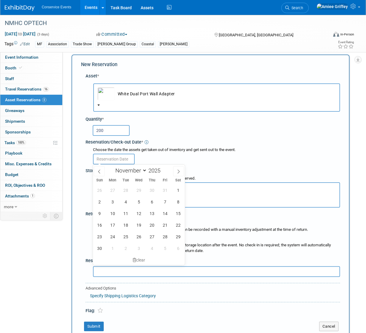
click at [181, 154] on div at bounding box center [216, 159] width 247 height 12
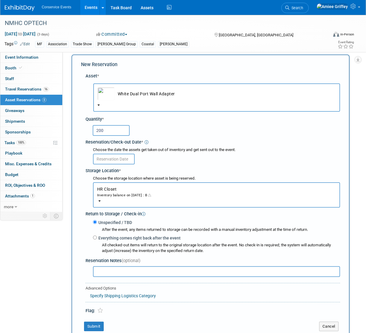
click at [135, 200] on button "HR Closet Inventory balance on [DATE] : 0" at bounding box center [216, 195] width 247 height 25
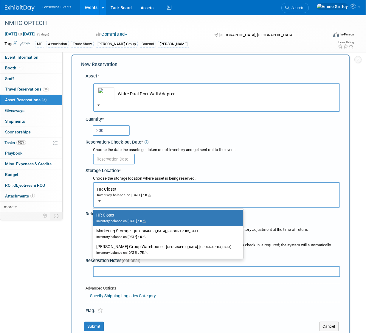
click at [153, 174] on div "Choose the storage location where asset is being reserved. HR Closet<span style…" at bounding box center [214, 191] width 252 height 35
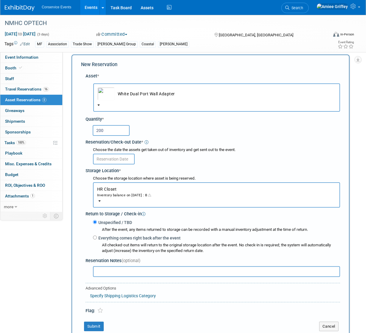
click at [119, 200] on button "HR Closet Inventory balance on [DATE] : 0" at bounding box center [216, 195] width 247 height 25
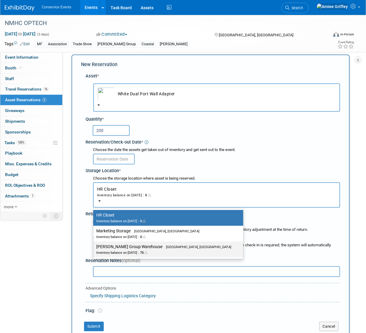
click at [122, 251] on div "Inventory balance on [DATE] : 75" at bounding box center [163, 253] width 135 height 6
click at [94, 249] on input "[PERSON_NAME] Group Warehouse [GEOGRAPHIC_DATA], [GEOGRAPHIC_DATA] Inventory ba…" at bounding box center [92, 247] width 4 height 4
select select "11223164"
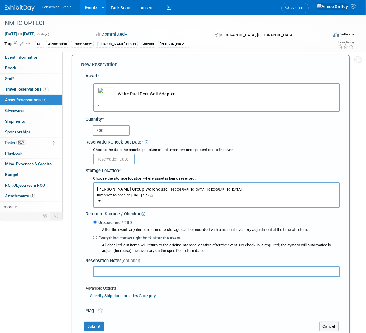
click at [115, 155] on input "text" at bounding box center [114, 159] width 42 height 11
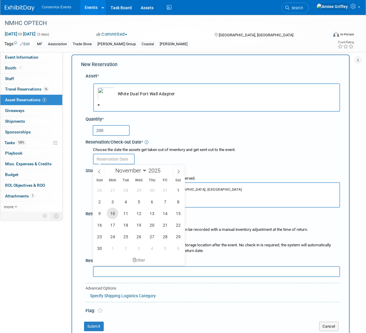
click at [113, 214] on span "10" at bounding box center [113, 214] width 12 height 12
type input "[DATE]"
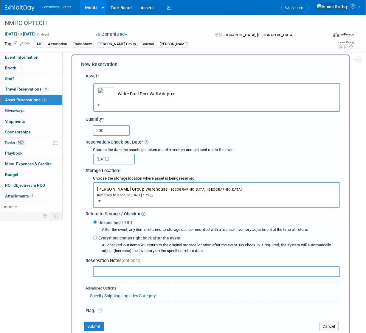
scroll to position [96, 0]
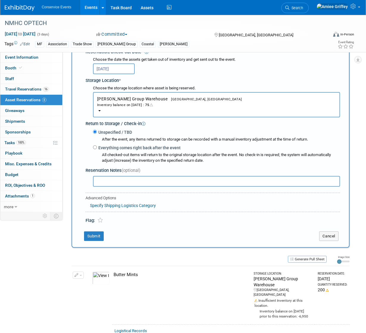
click at [89, 230] on div "New Reservation Asset * -- SELECT ASSET -- <table style='display: inline-block;…" at bounding box center [211, 106] width 278 height 284
click at [93, 236] on button "Submit" at bounding box center [94, 237] width 20 height 10
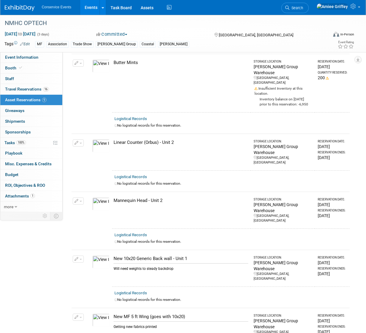
scroll to position [0, 0]
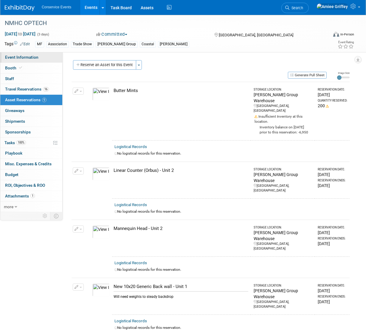
click at [51, 59] on link "Event Information" at bounding box center [31, 57] width 62 height 10
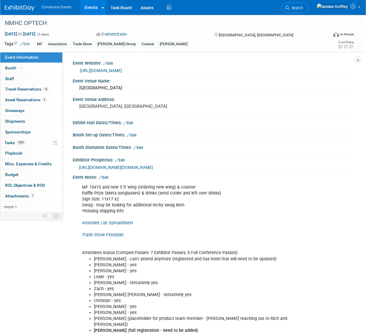
click at [91, 4] on link "Events" at bounding box center [91, 7] width 22 height 15
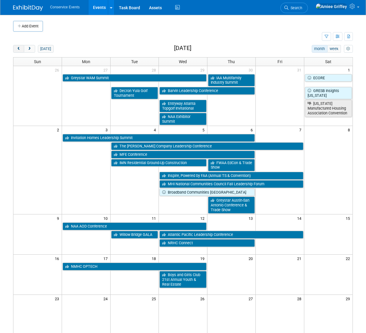
click at [18, 49] on span "prev" at bounding box center [18, 49] width 4 height 4
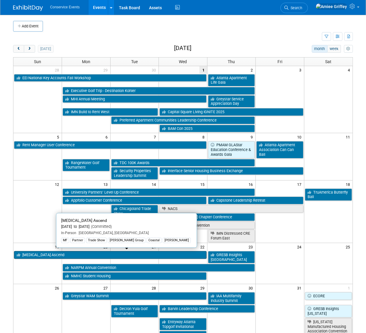
click at [61, 254] on link "[MEDICAL_DATA] Ascend" at bounding box center [110, 255] width 193 height 8
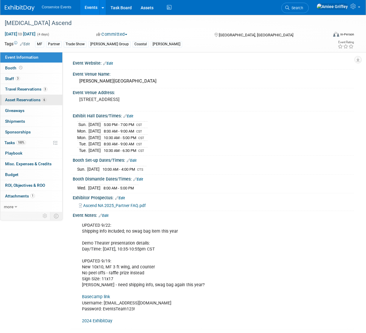
click at [27, 99] on span "Asset Reservations 6" at bounding box center [25, 100] width 41 height 5
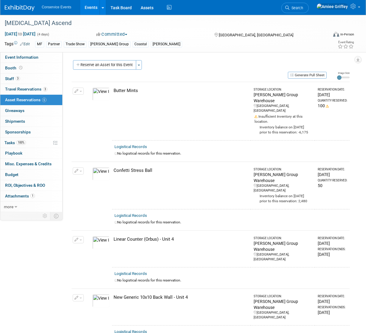
click at [101, 59] on div "Event Website: Edit Event Venue Name: [PERSON_NAME][GEOGRAPHIC_DATA] Event Venu…" at bounding box center [209, 132] width 292 height 160
click at [102, 62] on button "Reserve an Asset for this Event" at bounding box center [104, 65] width 63 height 10
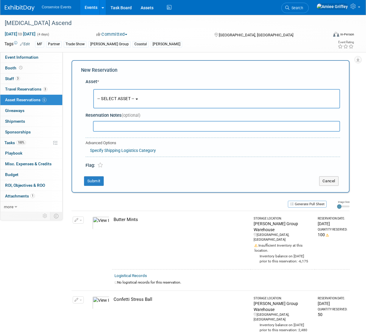
scroll to position [6, 0]
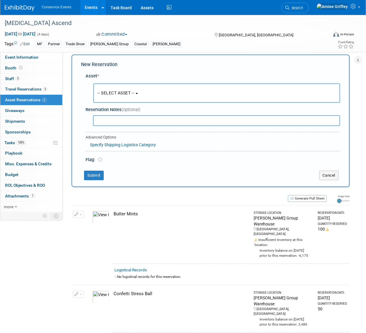
click at [128, 95] on span "-- SELECT ASSET --" at bounding box center [116, 93] width 37 height 5
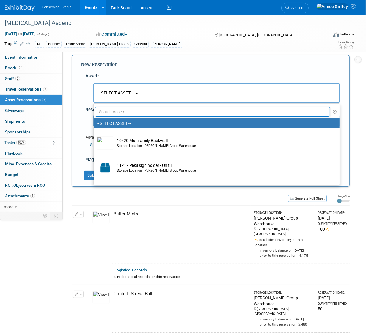
click at [135, 114] on input "text" at bounding box center [212, 112] width 235 height 10
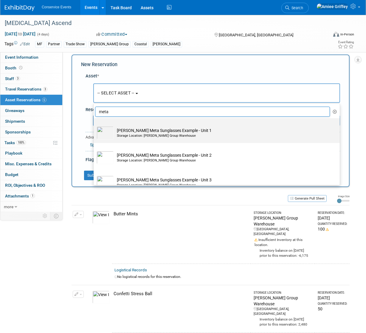
type input "meta"
click at [151, 135] on div "Storage Location: [PERSON_NAME] Group Warehouse" at bounding box center [222, 136] width 211 height 5
click at [95, 126] on input "[PERSON_NAME] Meta Sunglasses Example - Unit 1 Storage Location: [PERSON_NAME] …" at bounding box center [93, 124] width 4 height 4
radio input "true"
select select "10724257"
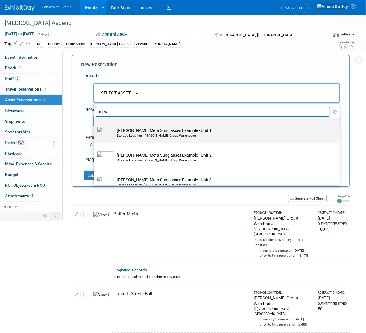
type input "meta"
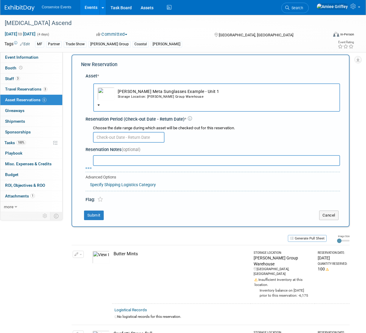
click at [105, 135] on input "text" at bounding box center [129, 137] width 72 height 11
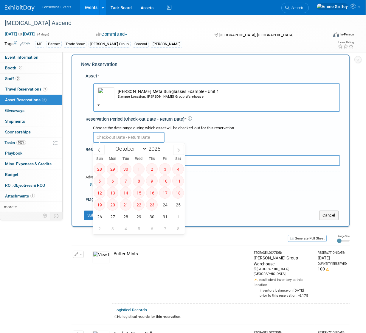
click at [143, 87] on td "[PERSON_NAME] Meta Sunglasses Example - Unit 1 Storage Location: [PERSON_NAME] …" at bounding box center [225, 93] width 221 height 13
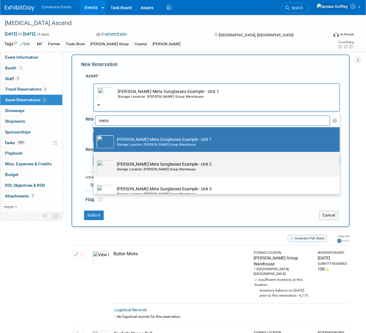
click at [129, 167] on div "Storage Location: [PERSON_NAME] Group Warehouse" at bounding box center [222, 169] width 211 height 5
click at [95, 159] on input "[PERSON_NAME] Meta Sunglasses Example - Unit 2 Storage Location: [PERSON_NAME] …" at bounding box center [93, 157] width 4 height 4
select select "10729718"
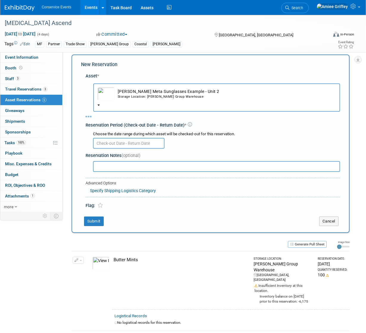
select select "9"
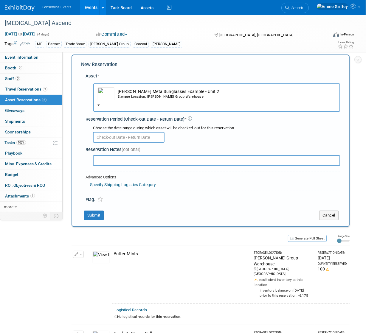
click at [123, 136] on input "text" at bounding box center [129, 137] width 72 height 11
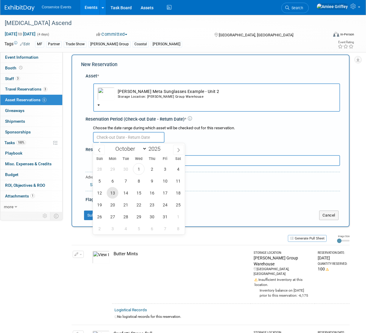
click at [111, 191] on span "13" at bounding box center [113, 193] width 12 height 12
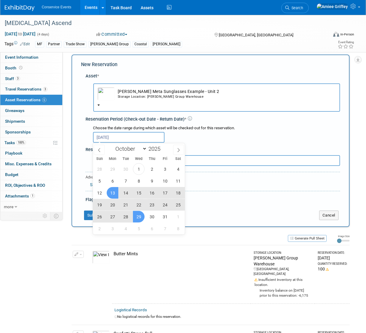
click at [139, 216] on span "29" at bounding box center [139, 217] width 12 height 12
type input "[DATE] to [DATE]"
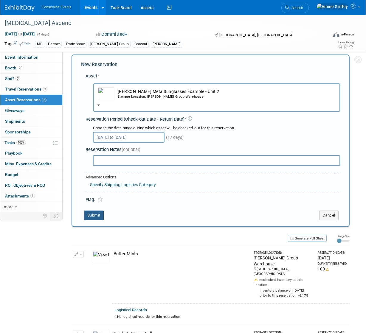
click at [98, 219] on button "Submit" at bounding box center [94, 216] width 20 height 10
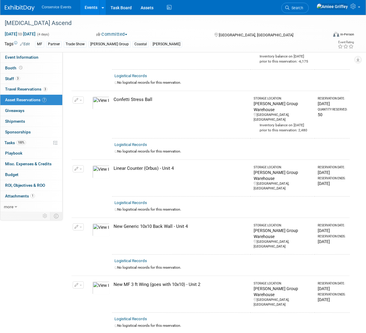
scroll to position [0, 0]
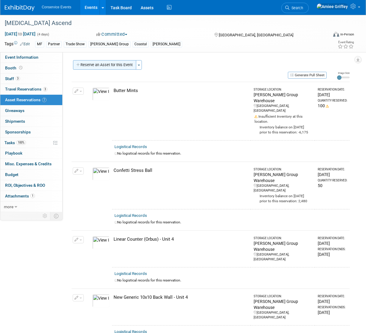
click at [105, 62] on button "Reserve an Asset for this Event" at bounding box center [104, 65] width 63 height 10
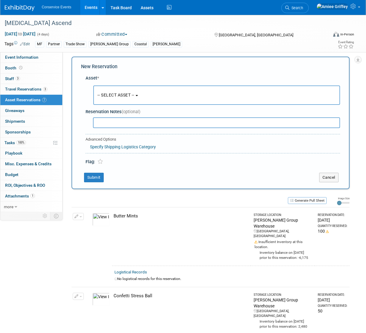
scroll to position [6, 0]
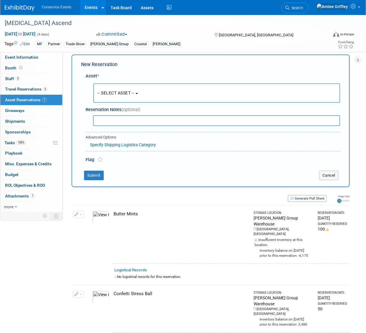
click at [119, 86] on button "-- SELECT ASSET --" at bounding box center [216, 93] width 247 height 19
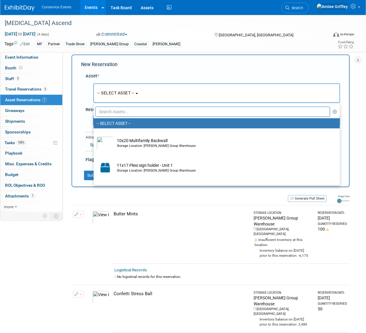
click at [132, 109] on input "text" at bounding box center [212, 112] width 235 height 10
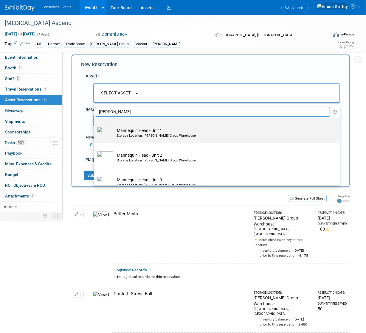
type input "[PERSON_NAME]"
click at [141, 130] on td "Mannequin Head - Unit 1 Storage Location: Taylor Group Warehouse" at bounding box center [221, 132] width 214 height 13
click at [95, 126] on input "Mannequin Head - Unit 1 Storage Location: Taylor Group Warehouse" at bounding box center [93, 124] width 4 height 4
radio input "true"
select select "10710494"
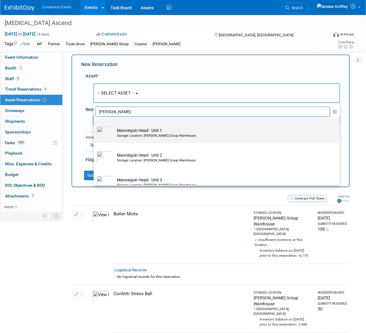
type input "mann"
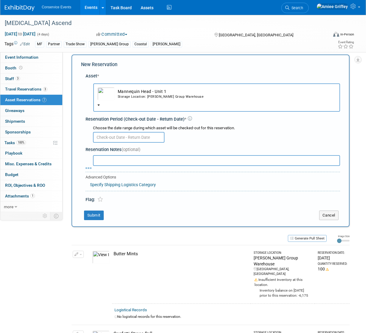
click at [130, 137] on input "text" at bounding box center [129, 137] width 72 height 11
click at [126, 106] on button "Mannequin Head - Unit 1 Storage Location: Taylor Group Warehouse" at bounding box center [216, 98] width 247 height 28
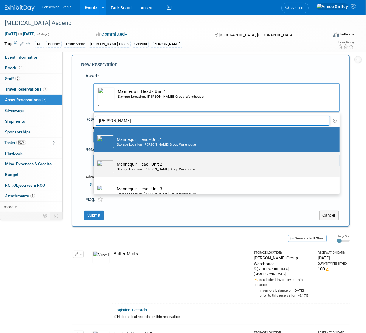
click at [150, 164] on td "Mannequin Head - Unit 2 Storage Location: Taylor Group Warehouse" at bounding box center [221, 166] width 214 height 13
click at [95, 159] on input "Mannequin Head - Unit 2 Storage Location: Taylor Group Warehouse" at bounding box center [93, 157] width 4 height 4
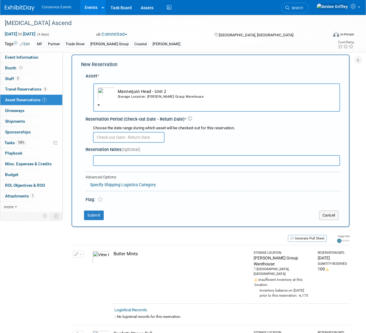
click at [143, 138] on input "text" at bounding box center [129, 137] width 72 height 11
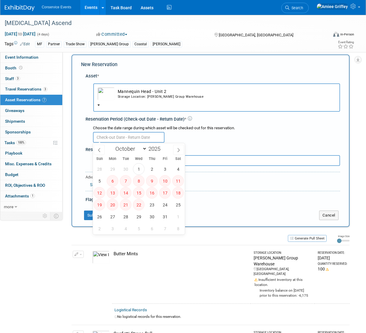
click at [144, 96] on div "Storage Location: Taylor Group Warehouse" at bounding box center [227, 97] width 218 height 5
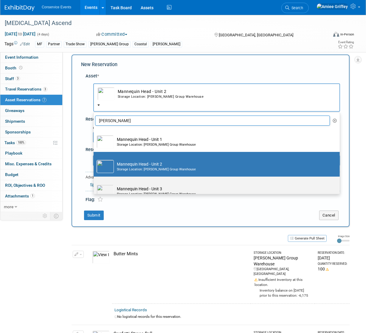
click at [144, 185] on label "Mannequin Head - Unit 3 Storage Location: Taylor Group Warehouse" at bounding box center [215, 189] width 237 height 22
click at [95, 184] on input "Mannequin Head - Unit 3 Storage Location: Taylor Group Warehouse" at bounding box center [93, 182] width 4 height 4
select select "10711658"
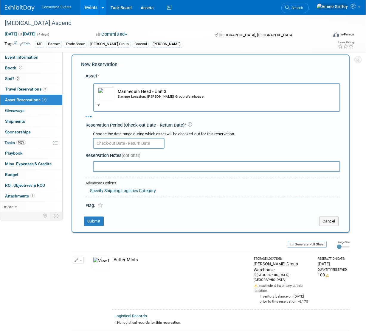
select select "9"
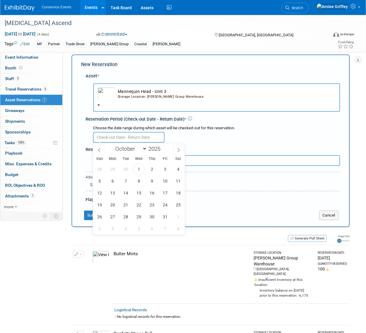
click at [132, 138] on input "text" at bounding box center [129, 137] width 72 height 11
click at [113, 192] on span "13" at bounding box center [113, 193] width 12 height 12
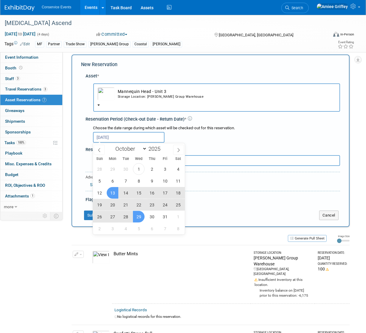
click at [136, 216] on span "29" at bounding box center [139, 217] width 12 height 12
type input "Oct 13, 2025 to Oct 29, 2025"
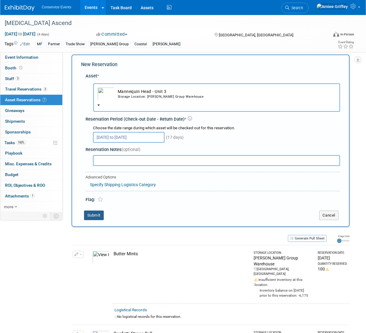
click at [100, 214] on button "Submit" at bounding box center [94, 216] width 20 height 10
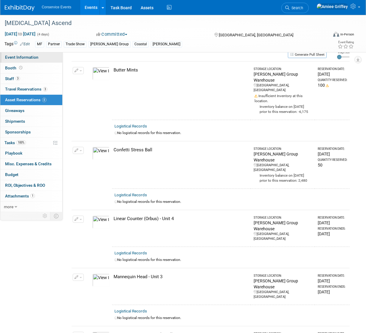
scroll to position [0, 0]
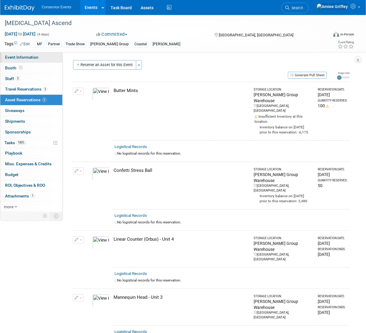
click at [22, 58] on span "Event Information" at bounding box center [21, 57] width 33 height 5
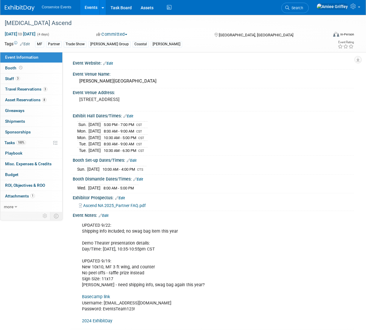
click at [109, 214] on link "Edit" at bounding box center [104, 216] width 10 height 4
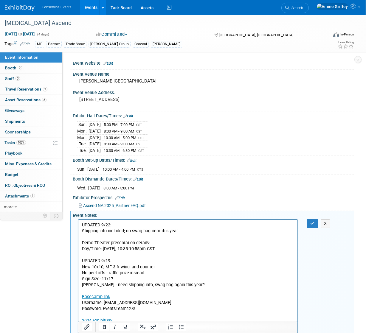
click at [180, 287] on p "UPDATED 9/22: Shipping info included; no swag bag item this year Demo Theater p…" at bounding box center [188, 273] width 212 height 102
drag, startPoint x: 196, startPoint y: 284, endPoint x: 81, endPoint y: 283, distance: 115.7
click at [81, 283] on html "UPDATED 9/22: Shipping info included; no swag bag item this year Demo Theater p…" at bounding box center [187, 272] width 219 height 104
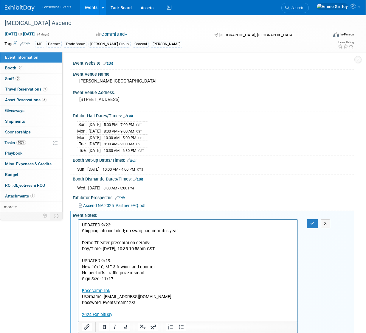
click at [147, 272] on p "UPDATED 9/22: Shipping info included; no swag bag item this year Demo Theater p…" at bounding box center [188, 270] width 212 height 96
click at [311, 224] on icon "button" at bounding box center [312, 224] width 4 height 4
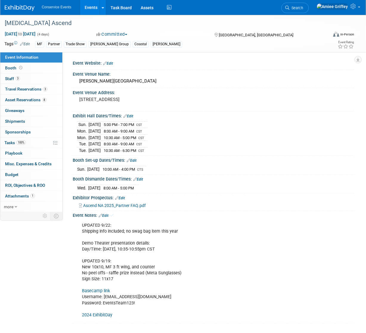
click at [89, 12] on link "Events" at bounding box center [91, 7] width 22 height 15
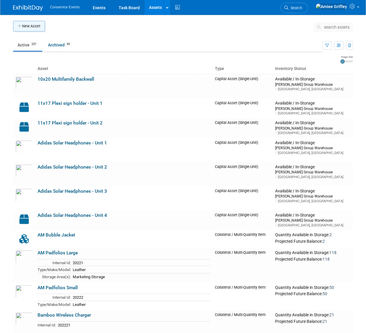
click at [22, 27] on button "New Asset" at bounding box center [29, 26] width 32 height 11
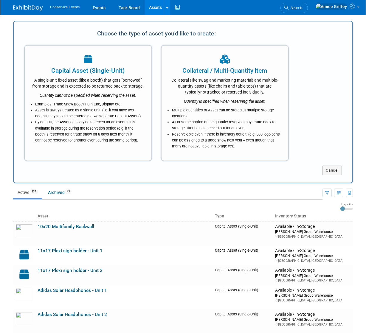
click at [113, 193] on ul "Active 237 Archived 45" at bounding box center [168, 192] width 310 height 13
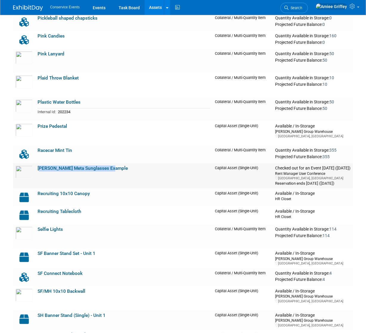
drag, startPoint x: 113, startPoint y: 168, endPoint x: 38, endPoint y: 166, distance: 74.9
click at [38, 166] on td "[PERSON_NAME] Meta Sunglasses Example" at bounding box center [123, 175] width 177 height 25
copy link "[PERSON_NAME] Meta Sunglasses Example"
click at [23, 169] on img at bounding box center [24, 172] width 17 height 13
click at [70, 166] on link "[PERSON_NAME] Meta Sunglasses Example" at bounding box center [83, 168] width 90 height 5
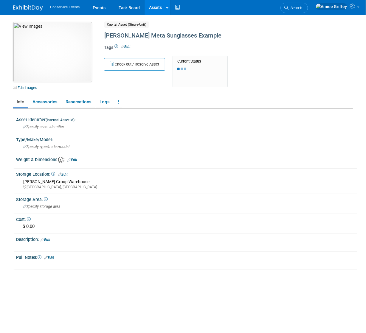
click at [65, 46] on img at bounding box center [52, 52] width 79 height 60
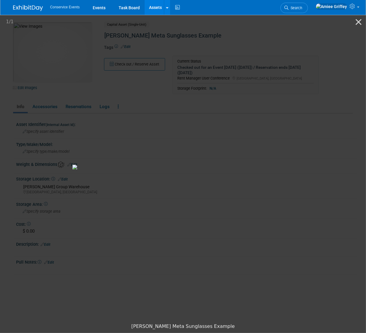
click at [169, 61] on picture at bounding box center [154, 167] width 366 height 307
click at [158, 68] on picture at bounding box center [183, 167] width 366 height 307
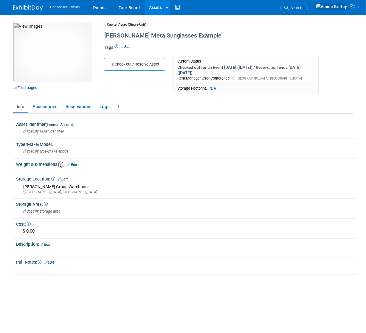
click at [127, 48] on span "Edit" at bounding box center [125, 46] width 12 height 5
click at [127, 46] on link "Edit" at bounding box center [126, 47] width 10 height 4
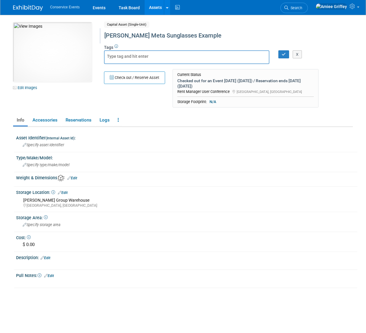
click at [207, 30] on div "[PERSON_NAME] Meta Sunglasses Example" at bounding box center [214, 35] width 225 height 11
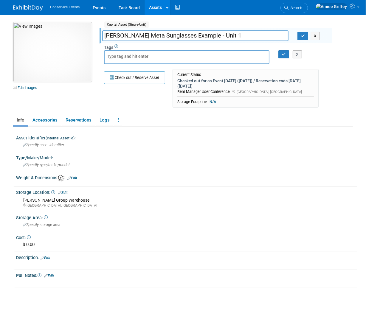
drag, startPoint x: 230, startPoint y: 36, endPoint x: 89, endPoint y: 36, distance: 140.8
click at [89, 36] on div "10045249-10724257-283c8ea5-f9d5-4e5c-85af-6f34cc161a97.jpg Edit Images Capital …" at bounding box center [183, 66] width 349 height 88
type input "[PERSON_NAME] Meta Sunglasses Example - Unit 1"
click at [301, 36] on icon "button" at bounding box center [303, 36] width 4 height 4
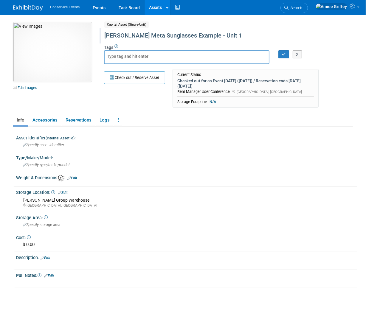
click at [149, 9] on link "Assets" at bounding box center [156, 7] width 22 height 15
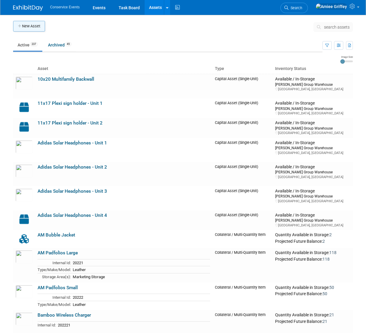
click at [31, 29] on button "New Asset" at bounding box center [29, 26] width 32 height 11
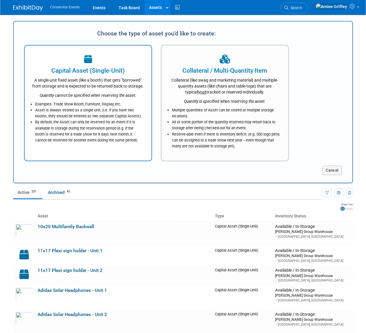
click at [107, 94] on icon "Quantity cannot be specified when reserving the asset." at bounding box center [88, 95] width 97 height 5
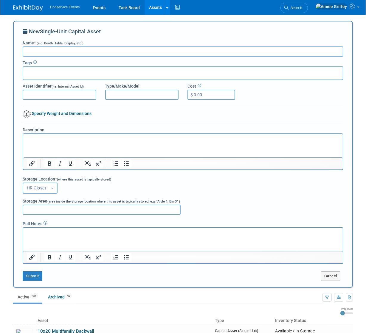
click at [64, 55] on input "Name * (e.g. Booth, Table, Display, etc.)" at bounding box center [183, 52] width 321 height 10
paste input "Ray Ban Meta Sunglasses Example - Unit 1"
type input "[PERSON_NAME] Meta Sunglasses Example - Unit 2"
click at [50, 191] on button "HR Closet" at bounding box center [40, 188] width 35 height 11
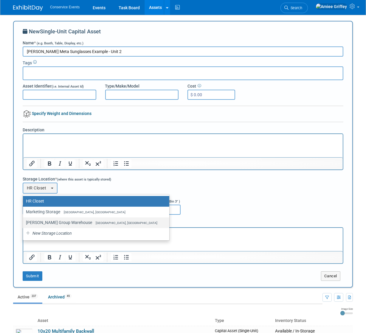
click at [45, 224] on label "Taylor Group Warehouse Brooklyn, OH" at bounding box center [94, 223] width 137 height 8
click at [24, 224] on input "Taylor Group Warehouse Brooklyn, OH" at bounding box center [22, 223] width 4 height 4
select select "11223164"
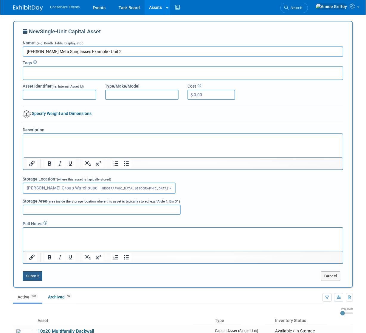
click at [35, 277] on button "Submit" at bounding box center [33, 277] width 20 height 10
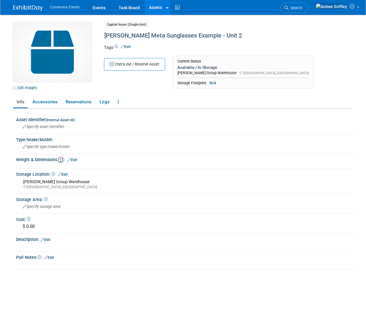
click at [69, 46] on img at bounding box center [52, 52] width 79 height 60
click at [32, 88] on link "Edit Images" at bounding box center [26, 87] width 27 height 7
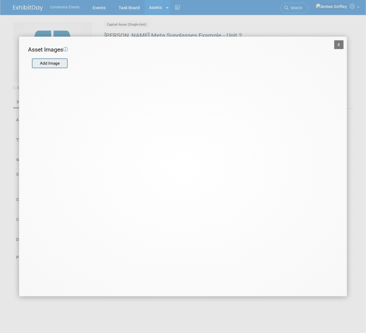
click at [53, 61] on input "file" at bounding box center [31, 63] width 71 height 9
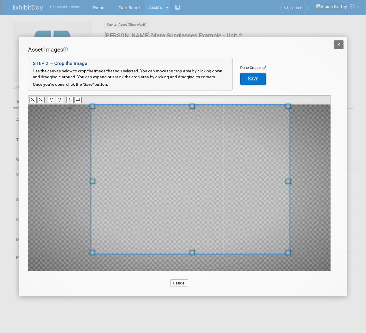
click at [289, 95] on div "Asset Images Add Image STEP 2 — Crop the Image Use the canvas below to crop the…" at bounding box center [183, 168] width 310 height 245
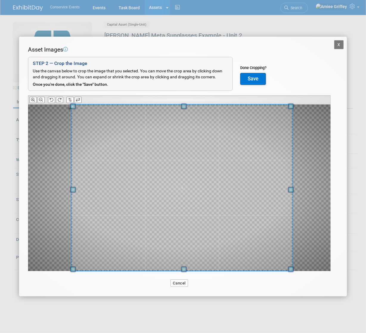
click at [53, 270] on div at bounding box center [179, 188] width 303 height 167
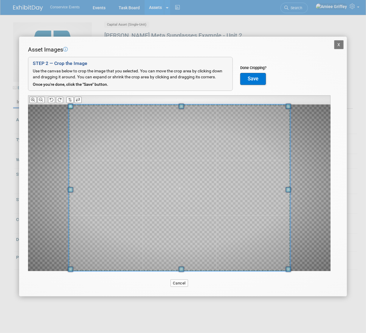
click at [256, 153] on span at bounding box center [180, 188] width 222 height 167
click at [248, 78] on button "Save" at bounding box center [253, 79] width 26 height 12
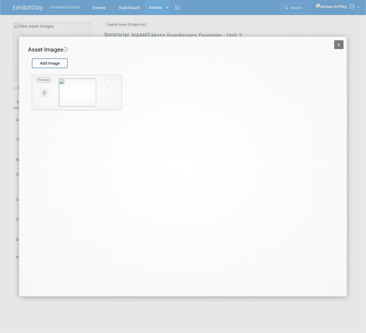
click at [337, 44] on button "X" at bounding box center [339, 44] width 10 height 9
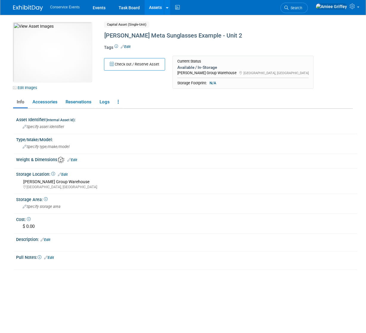
click at [154, 9] on link "Assets" at bounding box center [156, 7] width 22 height 15
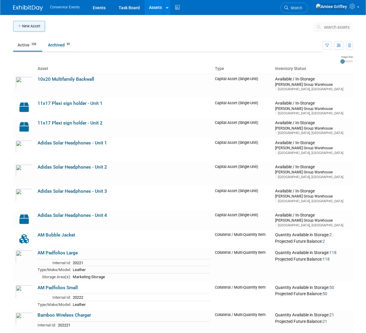
click at [28, 28] on button "New Asset" at bounding box center [29, 26] width 32 height 11
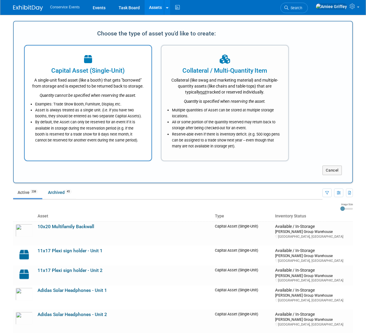
click at [88, 93] on icon "Quantity cannot be specified when reserving the asset." at bounding box center [88, 95] width 97 height 5
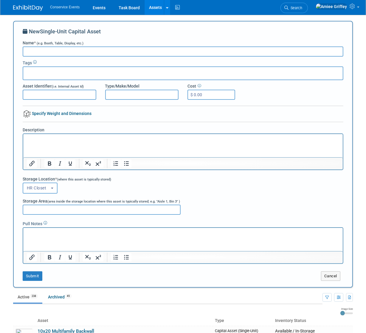
click at [62, 53] on input "Name * (e.g. Booth, Table, Display, etc.)" at bounding box center [183, 52] width 321 height 10
paste input "Ray Ban Meta Sunglasses Example - Unit 1"
click at [114, 53] on input "Ray Ban Meta Sunglasses Example - Unit 1" at bounding box center [183, 52] width 321 height 10
type input "Ray Ban Meta Sunglasses Example - Unit 3"
click at [38, 188] on span "HR Closet" at bounding box center [39, 188] width 24 height 5
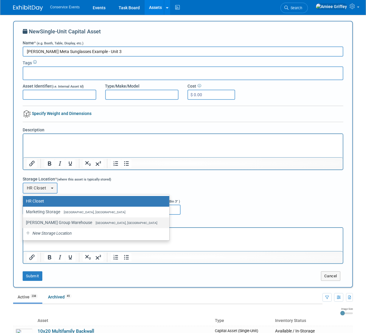
click at [44, 219] on label "Taylor Group Warehouse Brooklyn, OH" at bounding box center [94, 223] width 137 height 8
click at [24, 221] on input "Taylor Group Warehouse Brooklyn, OH" at bounding box center [22, 223] width 4 height 4
select select "11223164"
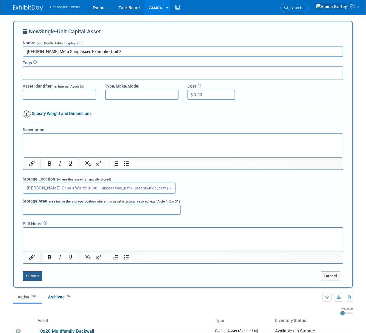
click at [36, 274] on button "Submit" at bounding box center [33, 277] width 20 height 10
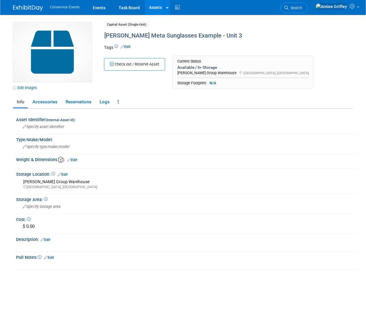
click at [71, 57] on img at bounding box center [52, 52] width 79 height 60
click at [25, 89] on link "Edit Images" at bounding box center [26, 87] width 27 height 7
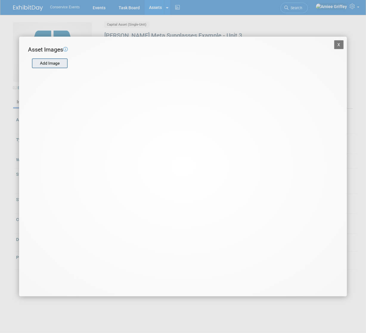
click at [59, 64] on input "file" at bounding box center [31, 63] width 71 height 9
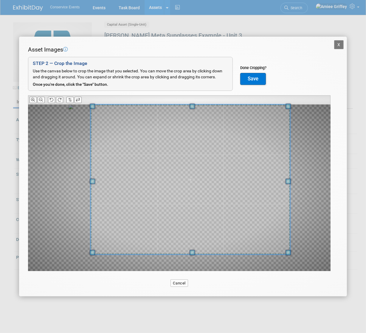
click at [300, 96] on div "Asset Images Add Image STEP 2 — Crop the Image Use the canvas below to crop the…" at bounding box center [183, 168] width 310 height 245
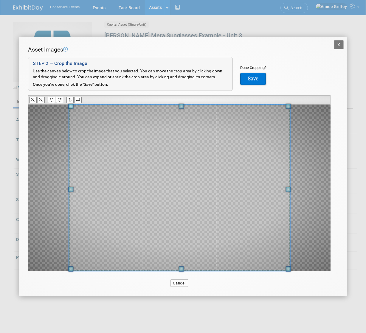
click at [71, 263] on div at bounding box center [179, 188] width 221 height 166
click at [250, 80] on button "Save" at bounding box center [253, 79] width 26 height 12
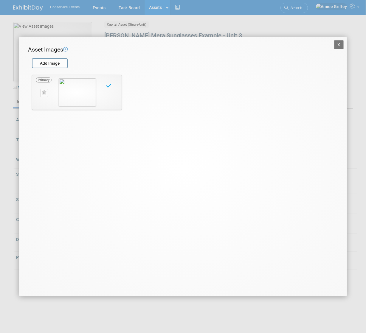
click at [336, 44] on button "X" at bounding box center [339, 44] width 10 height 9
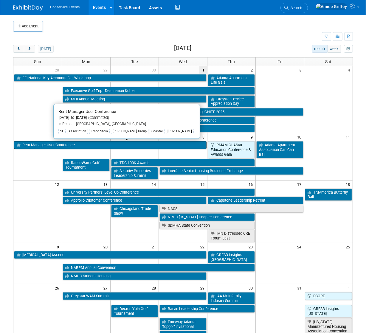
click at [46, 146] on link "Rent Manager User Conference" at bounding box center [110, 145] width 193 height 8
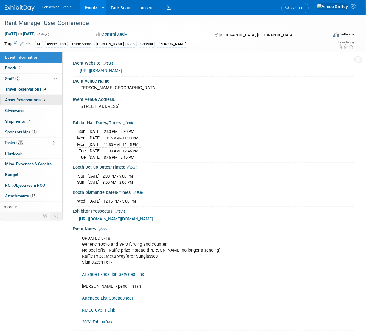
click at [22, 100] on span "Asset Reservations 9" at bounding box center [25, 100] width 41 height 5
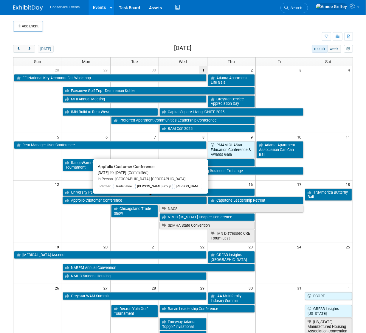
click at [80, 202] on link "Appfolio Customer Conference" at bounding box center [135, 201] width 144 height 8
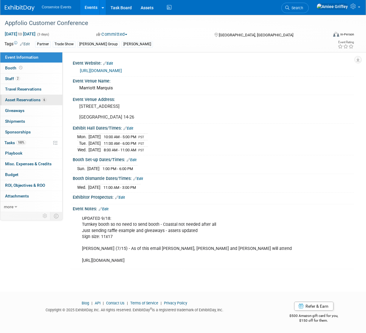
click at [33, 99] on span "Asset Reservations 6" at bounding box center [25, 100] width 41 height 5
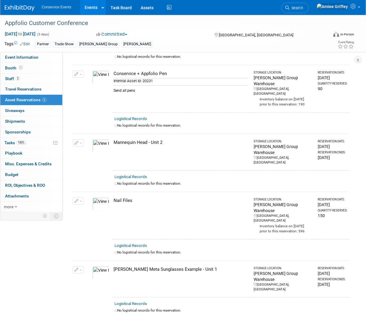
scroll to position [166, 0]
click at [80, 269] on span "button" at bounding box center [81, 269] width 2 height 1
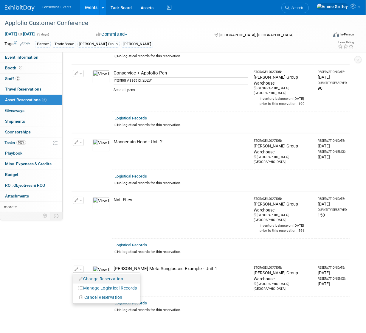
click at [95, 275] on button "Change Reservation" at bounding box center [101, 279] width 50 height 8
select select "9"
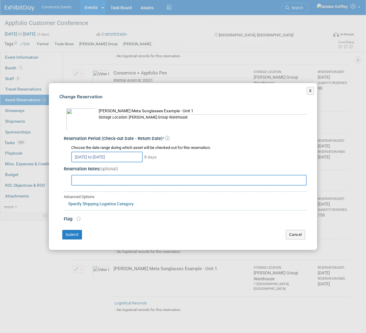
click at [130, 159] on input "Oct 16, 2025 to Oct 23, 2025" at bounding box center [107, 157] width 72 height 11
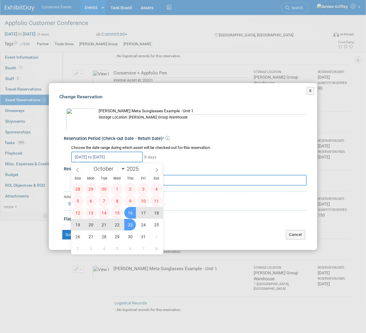
click at [130, 159] on input "Oct 16, 2025 to Oct 23, 2025" at bounding box center [107, 157] width 72 height 11
click at [219, 109] on div "Ray Ban Meta Sunglasses Example - Unit 1" at bounding box center [203, 111] width 208 height 6
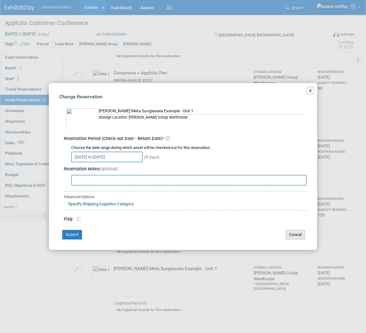
click at [300, 237] on button "Cancel" at bounding box center [295, 235] width 19 height 10
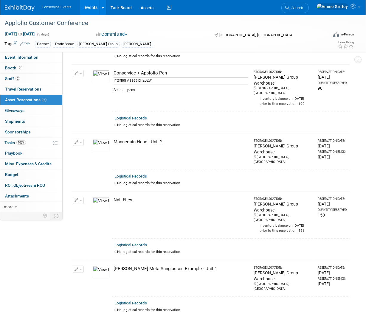
click at [80, 269] on span "button" at bounding box center [81, 269] width 2 height 1
click at [84, 239] on td at bounding box center [79, 249] width 14 height 21
click at [91, 7] on link "Events" at bounding box center [91, 7] width 22 height 15
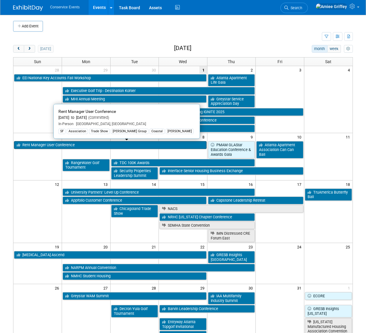
click at [54, 144] on link "Rent Manager User Conference" at bounding box center [110, 145] width 193 height 8
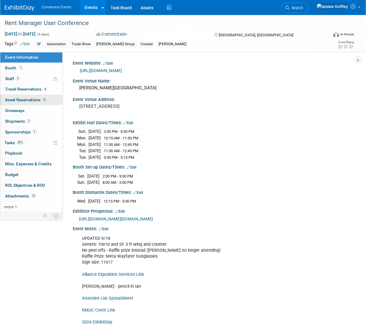
click at [38, 100] on span "Asset Reservations 9" at bounding box center [25, 100] width 41 height 5
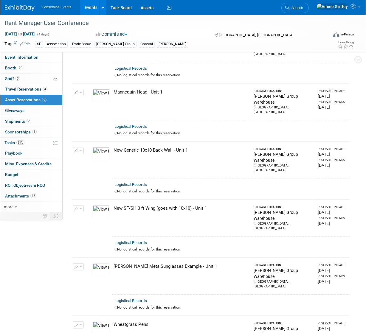
scroll to position [290, 0]
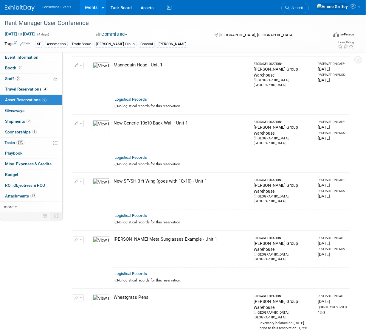
click at [81, 239] on span "button" at bounding box center [81, 239] width 2 height 1
click at [106, 246] on button "Change Reservation" at bounding box center [101, 250] width 50 height 8
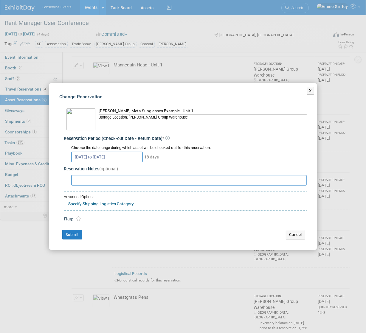
click at [98, 180] on input "text" at bounding box center [189, 180] width 236 height 11
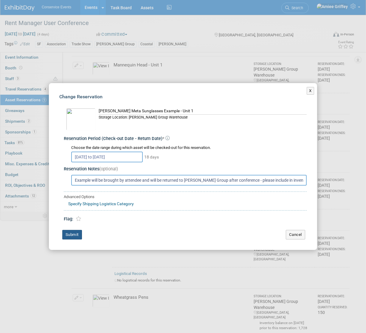
type input "Example will be brought by attendee and will be returned to Taylor Group after …"
click at [69, 233] on button "Submit" at bounding box center [72, 235] width 20 height 10
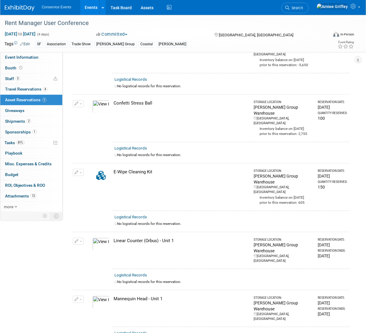
scroll to position [0, 0]
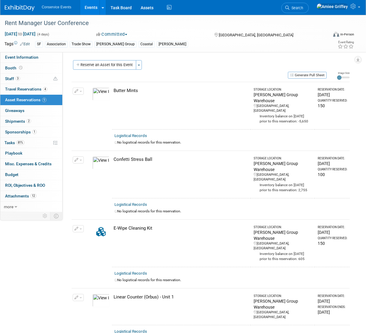
click at [93, 9] on link "Events" at bounding box center [91, 7] width 22 height 15
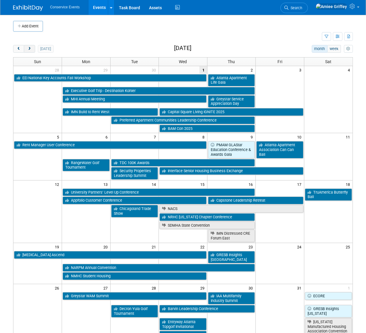
click at [30, 48] on span "next" at bounding box center [29, 49] width 4 height 4
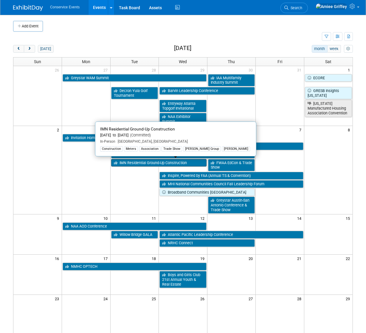
click at [134, 163] on link "IMN Residential Ground-Up Construction" at bounding box center [158, 163] width 95 height 8
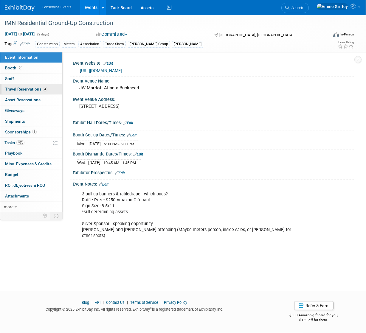
click at [22, 89] on span "Travel Reservations 4" at bounding box center [26, 89] width 42 height 5
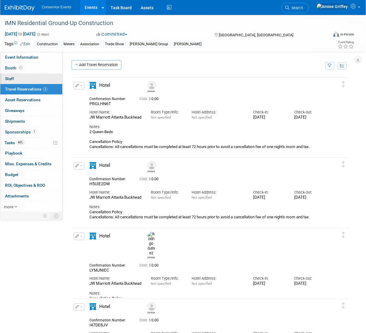
click at [16, 77] on link "0 Staff 0" at bounding box center [31, 79] width 62 height 10
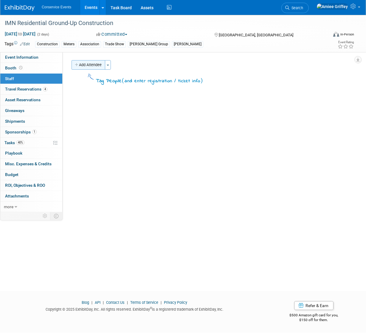
click at [81, 63] on button "Add Attendee" at bounding box center [89, 65] width 34 height 10
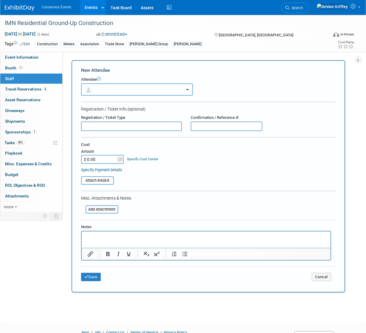
click at [97, 89] on button "button" at bounding box center [137, 90] width 112 height 12
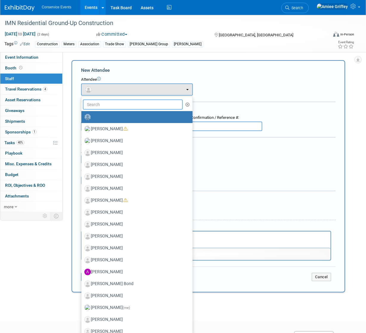
click at [102, 104] on input "text" at bounding box center [133, 105] width 100 height 10
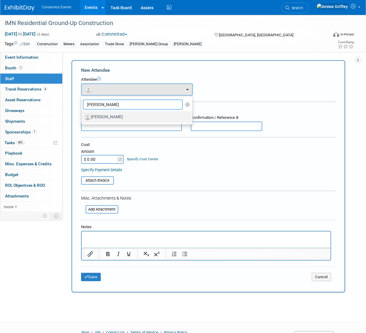
type input "tasha"
click at [113, 119] on label "Tasha Yielding" at bounding box center [135, 117] width 102 height 10
click at [82, 118] on input "Tasha Yielding" at bounding box center [80, 117] width 4 height 4
select select "9892af04-854f-4bc4-b220-c2578b066df7"
select select "100"
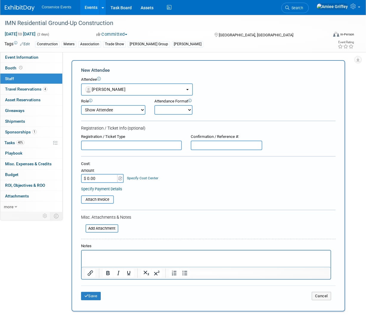
click at [177, 110] on select "Onsite Remote" at bounding box center [173, 110] width 38 height 10
select select "1"
click at [154, 105] on select "Onsite Remote" at bounding box center [173, 110] width 38 height 10
click at [96, 297] on button "Save" at bounding box center [91, 296] width 20 height 8
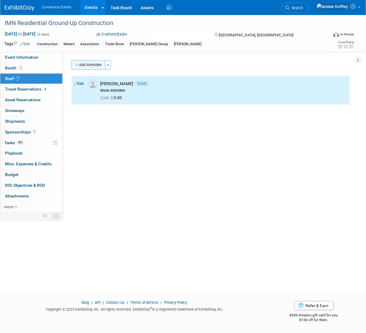
click at [95, 62] on button "Add Attendee" at bounding box center [89, 65] width 34 height 10
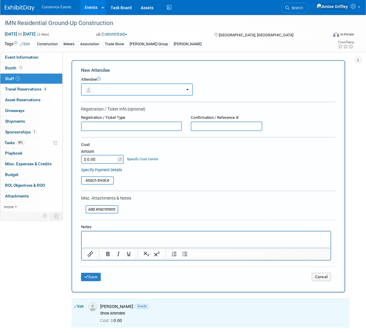
click at [101, 89] on button "button" at bounding box center [137, 90] width 112 height 12
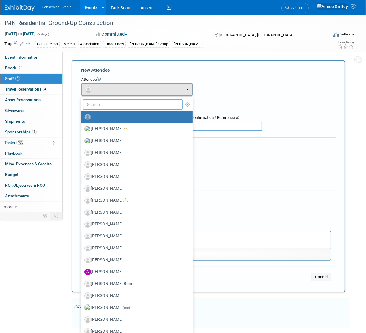
click at [107, 106] on input "text" at bounding box center [133, 105] width 100 height 10
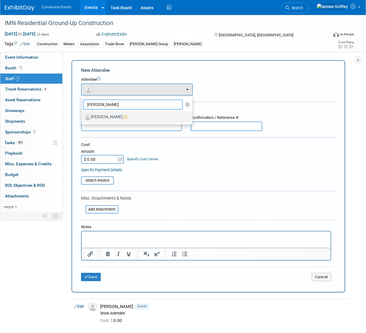
type input "zach"
click at [107, 116] on label "Zach Beck" at bounding box center [135, 117] width 102 height 10
click at [82, 116] on input "[PERSON_NAME]" at bounding box center [80, 117] width 4 height 4
select select "f3b7bc9b-f3f1-4f93-a793-f3904661ca06"
select select "4"
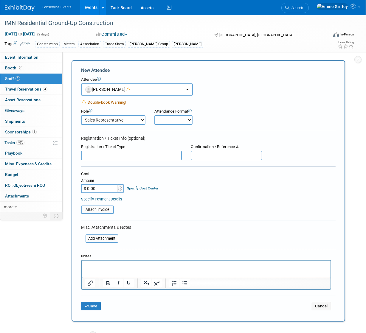
click at [164, 121] on select "Onsite Remote" at bounding box center [173, 120] width 38 height 10
select select "1"
click at [154, 115] on select "Onsite Remote" at bounding box center [173, 120] width 38 height 10
click at [135, 121] on select "Demonstrator Host Planner Presenter Sales Representative Set-up/Dismantle Crew …" at bounding box center [113, 120] width 64 height 10
select select "5"
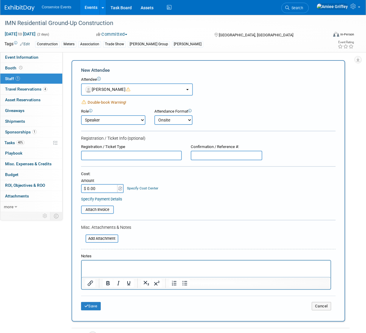
click at [81, 115] on select "Demonstrator Host Planner Presenter Sales Representative Set-up/Dismantle Crew …" at bounding box center [113, 120] width 64 height 10
click at [95, 306] on button "Save" at bounding box center [91, 306] width 20 height 8
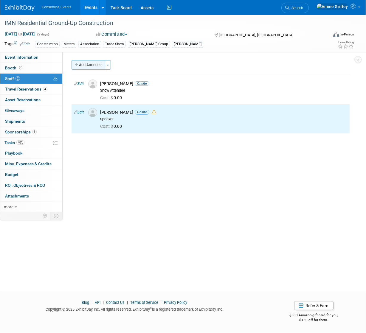
click at [93, 64] on button "Add Attendee" at bounding box center [89, 65] width 34 height 10
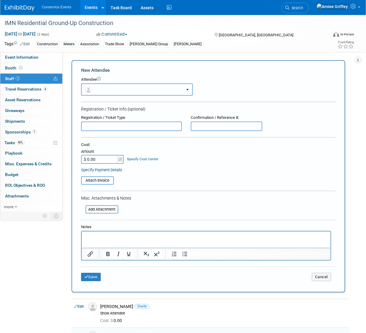
click at [108, 86] on button "button" at bounding box center [137, 90] width 112 height 12
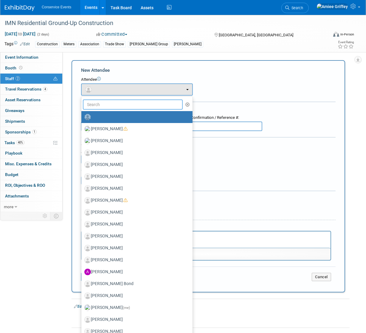
click at [112, 105] on input "text" at bounding box center [133, 105] width 100 height 10
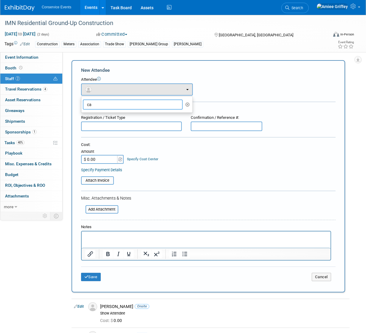
type input "c"
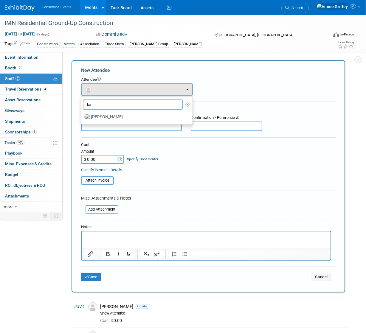
type input "k"
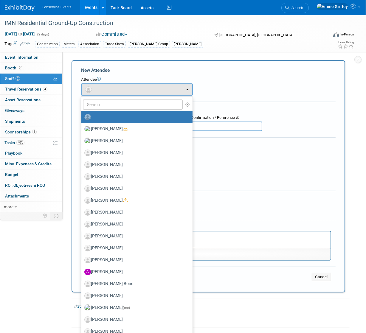
click at [186, 103] on icon "button" at bounding box center [188, 105] width 4 height 4
click at [186, 105] on icon "button" at bounding box center [188, 105] width 4 height 4
click at [188, 74] on form "New Attendee Attendee <img src="https://www.exhibitday.com/Images/Unassigned-Us…" at bounding box center [208, 176] width 255 height 219
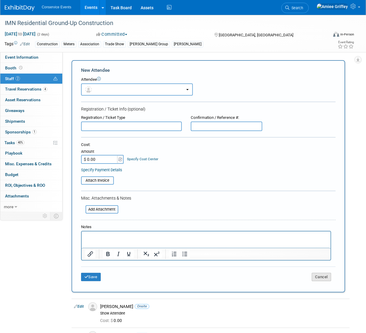
click at [320, 277] on button "Cancel" at bounding box center [321, 277] width 19 height 8
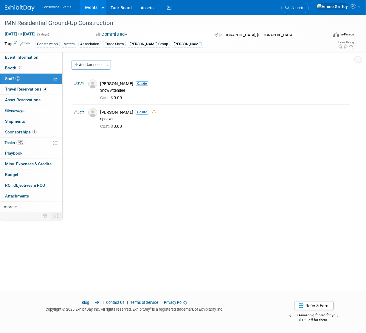
click at [89, 10] on link "Events" at bounding box center [91, 7] width 22 height 15
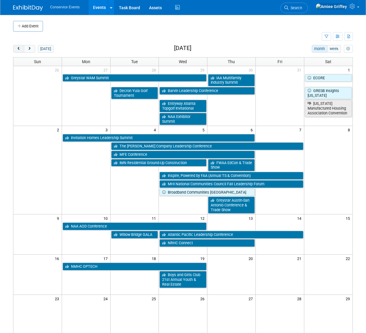
click at [21, 51] on button "prev" at bounding box center [18, 49] width 11 height 8
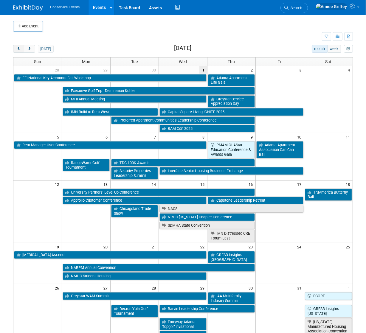
click at [21, 51] on button "prev" at bounding box center [18, 49] width 11 height 8
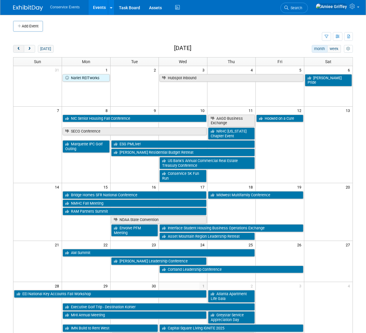
click at [21, 51] on button "prev" at bounding box center [18, 49] width 11 height 8
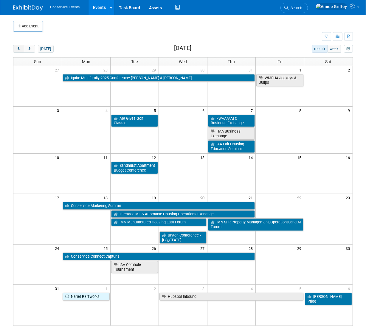
click at [21, 51] on button "prev" at bounding box center [18, 49] width 11 height 8
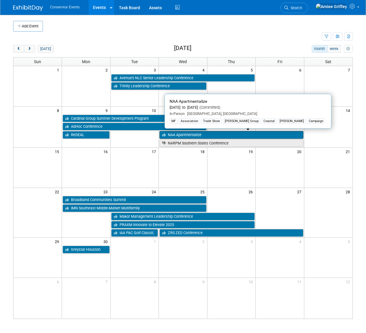
click at [167, 135] on icon at bounding box center [165, 135] width 6 height 4
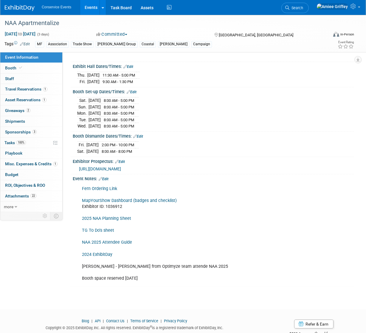
scroll to position [57, 0]
click at [107, 245] on link "NAA 2025 Attendee Guide" at bounding box center [107, 242] width 50 height 5
click at [86, 5] on link "Events" at bounding box center [91, 7] width 22 height 15
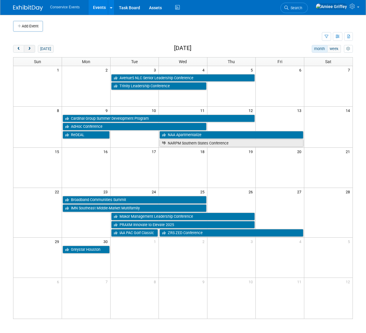
click at [30, 49] on span "next" at bounding box center [29, 49] width 4 height 4
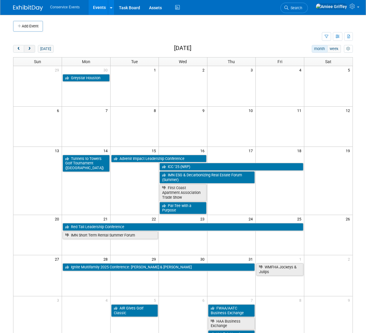
click at [30, 49] on span "next" at bounding box center [29, 49] width 4 height 4
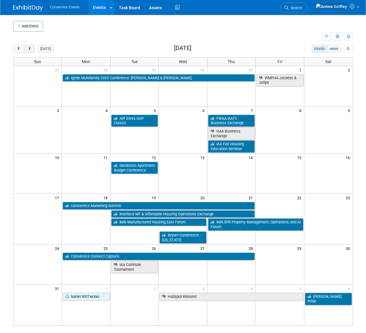
click at [30, 49] on span "next" at bounding box center [29, 49] width 4 height 4
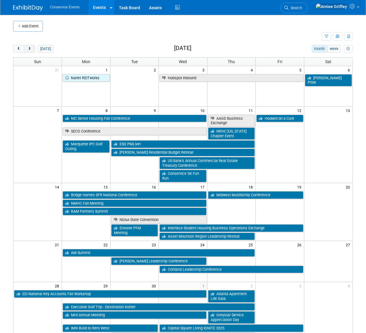
click at [30, 49] on span "next" at bounding box center [29, 49] width 4 height 4
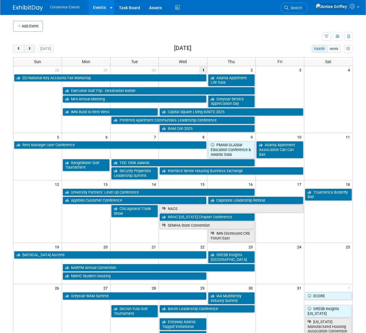
click at [30, 49] on span "next" at bounding box center [29, 49] width 4 height 4
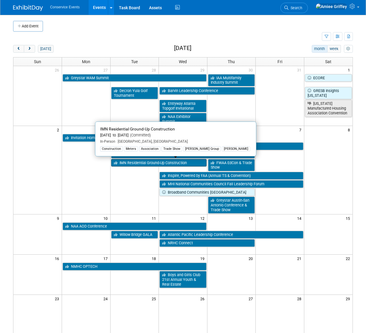
click at [162, 161] on link "IMN Residential Ground-Up Construction" at bounding box center [158, 163] width 95 height 8
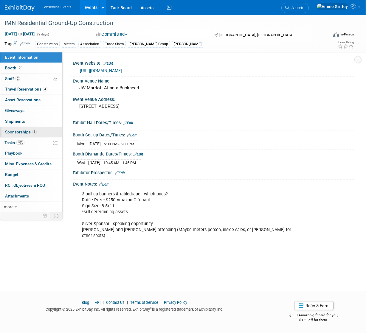
click at [45, 132] on link "1 Sponsorships 1" at bounding box center [31, 132] width 62 height 10
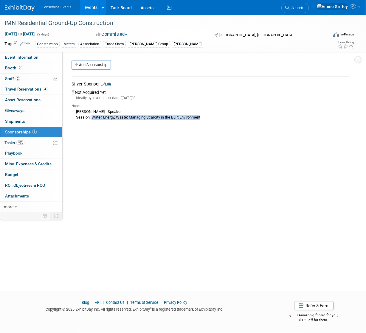
drag, startPoint x: 208, startPoint y: 117, endPoint x: 92, endPoint y: 120, distance: 115.2
click at [92, 120] on div "Zach Beck - Speaker Session: Water, Energy, Waste: Managing Scarcity in the Bui…" at bounding box center [211, 115] width 278 height 12
copy div "Water, Energy, Waste: Managing Scarcity in the Built Environment"
click at [26, 56] on span "Event Information" at bounding box center [21, 57] width 33 height 5
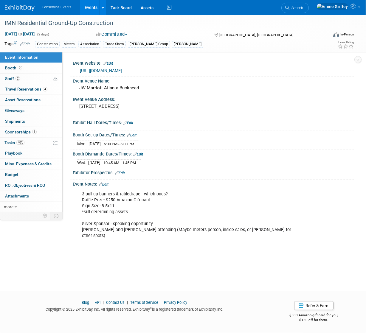
click at [122, 70] on link "https://informaconnect.com/imn-residential-ground-up-construction/" at bounding box center [101, 70] width 42 height 5
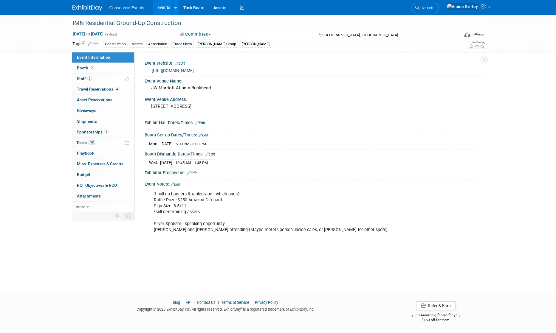
click at [161, 9] on link "Events" at bounding box center [164, 7] width 22 height 15
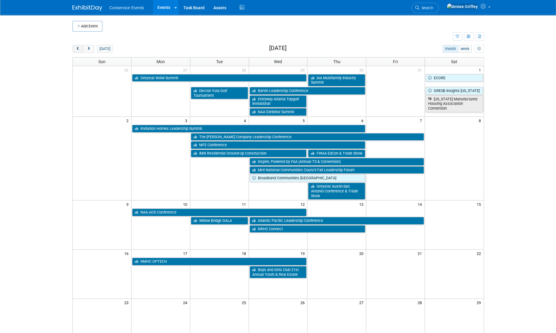
click at [79, 50] on span "prev" at bounding box center [78, 49] width 4 height 4
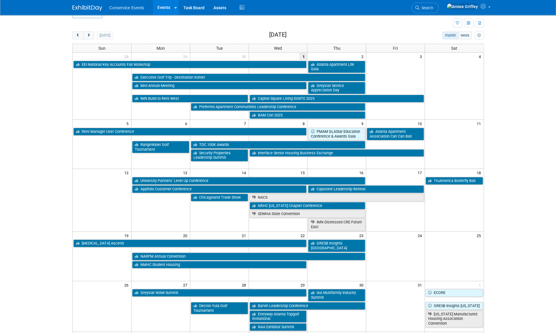
scroll to position [14, 0]
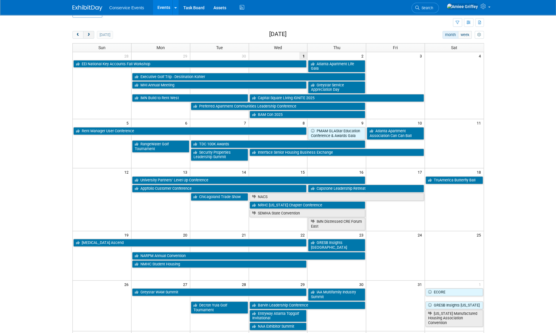
click at [88, 35] on span "next" at bounding box center [88, 35] width 4 height 4
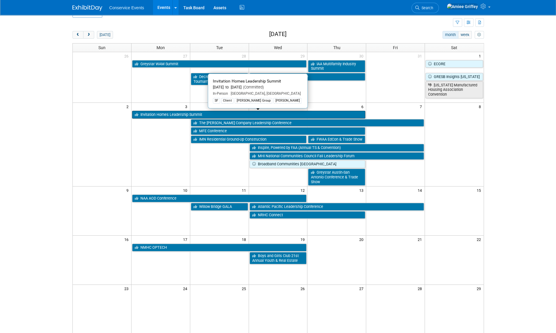
click at [169, 113] on link "Invitation Homes Leadership Summit" at bounding box center [248, 115] width 233 height 8
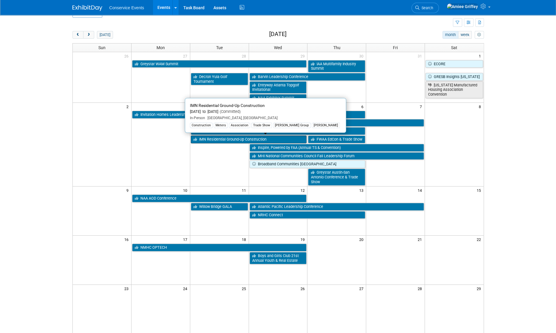
click at [208, 138] on link "IMN Residential Ground-Up Construction" at bounding box center [249, 140] width 116 height 8
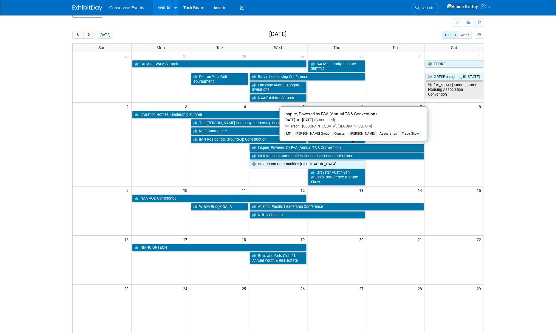
click at [273, 148] on link "Inspire, Powered by FAA (Annual TS & Convention)" at bounding box center [337, 148] width 175 height 8
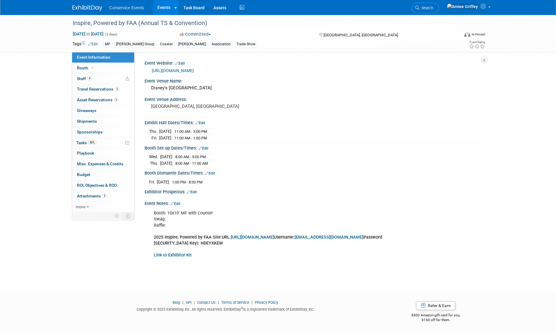
click at [163, 8] on link "Events" at bounding box center [164, 7] width 22 height 15
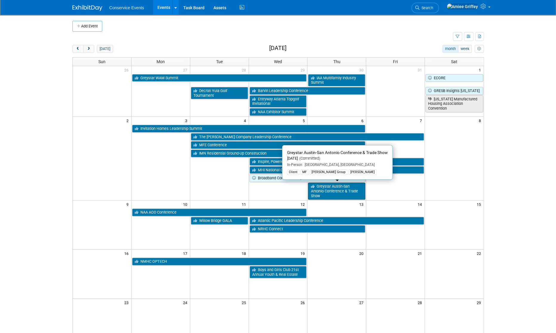
click at [330, 191] on link "Greystar Austin-San Antonio Conference & Trade Show" at bounding box center [336, 191] width 57 height 17
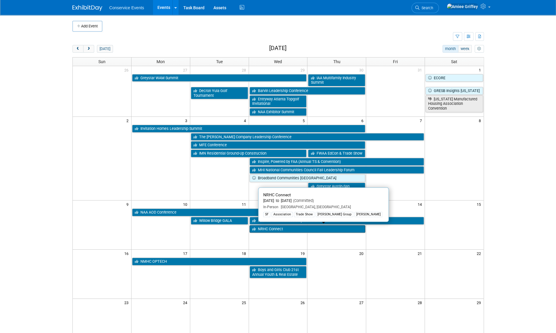
click at [288, 228] on link "NRHC Connect" at bounding box center [308, 229] width 116 height 8
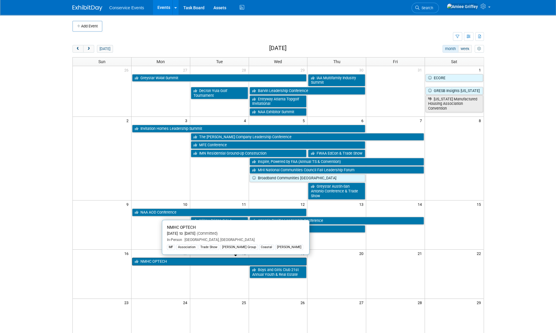
click at [179, 262] on link "NMHC OPTECH" at bounding box center [219, 262] width 175 height 8
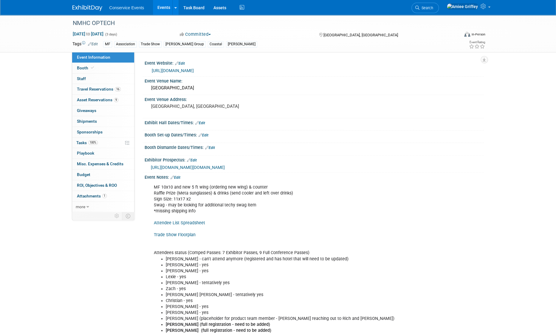
click at [177, 180] on link "Edit" at bounding box center [176, 178] width 10 height 4
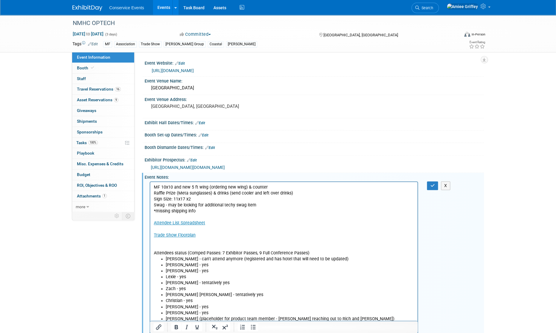
click at [169, 186] on p "MF 10x10 and new 5 ft wing (ordering new wing) & counter Raffle Prize (Meta sun…" at bounding box center [284, 220] width 261 height 72
click at [431, 188] on icon "button" at bounding box center [432, 186] width 4 height 4
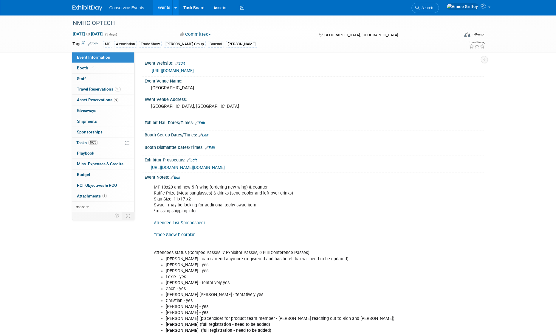
click at [163, 10] on link "Events" at bounding box center [164, 7] width 22 height 15
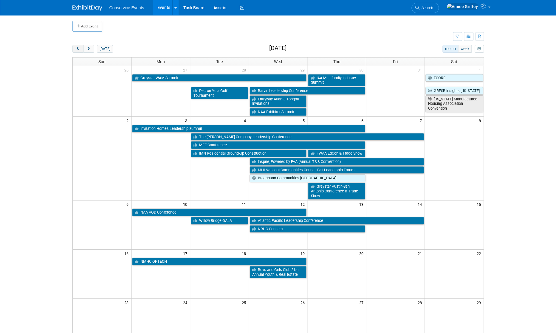
click at [79, 48] on span "prev" at bounding box center [78, 49] width 4 height 4
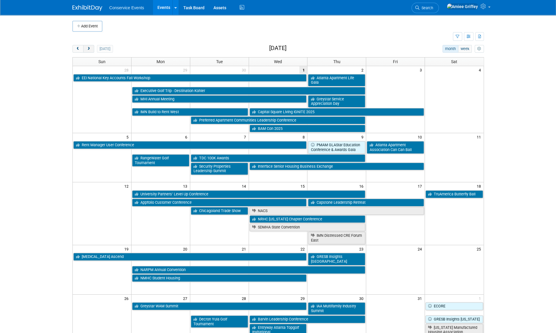
click at [90, 51] on button "next" at bounding box center [88, 49] width 11 height 8
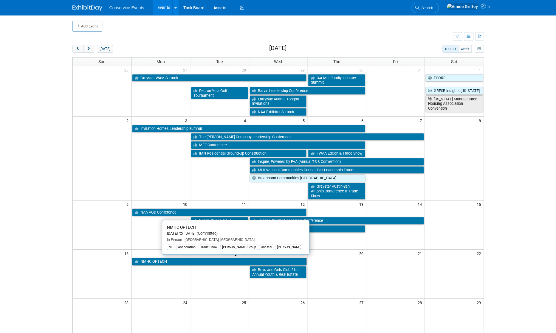
click at [171, 261] on link "NMHC OPTECH" at bounding box center [219, 262] width 175 height 8
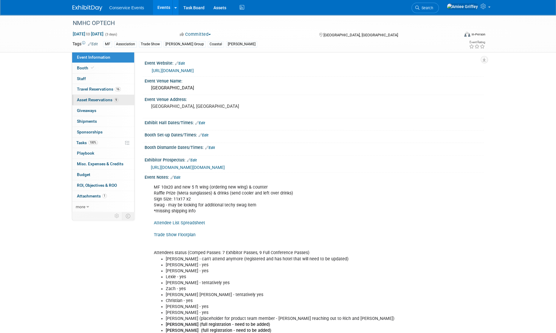
click at [112, 102] on span "Asset Reservations 9" at bounding box center [97, 100] width 41 height 5
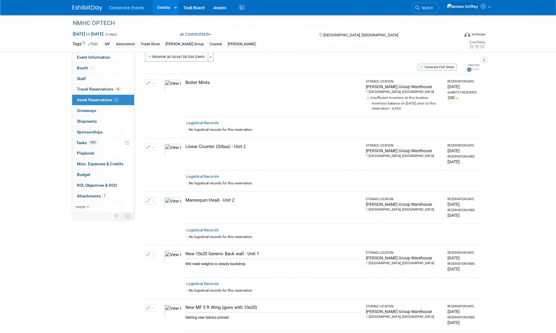
scroll to position [63, 0]
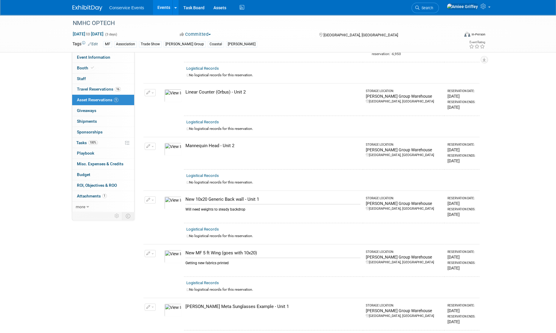
click at [174, 257] on img at bounding box center [172, 256] width 17 height 13
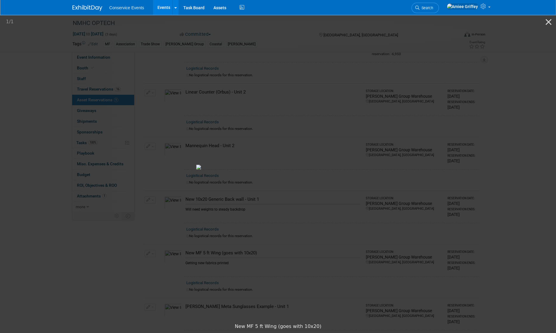
click at [422, 149] on picture at bounding box center [278, 167] width 556 height 307
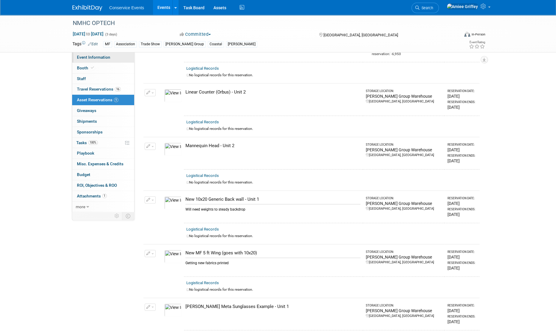
click at [103, 58] on span "Event Information" at bounding box center [93, 57] width 33 height 5
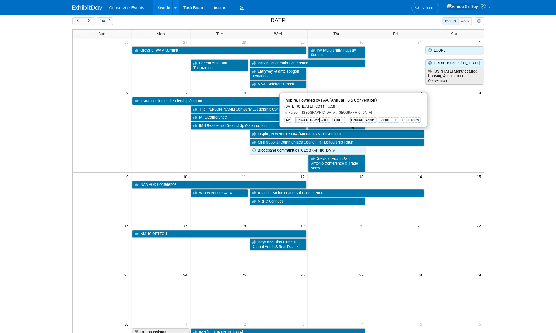
scroll to position [21, 0]
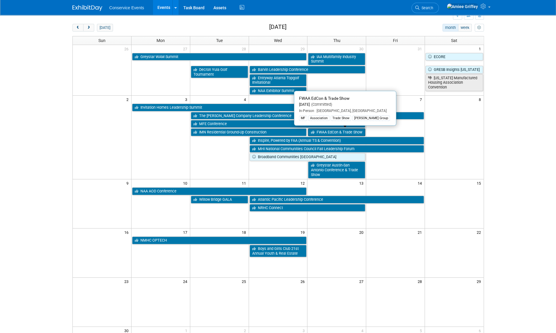
click at [326, 132] on link "FWAA EdCon & Trade Show" at bounding box center [336, 133] width 57 height 8
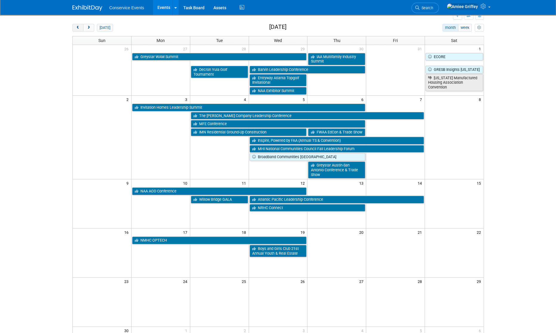
click at [75, 27] on button "prev" at bounding box center [77, 28] width 11 height 8
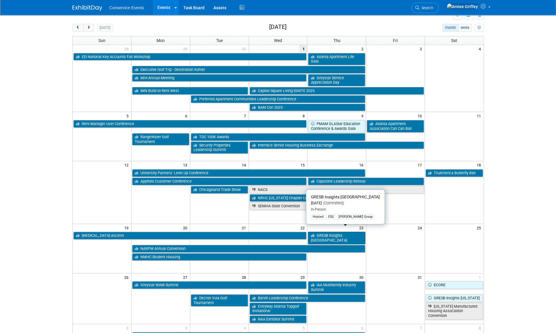
click at [336, 232] on link "GRESB Insights Los Angeles" at bounding box center [336, 238] width 57 height 12
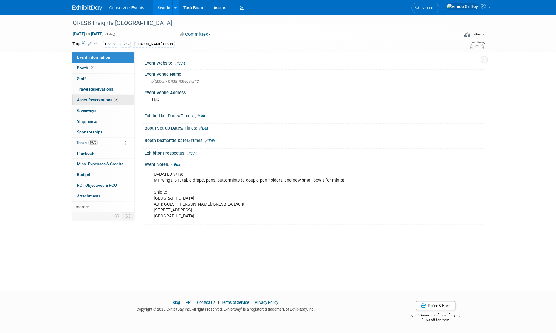
click at [93, 98] on span "Asset Reservations 5" at bounding box center [97, 100] width 41 height 5
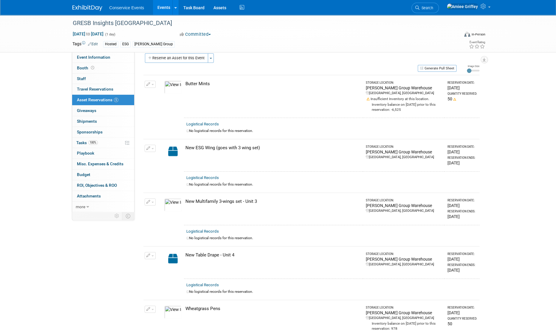
scroll to position [18, 0]
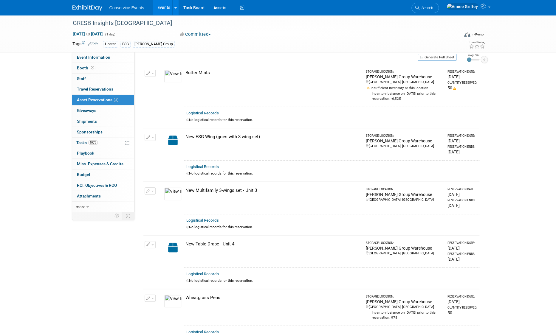
click at [152, 137] on button "button" at bounding box center [150, 137] width 11 height 7
click at [168, 146] on button "Change Reservation" at bounding box center [173, 147] width 50 height 8
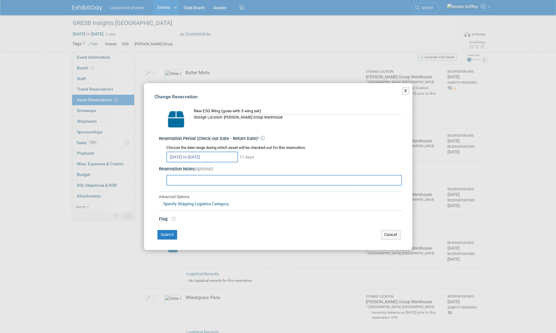
click at [191, 181] on input "text" at bounding box center [284, 180] width 236 height 11
type input "Getting new ESG pull-up banner"
click at [173, 236] on button "Submit" at bounding box center [167, 235] width 20 height 10
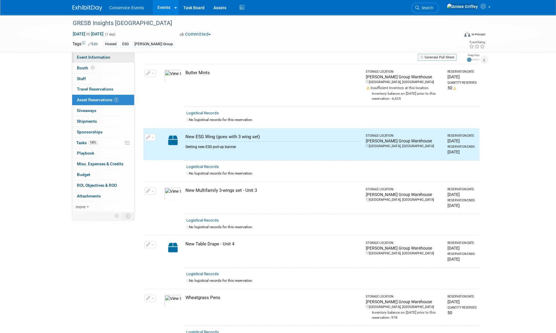
click at [108, 56] on span "Event Information" at bounding box center [93, 57] width 33 height 5
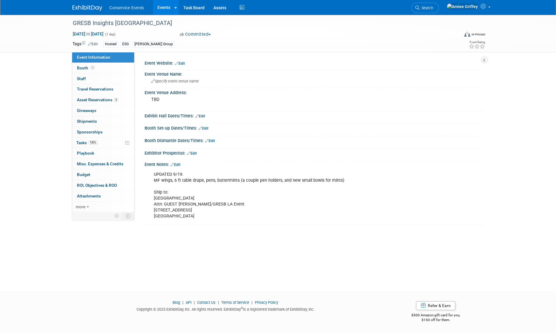
click at [178, 164] on link "Edit" at bounding box center [176, 165] width 10 height 4
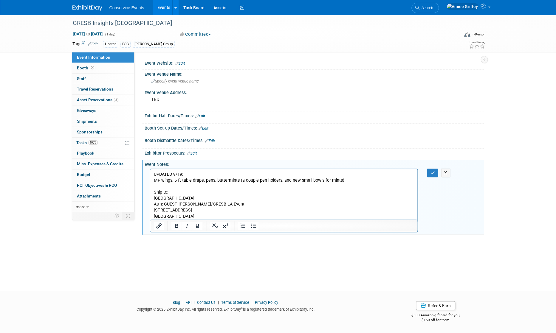
click at [347, 180] on p "UPDATED 9/19: MF wings, 6 ft table drape, pens, buttermints (a couple pen holde…" at bounding box center [284, 195] width 261 height 48
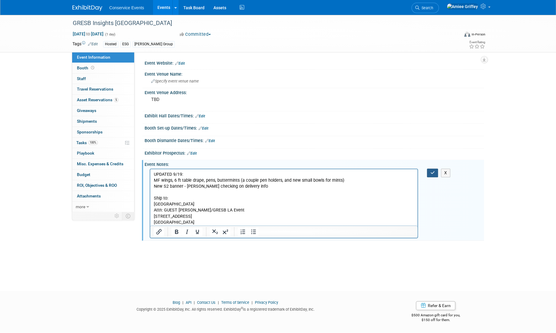
click at [433, 172] on icon "button" at bounding box center [432, 173] width 4 height 4
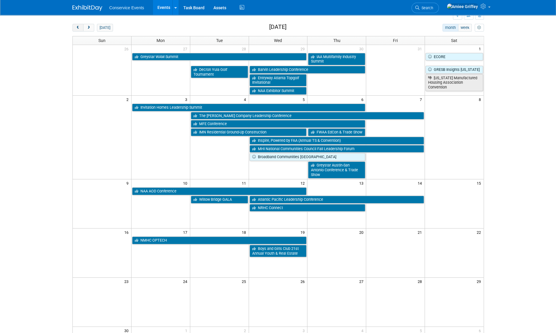
click at [76, 26] on span "prev" at bounding box center [78, 28] width 4 height 4
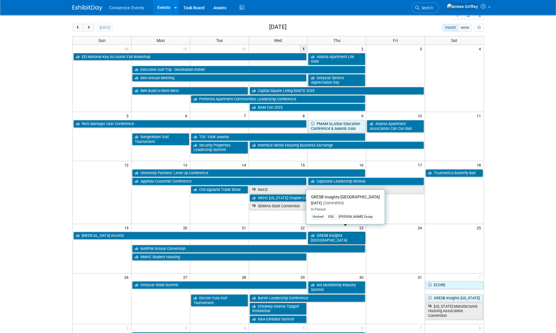
click at [350, 232] on link "GRESB Insights [GEOGRAPHIC_DATA]" at bounding box center [336, 238] width 57 height 12
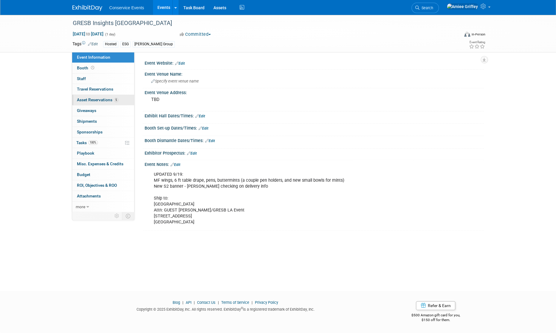
click at [96, 98] on span "Asset Reservations 5" at bounding box center [97, 100] width 41 height 5
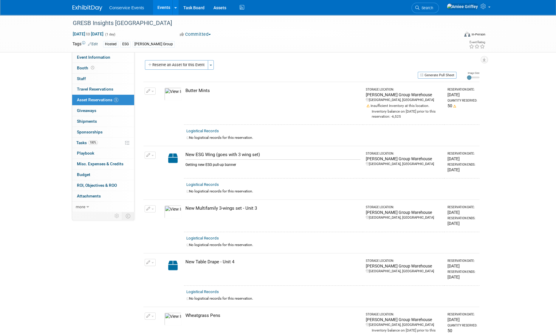
click at [175, 214] on img at bounding box center [172, 211] width 17 height 13
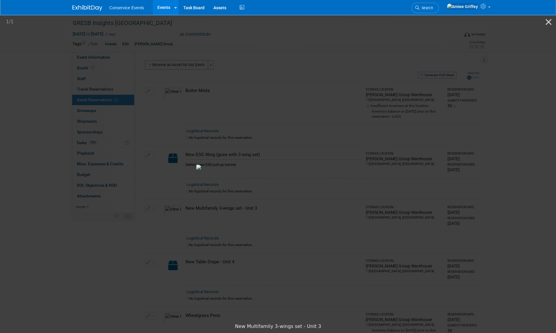
click at [430, 159] on picture at bounding box center [278, 167] width 556 height 307
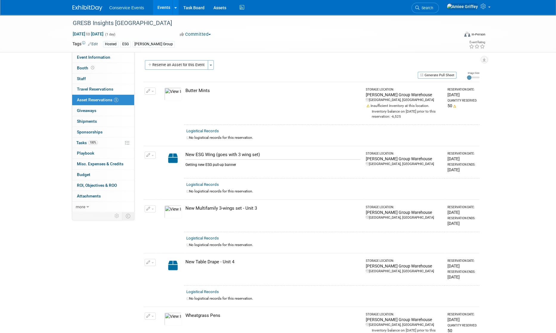
click at [152, 209] on button "button" at bounding box center [150, 208] width 11 height 7
click at [181, 219] on button "Change Reservation" at bounding box center [173, 219] width 50 height 8
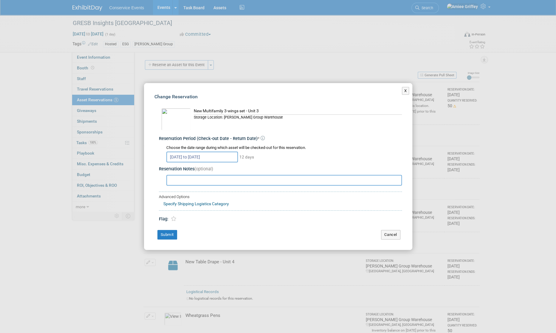
click at [185, 180] on input "text" at bounding box center [284, 180] width 236 height 11
type input "Replace right wing with ESG wing"
click at [164, 236] on button "Submit" at bounding box center [167, 235] width 20 height 10
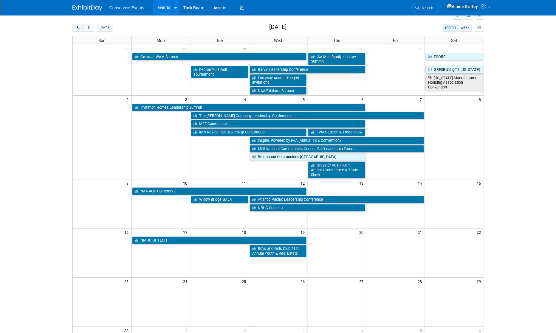
click at [78, 30] on button "prev" at bounding box center [77, 28] width 11 height 8
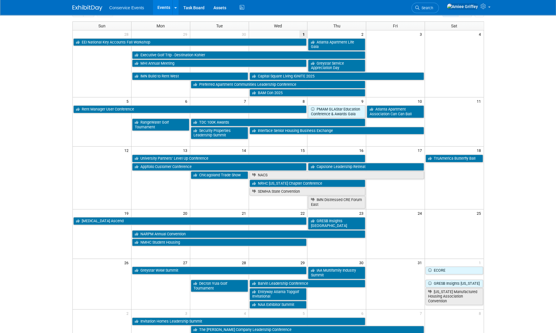
scroll to position [36, 0]
